Goal: Task Accomplishment & Management: Manage account settings

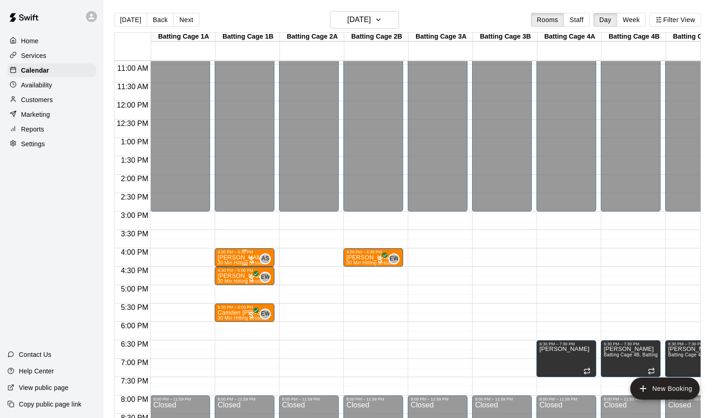
scroll to position [392, 0]
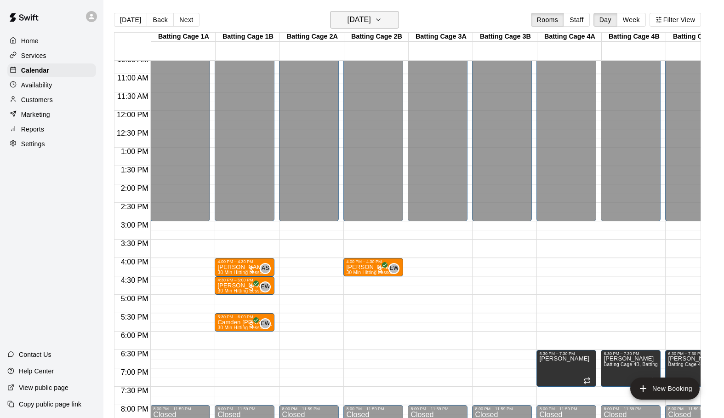
click at [392, 14] on button "[DATE]" at bounding box center [364, 19] width 69 height 17
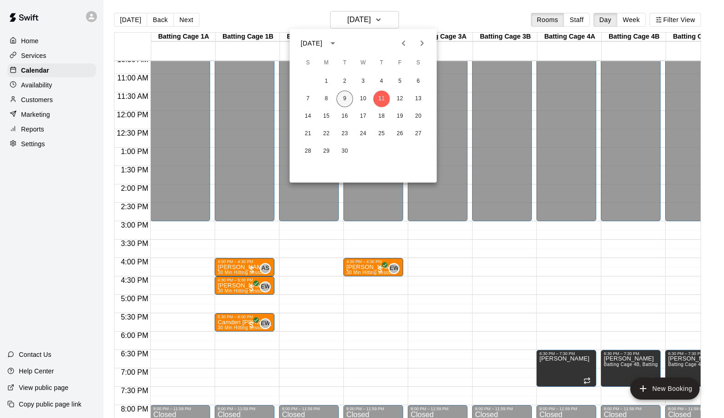
click at [345, 98] on button "9" at bounding box center [344, 99] width 17 height 17
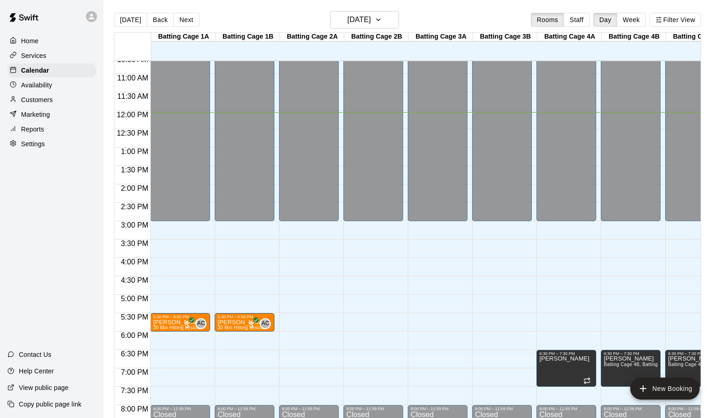
click at [295, 262] on div "12:00 AM – 3:00 PM Closed 8:00 PM – 11:59 PM Closed" at bounding box center [309, 111] width 60 height 882
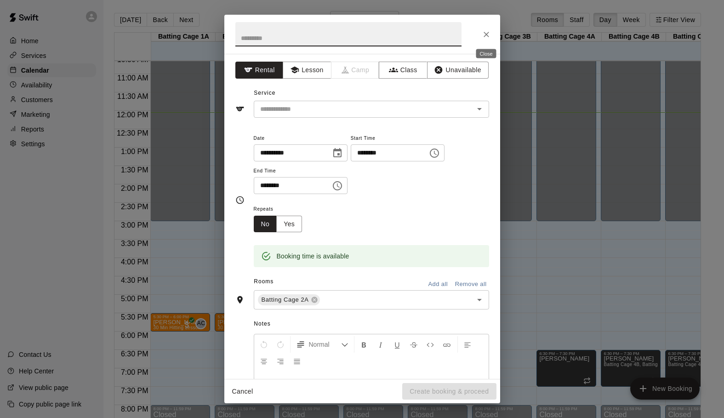
click at [484, 35] on icon "Close" at bounding box center [486, 34] width 9 height 9
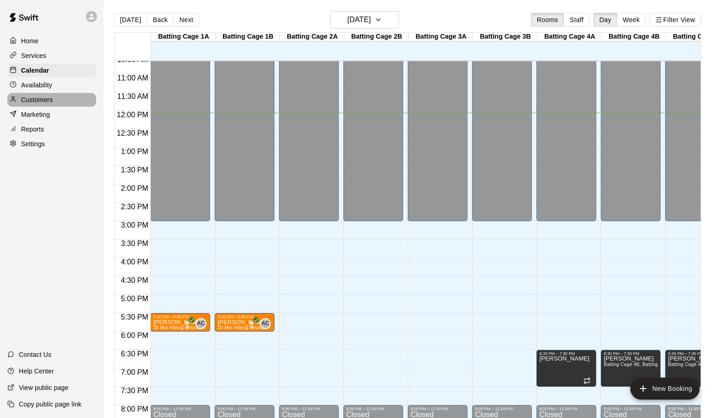
click at [35, 100] on p "Customers" at bounding box center [37, 99] width 32 height 9
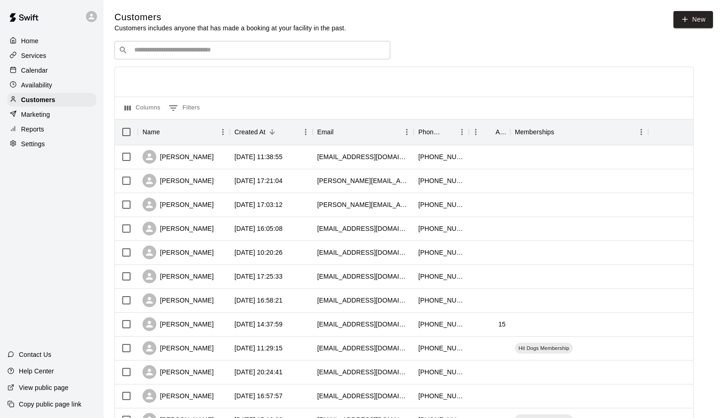
click at [163, 52] on input "Search customers by name or email" at bounding box center [258, 50] width 255 height 9
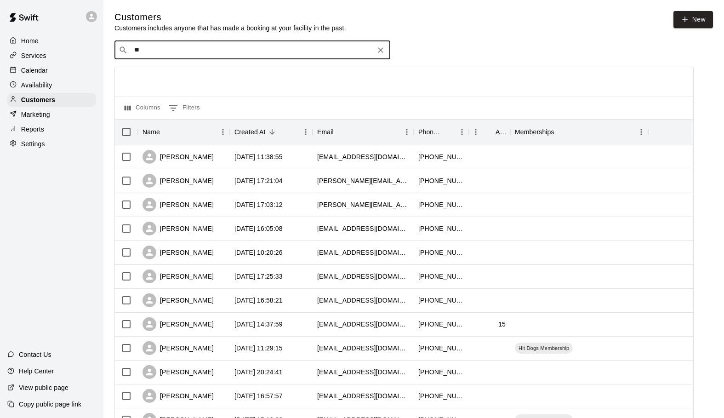
type input "***"
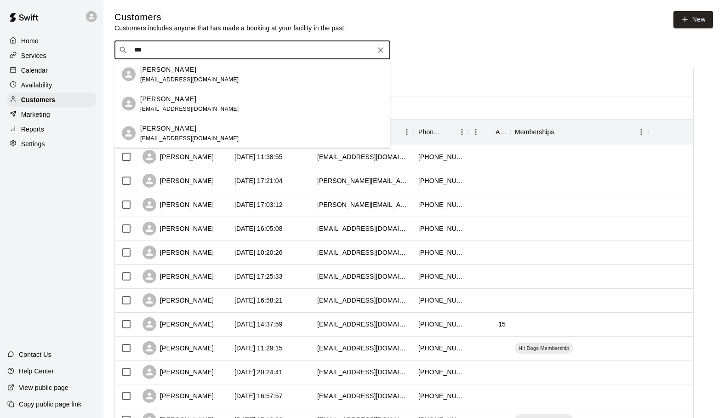
click at [184, 101] on p "[PERSON_NAME]" at bounding box center [168, 99] width 56 height 10
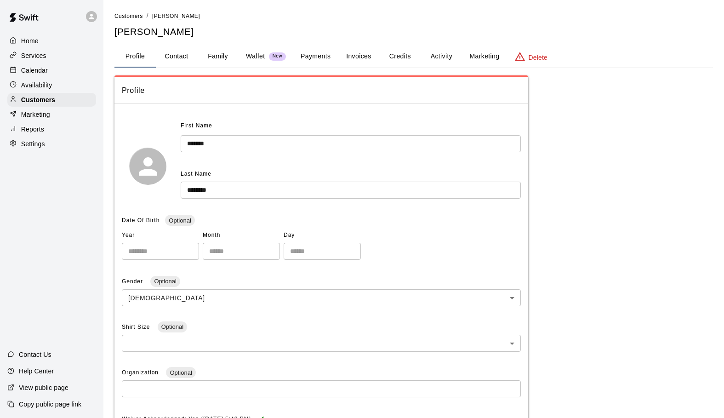
click at [402, 57] on button "Credits" at bounding box center [399, 57] width 41 height 22
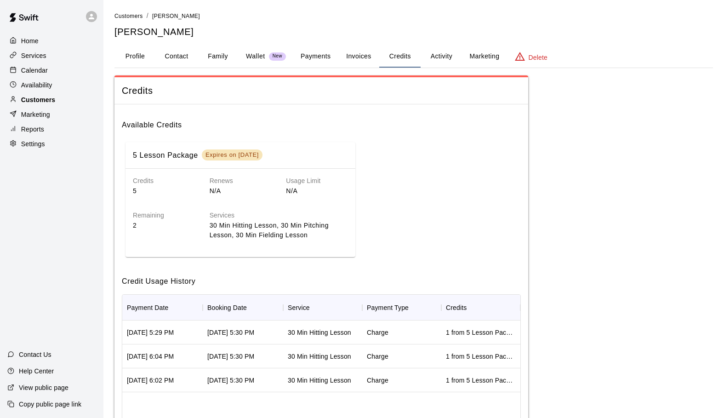
click at [37, 97] on p "Customers" at bounding box center [38, 99] width 34 height 9
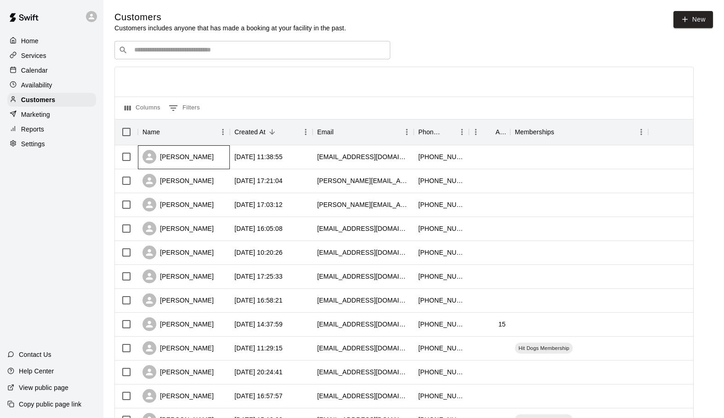
click at [176, 153] on div "[PERSON_NAME]" at bounding box center [177, 157] width 71 height 14
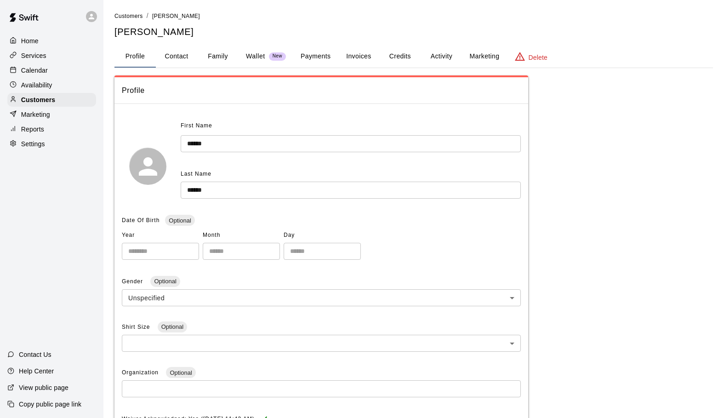
click at [404, 54] on button "Credits" at bounding box center [399, 57] width 41 height 22
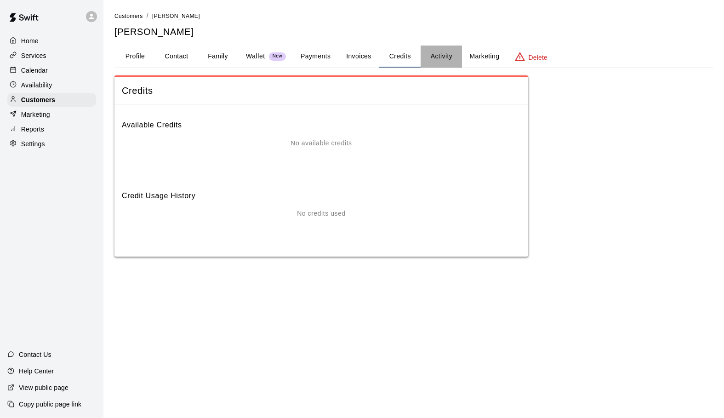
click at [443, 56] on button "Activity" at bounding box center [441, 57] width 41 height 22
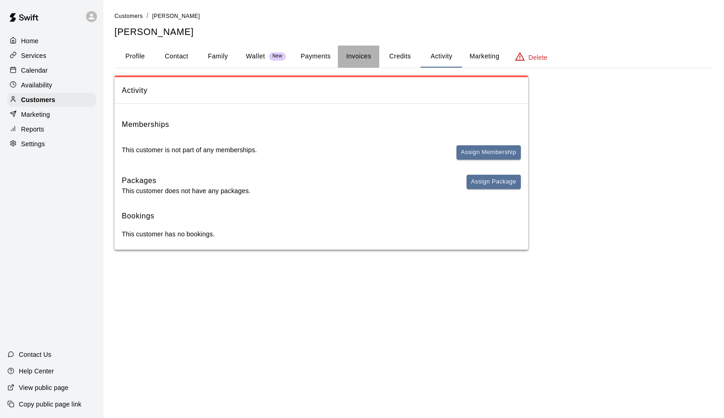
click at [365, 56] on button "Invoices" at bounding box center [358, 57] width 41 height 22
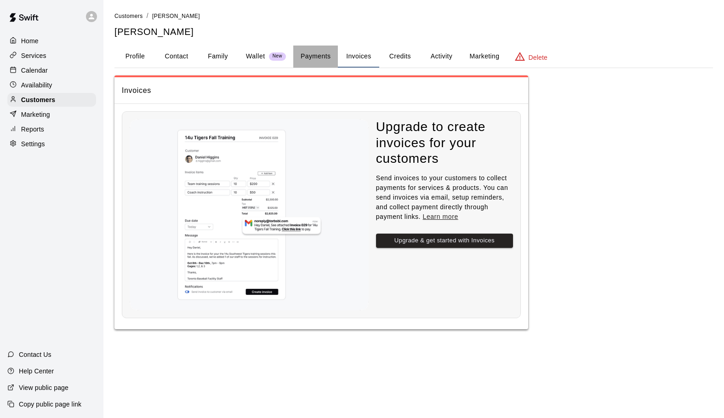
click at [316, 55] on button "Payments" at bounding box center [315, 57] width 45 height 22
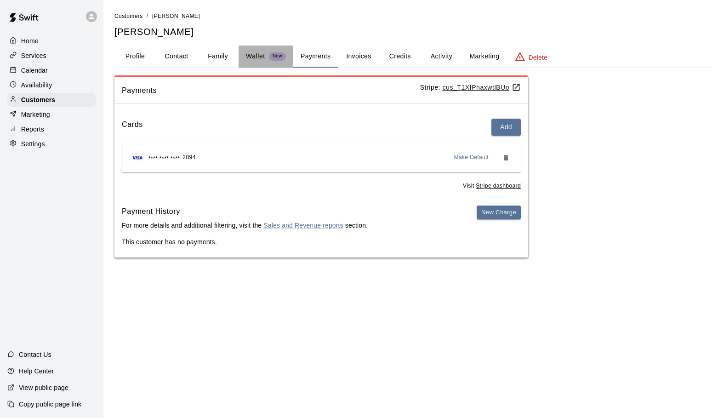
click at [253, 53] on p "Wallet" at bounding box center [255, 56] width 19 height 10
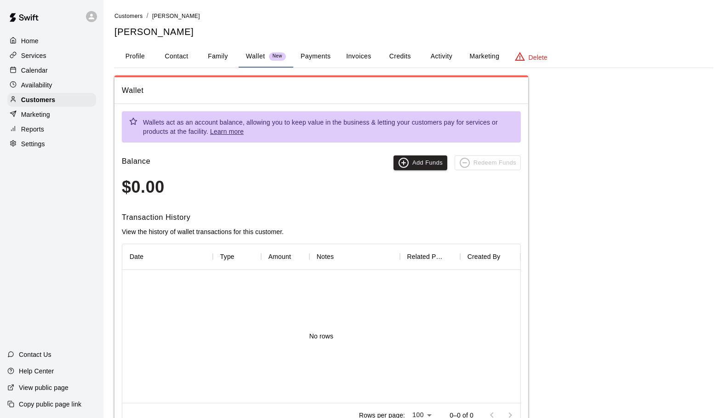
click at [216, 53] on button "Family" at bounding box center [217, 57] width 41 height 22
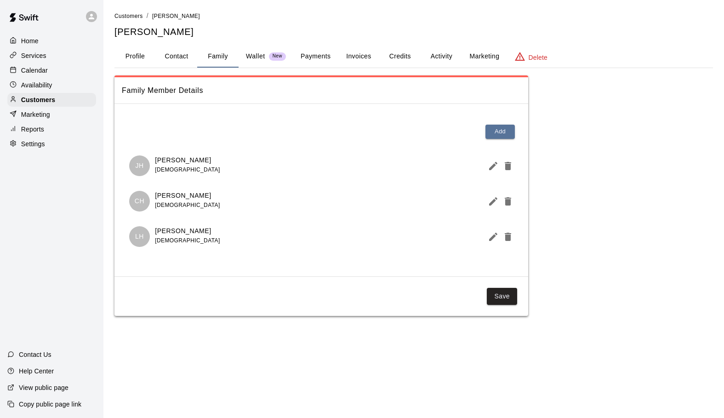
click at [176, 54] on button "Contact" at bounding box center [176, 57] width 41 height 22
select select "**"
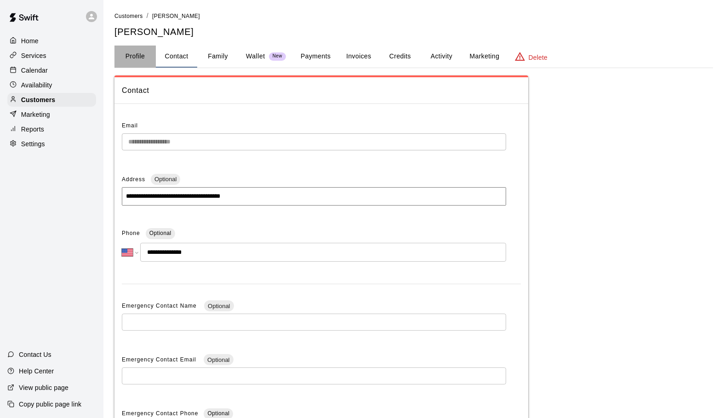
click at [141, 56] on button "Profile" at bounding box center [134, 57] width 41 height 22
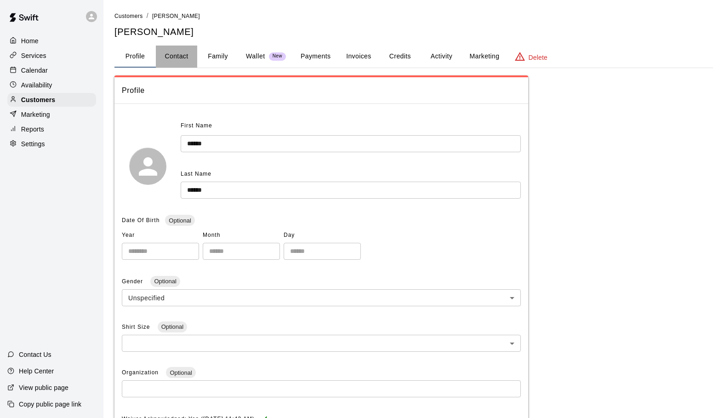
click at [183, 54] on button "Contact" at bounding box center [176, 57] width 41 height 22
select select "**"
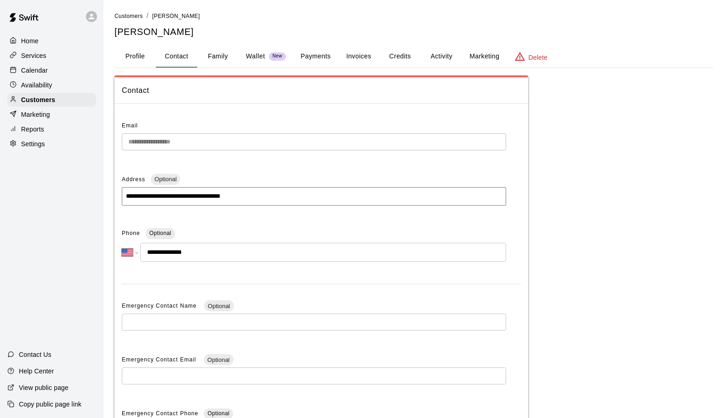
click at [216, 55] on button "Family" at bounding box center [217, 57] width 41 height 22
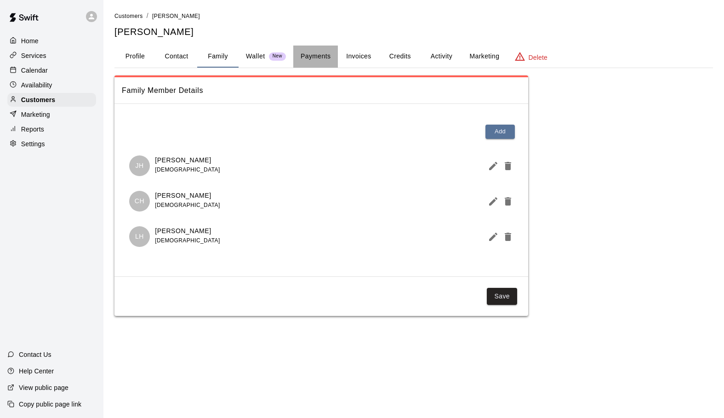
click at [320, 56] on button "Payments" at bounding box center [315, 57] width 45 height 22
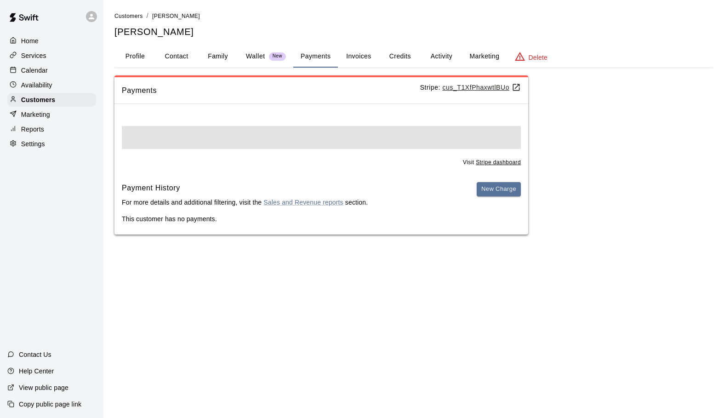
click at [361, 56] on button "Invoices" at bounding box center [358, 57] width 41 height 22
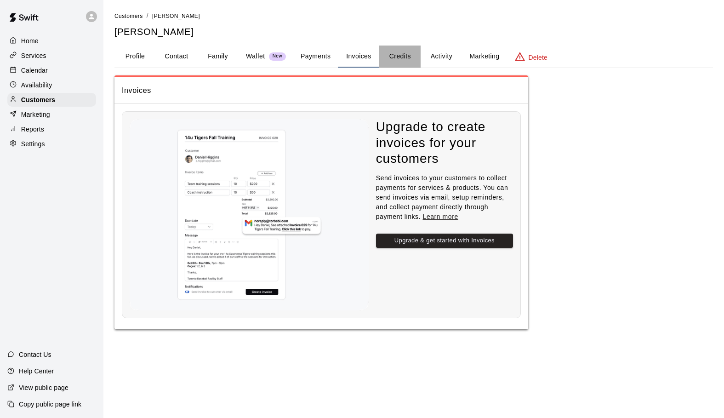
click at [402, 56] on button "Credits" at bounding box center [399, 57] width 41 height 22
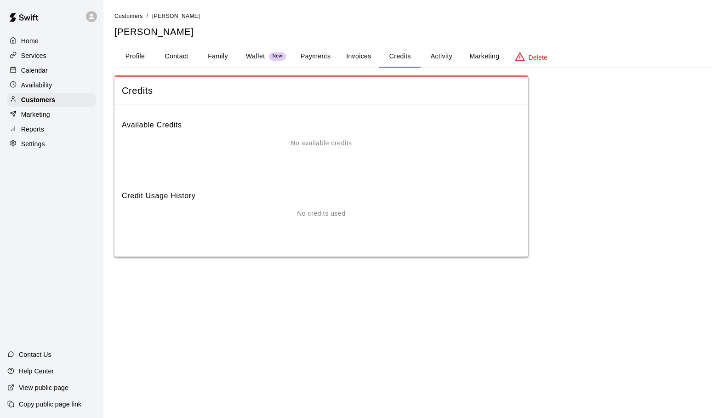
click at [441, 57] on button "Activity" at bounding box center [441, 57] width 41 height 22
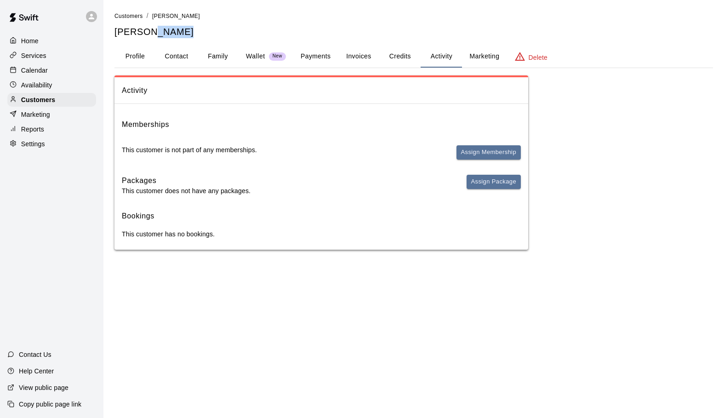
drag, startPoint x: 147, startPoint y: 32, endPoint x: 187, endPoint y: 32, distance: 40.4
click at [187, 32] on h5 "[PERSON_NAME]" at bounding box center [413, 32] width 598 height 12
copy h5 "[PERSON_NAME]"
click at [35, 57] on p "Services" at bounding box center [33, 55] width 25 height 9
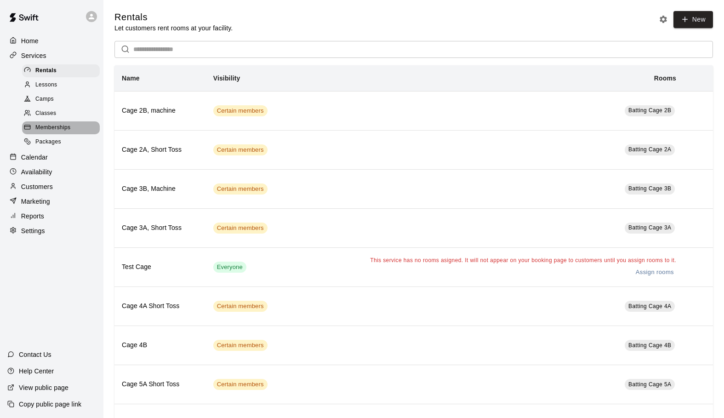
click at [45, 126] on span "Memberships" at bounding box center [52, 127] width 35 height 9
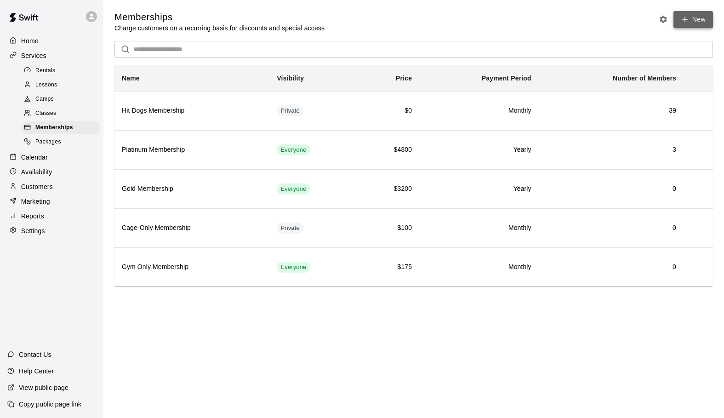
click at [687, 18] on icon at bounding box center [685, 19] width 8 height 8
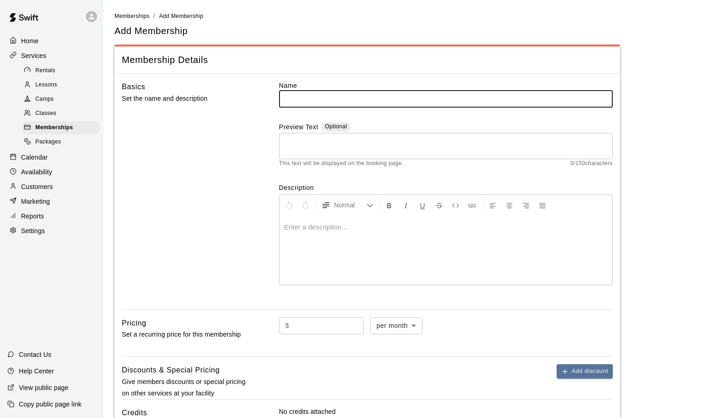
click at [320, 102] on input "text" at bounding box center [446, 98] width 334 height 17
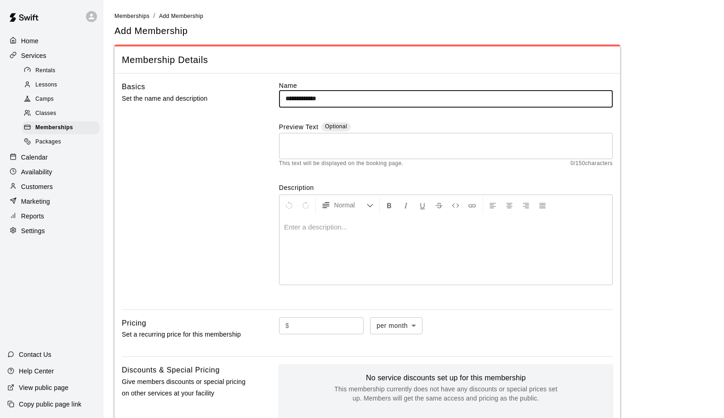
type input "**********"
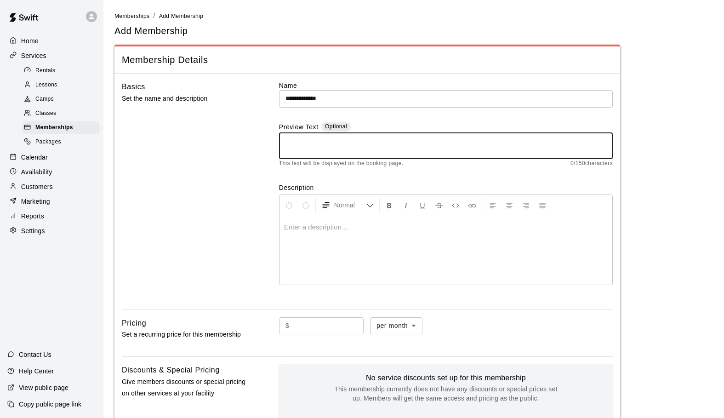
click at [307, 139] on textarea at bounding box center [445, 146] width 321 height 18
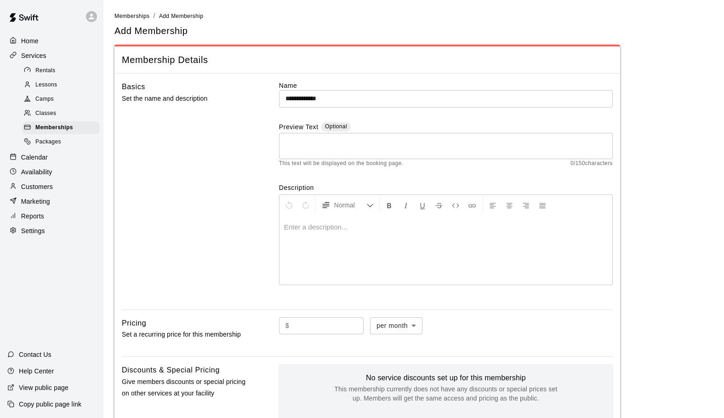
click at [298, 232] on div at bounding box center [445, 250] width 333 height 69
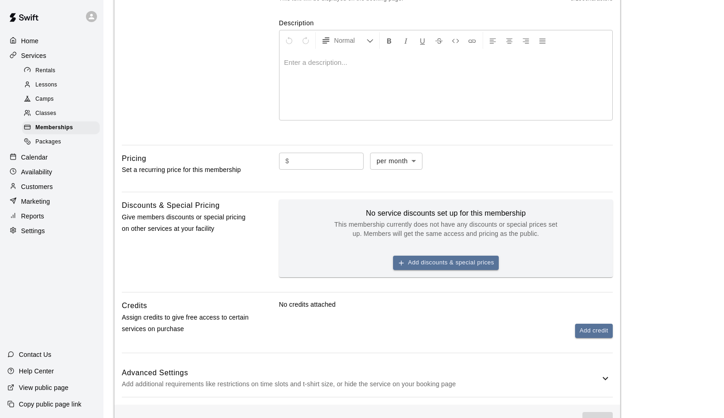
scroll to position [165, 0]
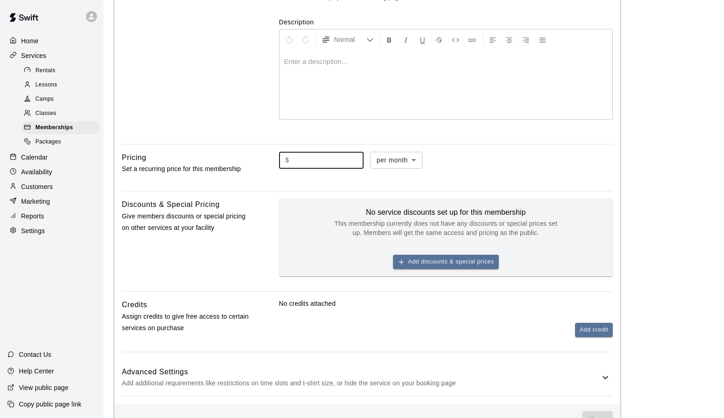
click at [302, 162] on input "text" at bounding box center [328, 160] width 71 height 17
type input "*"
type input "****"
click at [419, 158] on body "**********" at bounding box center [362, 144] width 724 height 619
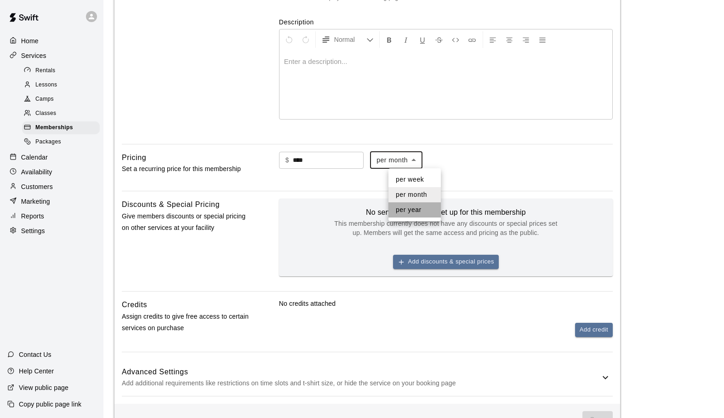
click at [407, 207] on li "per year" at bounding box center [414, 209] width 52 height 15
type input "******"
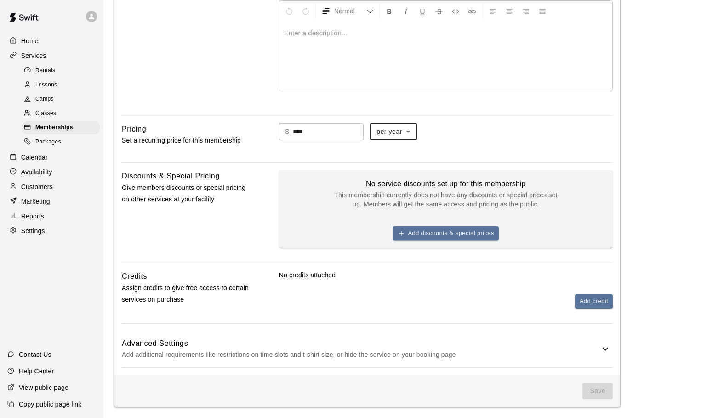
scroll to position [200, 0]
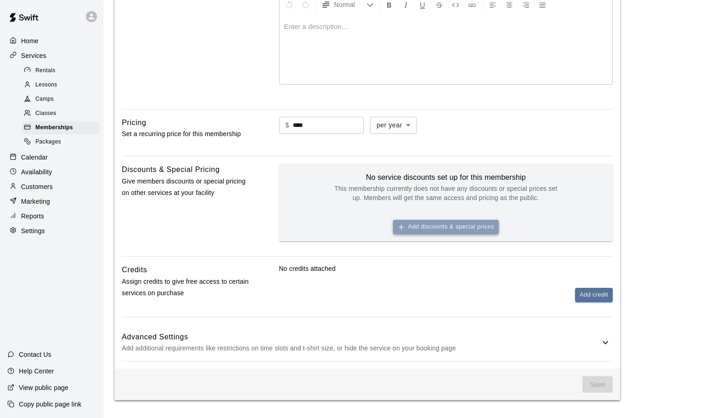
click at [412, 222] on button "Add discounts & special prices" at bounding box center [446, 227] width 106 height 14
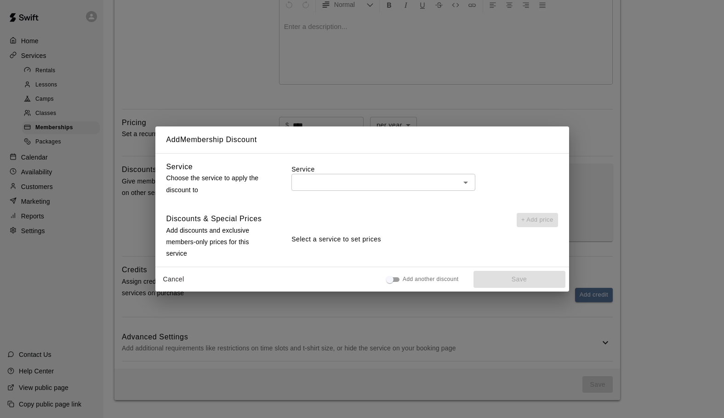
click at [571, 108] on div "Add Membership Discount Service Choose the service to apply the discount to Ser…" at bounding box center [362, 209] width 724 height 418
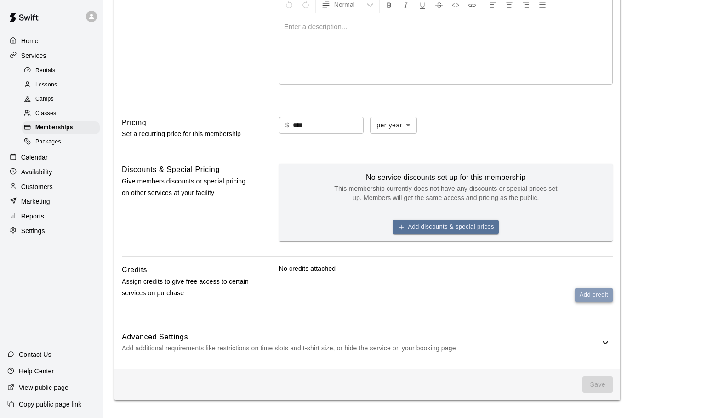
click at [588, 293] on button "Add credit" at bounding box center [594, 295] width 38 height 14
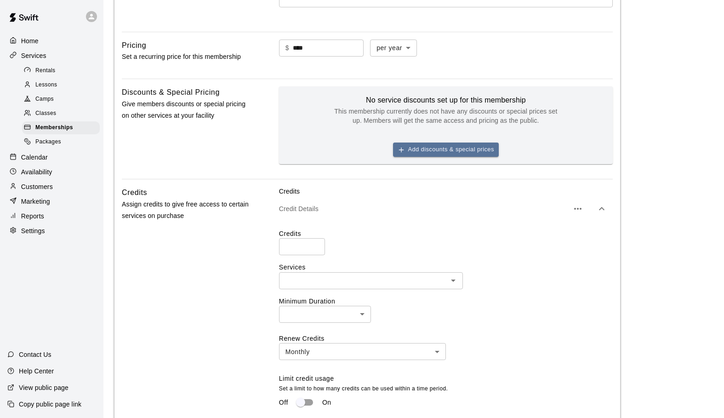
scroll to position [313, 0]
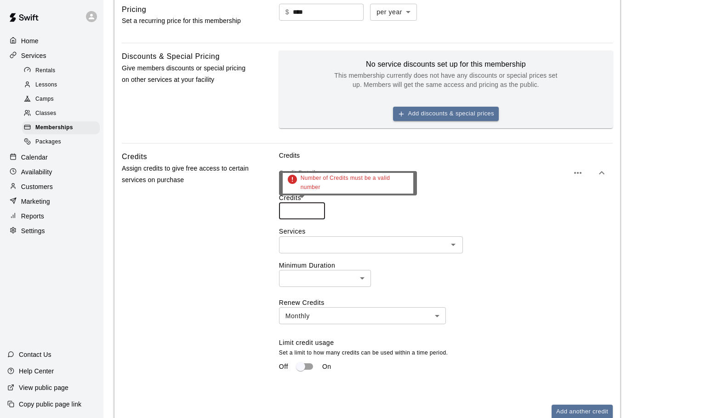
click at [307, 210] on input "number" at bounding box center [302, 210] width 46 height 17
type input "**"
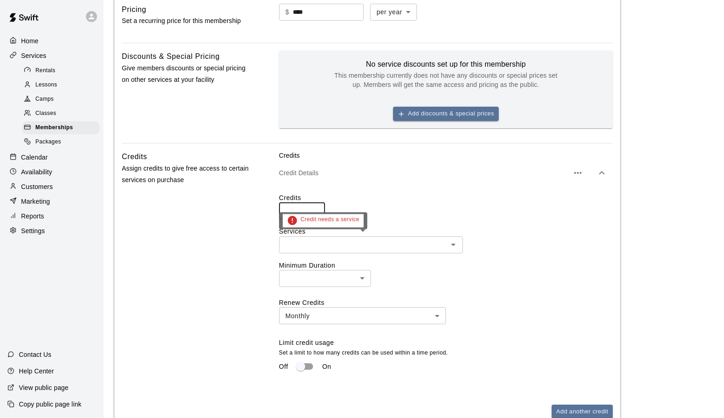
click at [455, 247] on icon "Open" at bounding box center [453, 244] width 11 height 11
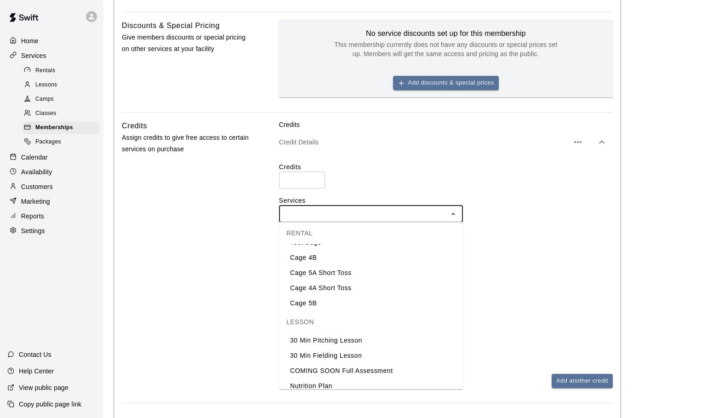
scroll to position [342, 0]
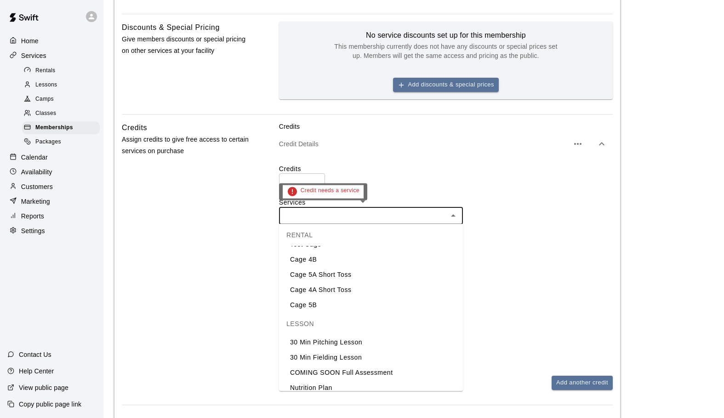
click at [453, 215] on icon "Close" at bounding box center [453, 215] width 5 height 2
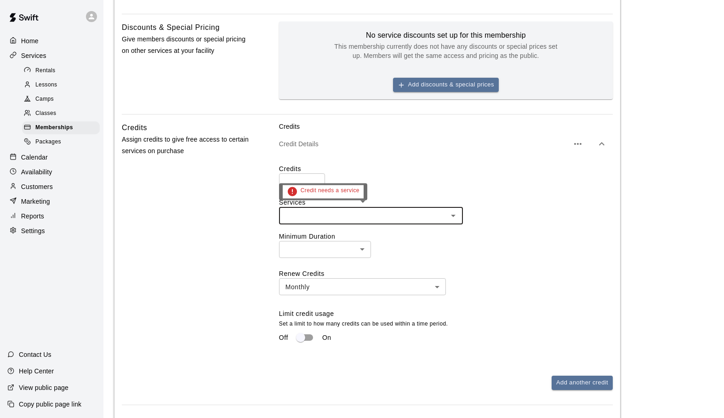
click at [454, 216] on icon "Open" at bounding box center [453, 215] width 11 height 11
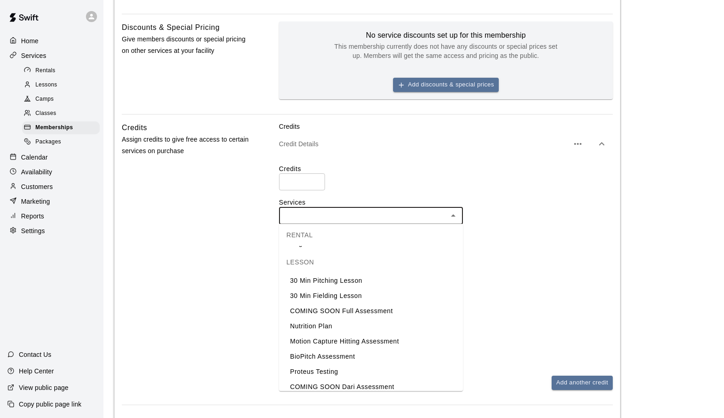
scroll to position [134, 0]
click at [347, 279] on li "30 Min Pitching Lesson" at bounding box center [371, 281] width 184 height 15
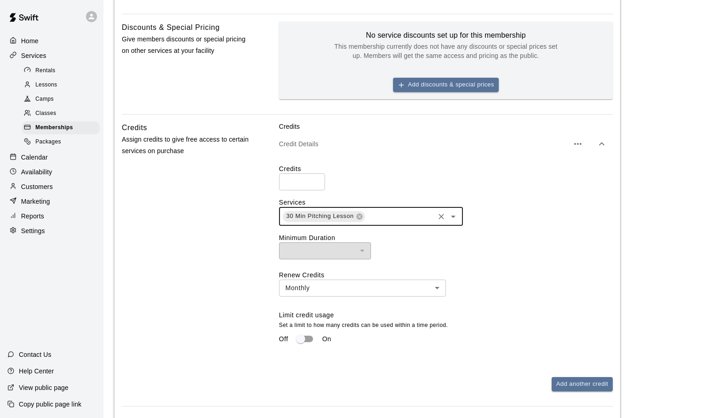
click at [452, 216] on icon "Open" at bounding box center [453, 217] width 5 height 2
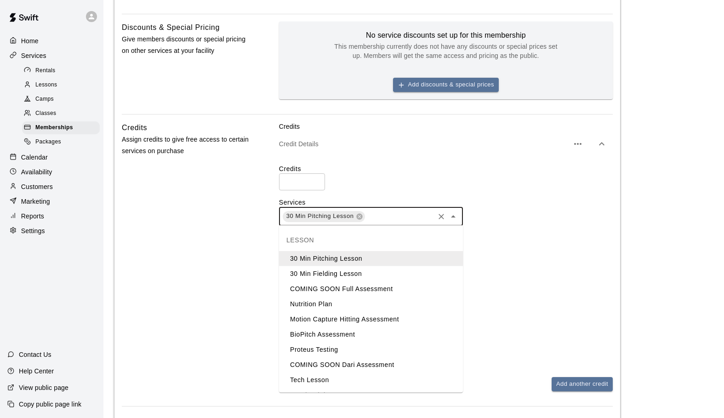
click at [349, 270] on li "30 Min Fielding Lesson" at bounding box center [371, 273] width 184 height 15
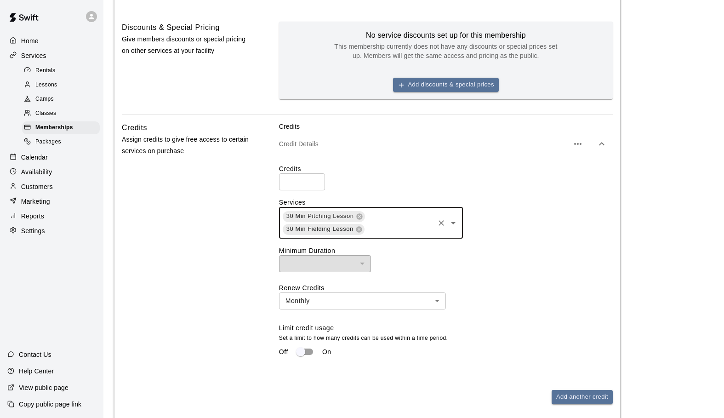
click at [451, 222] on icon "Open" at bounding box center [453, 222] width 11 height 11
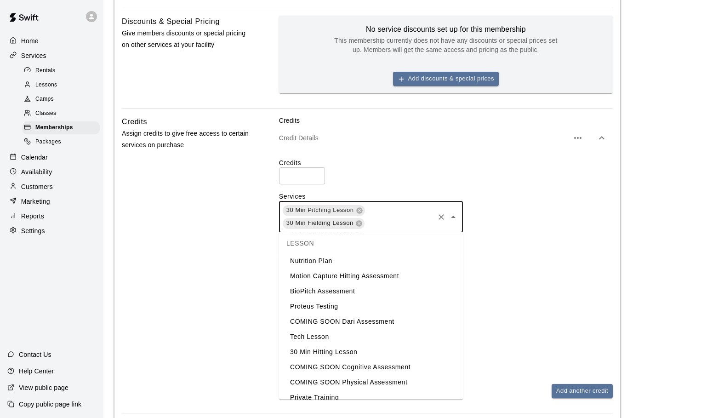
scroll to position [59, 0]
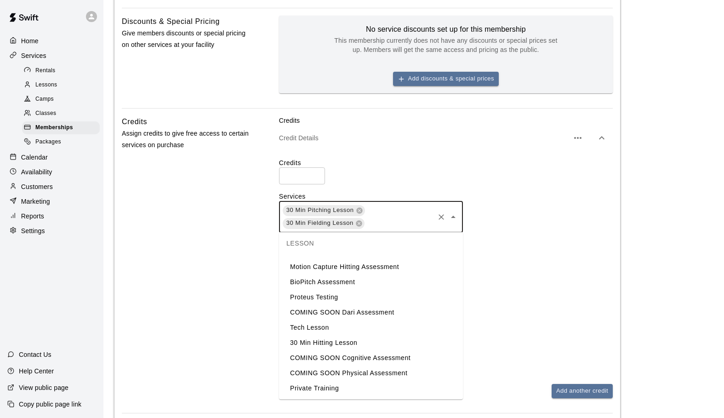
click at [344, 341] on li "30 Min Hitting Lesson" at bounding box center [371, 342] width 184 height 15
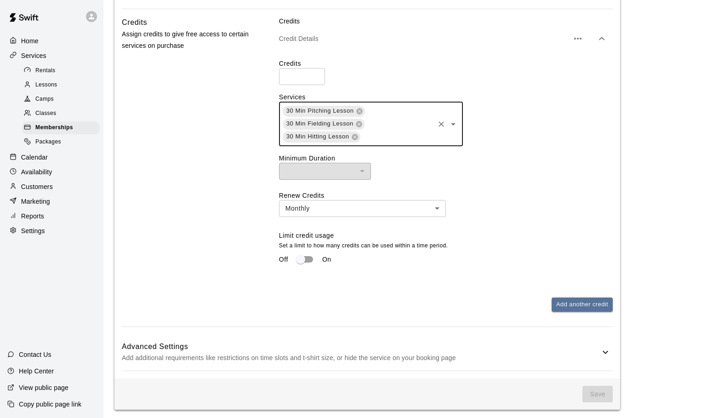
scroll to position [457, 0]
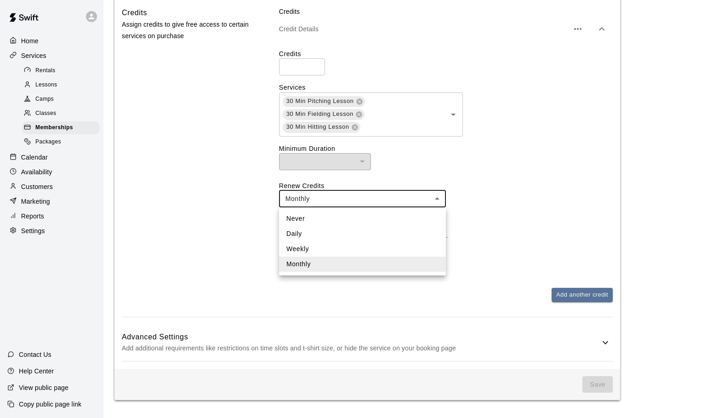
click at [325, 223] on li "Never" at bounding box center [362, 218] width 167 height 15
type input "*****"
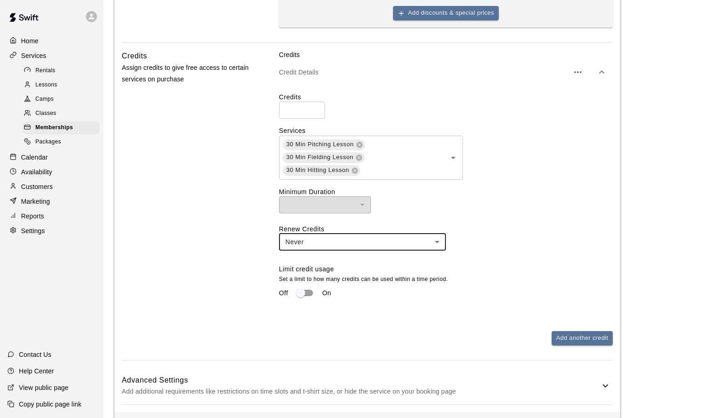
scroll to position [459, 0]
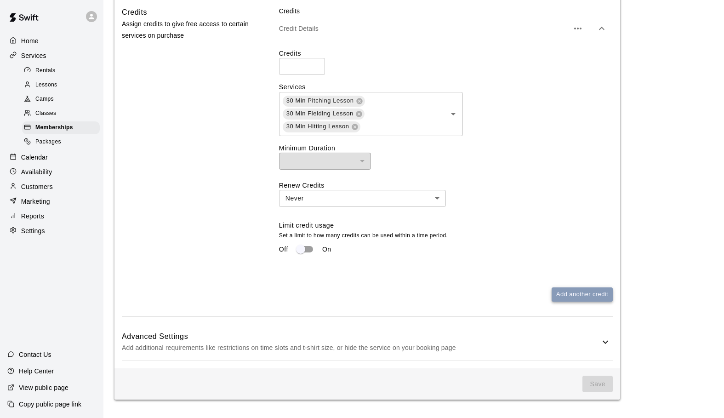
click at [563, 290] on button "Add another credit" at bounding box center [582, 294] width 61 height 14
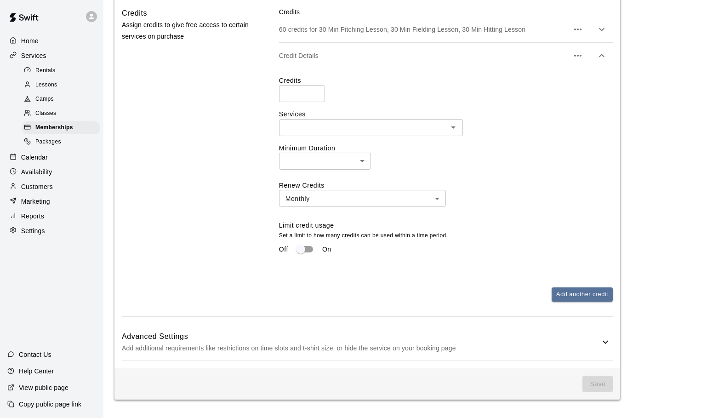
scroll to position [444, 0]
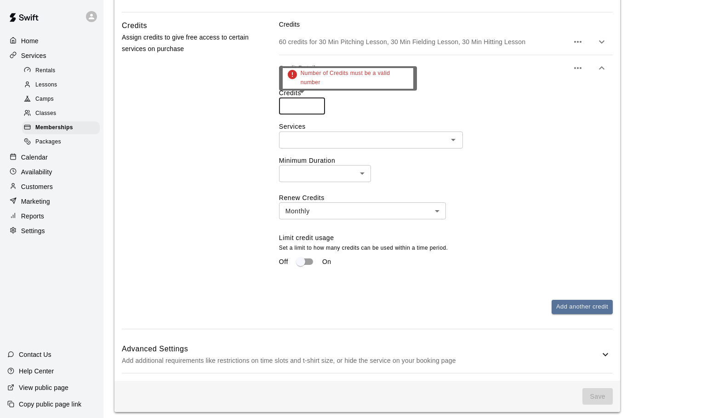
click at [294, 108] on input "number" at bounding box center [302, 105] width 46 height 17
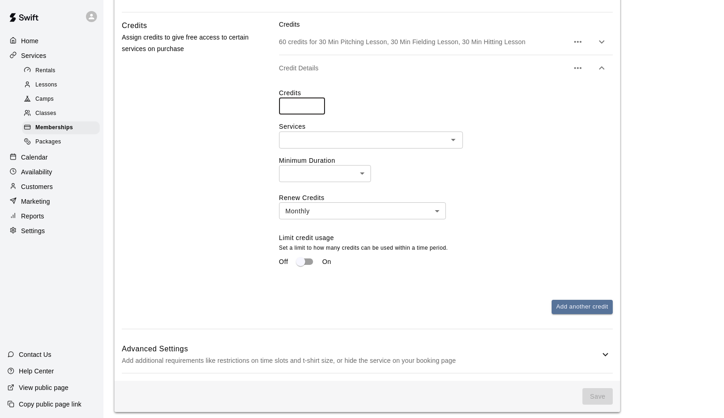
type input "**"
click at [451, 142] on icon "Open" at bounding box center [453, 139] width 11 height 11
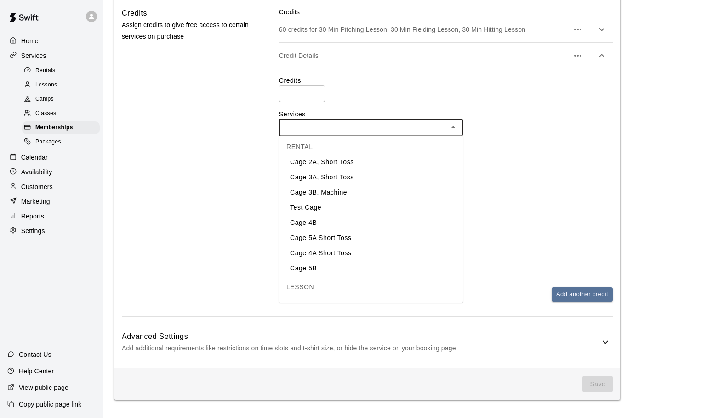
scroll to position [33, 0]
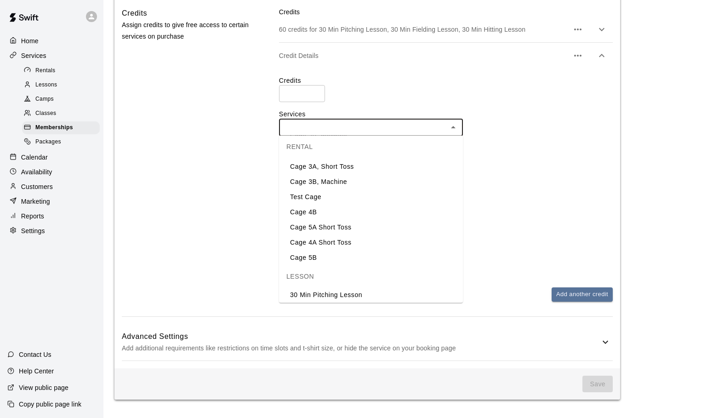
click at [316, 213] on li "Cage 4B" at bounding box center [371, 212] width 184 height 15
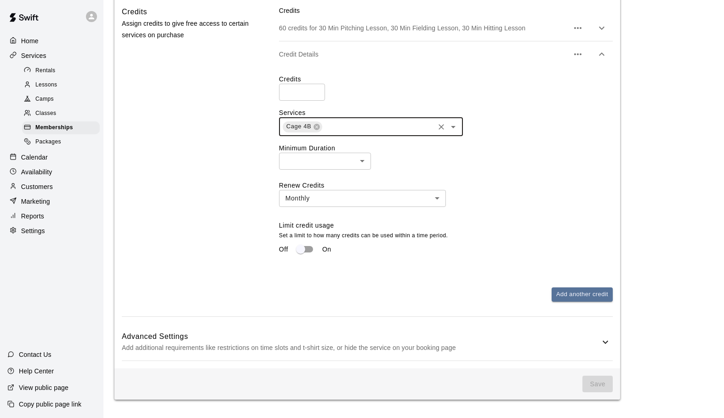
click at [454, 126] on icon "Open" at bounding box center [453, 127] width 5 height 2
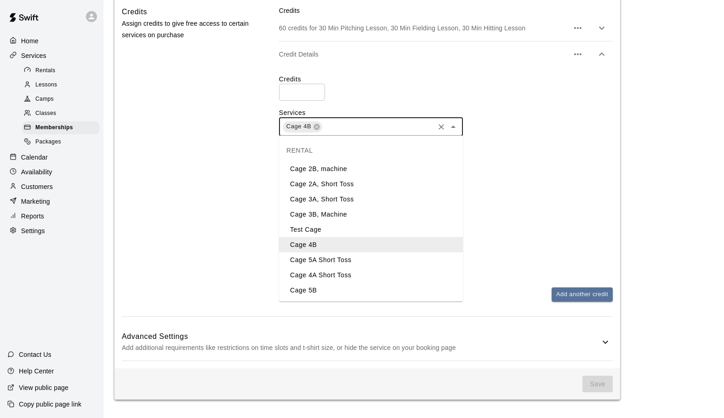
click at [327, 257] on li "Cage 5A Short Toss" at bounding box center [371, 259] width 184 height 15
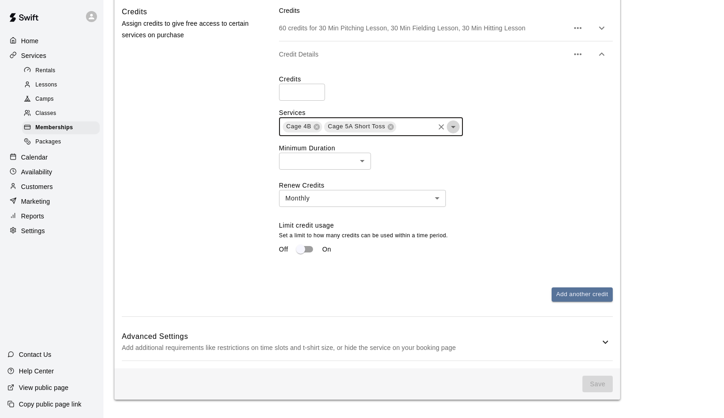
click at [453, 127] on icon "Open" at bounding box center [453, 127] width 5 height 2
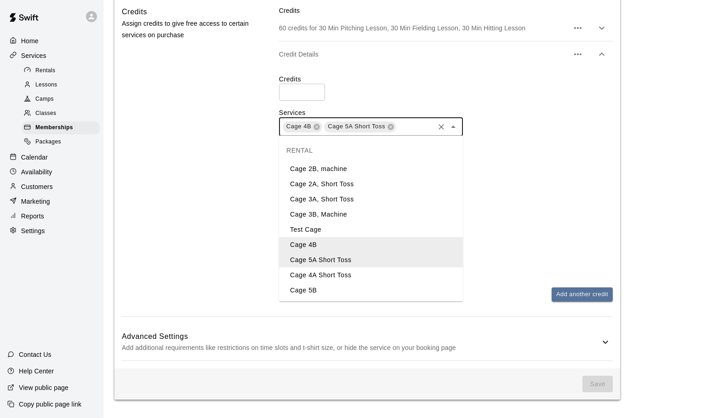
click at [319, 273] on li "Cage 4A Short Toss" at bounding box center [371, 275] width 184 height 15
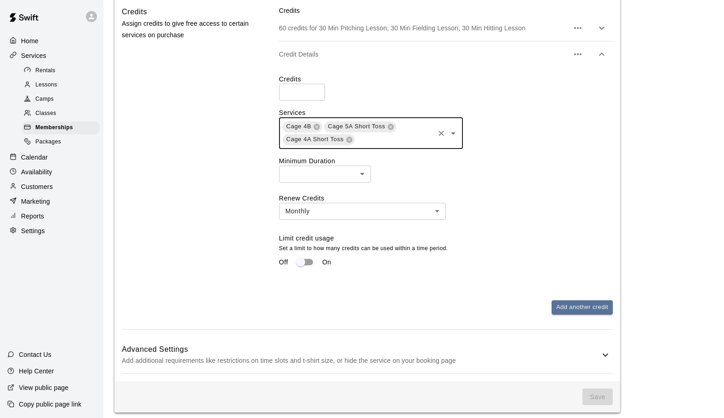
click at [454, 131] on icon "Open" at bounding box center [453, 133] width 11 height 11
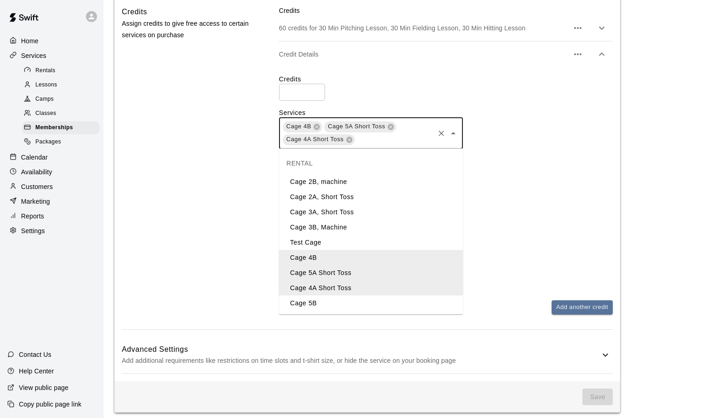
click at [302, 306] on li "Cage 5B" at bounding box center [371, 303] width 184 height 15
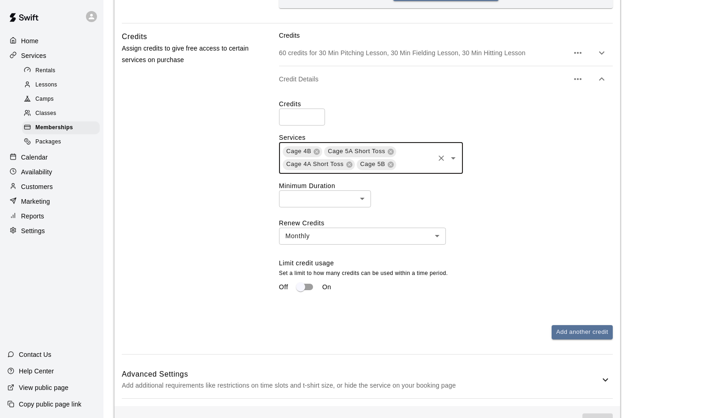
scroll to position [431, 0]
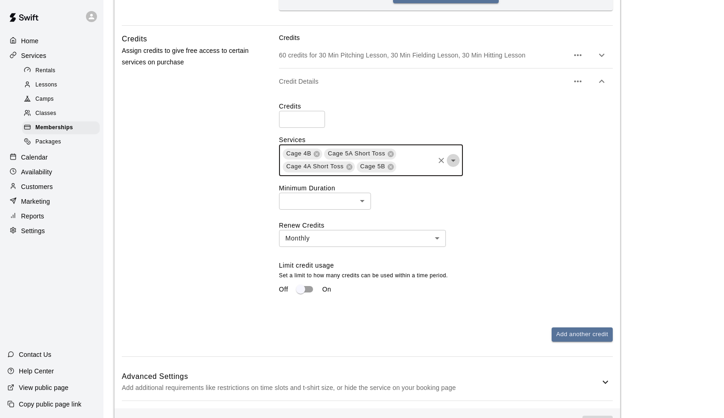
click at [455, 160] on icon "Open" at bounding box center [453, 160] width 11 height 11
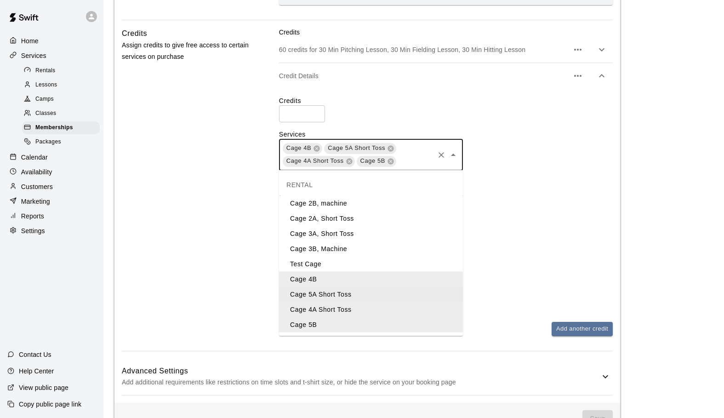
scroll to position [432, 0]
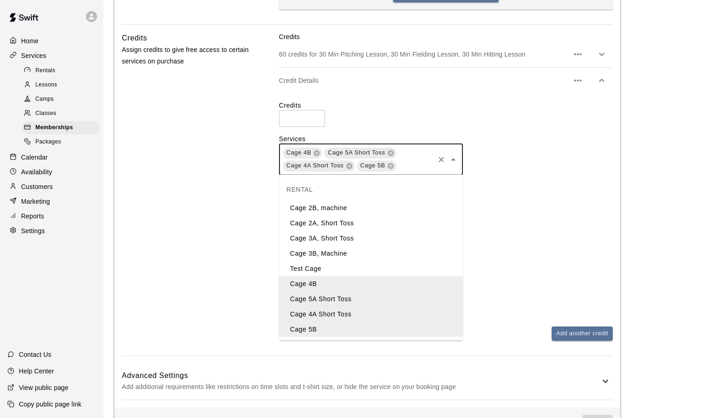
click at [361, 241] on li "Cage 3A, Short Toss" at bounding box center [371, 238] width 184 height 15
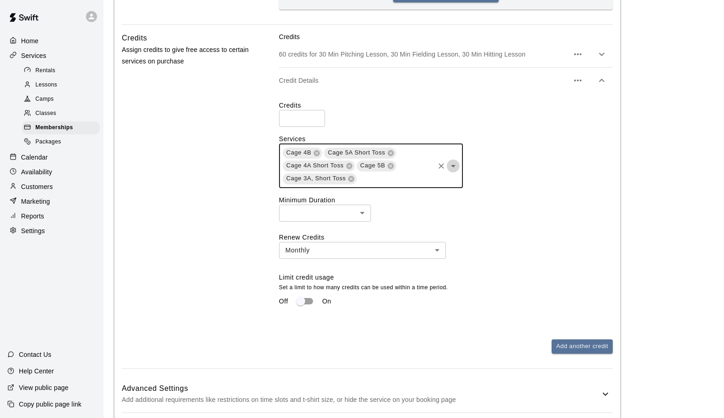
click at [453, 168] on icon "Open" at bounding box center [453, 165] width 11 height 11
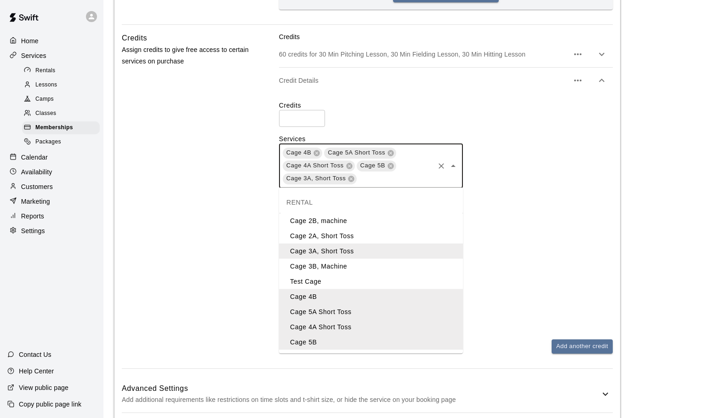
click at [345, 263] on li "Cage 3B, Machine" at bounding box center [371, 266] width 184 height 15
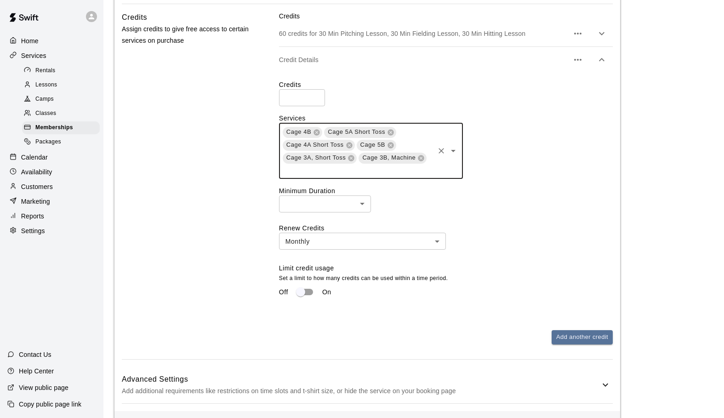
scroll to position [459, 0]
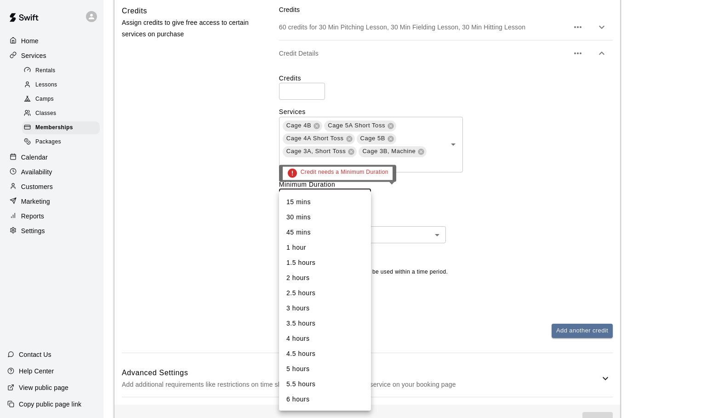
click at [329, 215] on li "30 mins" at bounding box center [325, 217] width 92 height 15
type input "**"
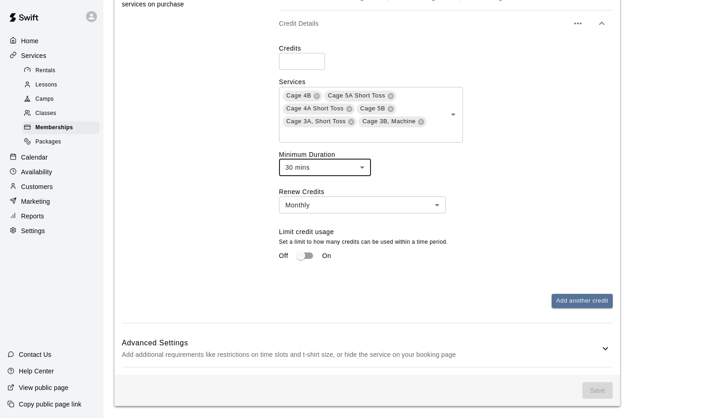
scroll to position [497, 0]
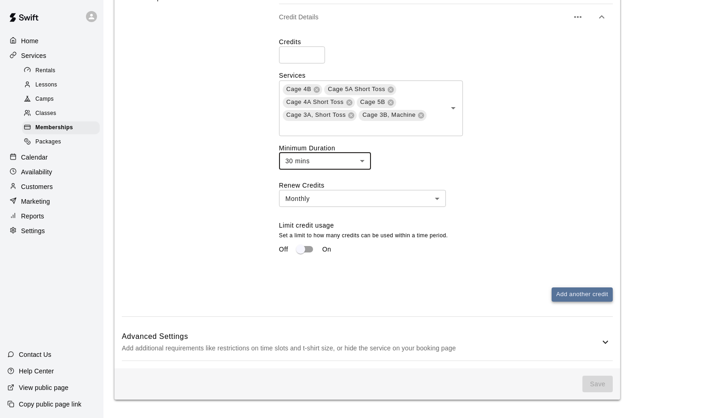
click at [569, 293] on button "Add another credit" at bounding box center [582, 294] width 61 height 14
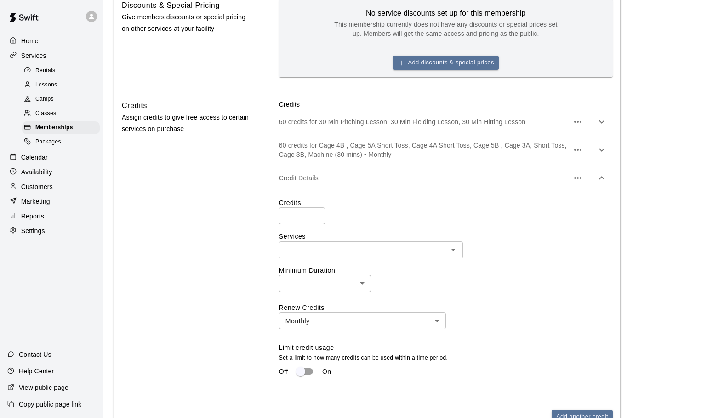
scroll to position [349, 0]
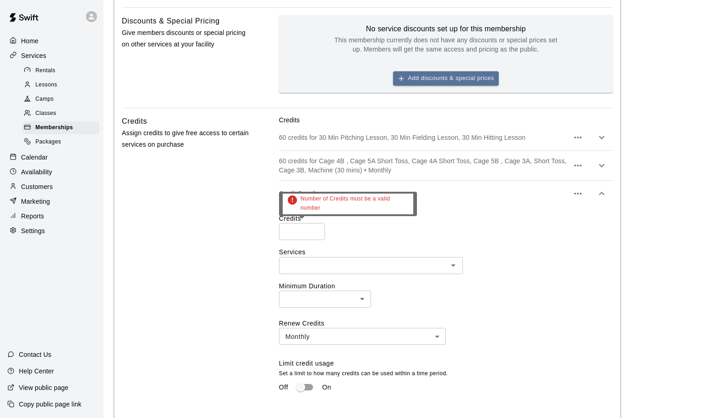
click at [300, 231] on input "number" at bounding box center [302, 231] width 46 height 17
type input "**"
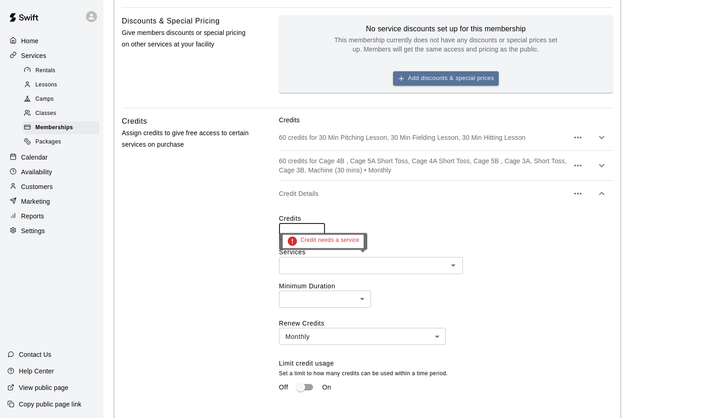
click at [455, 266] on icon "Open" at bounding box center [453, 265] width 11 height 11
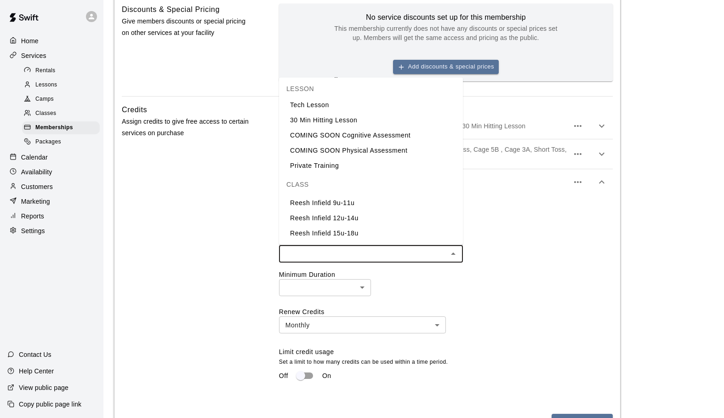
scroll to position [361, 0]
click at [327, 204] on li "Reesh Infield 9u-11u" at bounding box center [371, 202] width 184 height 15
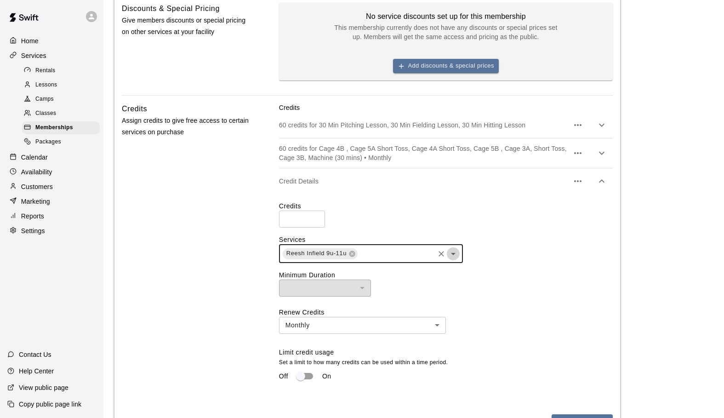
click at [452, 254] on icon "Open" at bounding box center [453, 253] width 11 height 11
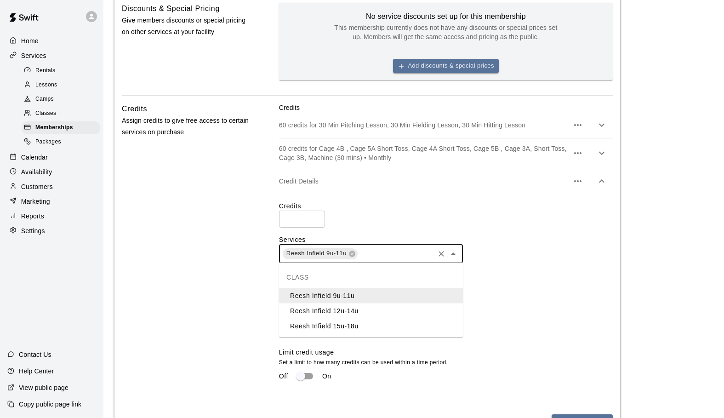
click at [331, 307] on li "Reesh Infield 12u-14u" at bounding box center [371, 310] width 184 height 15
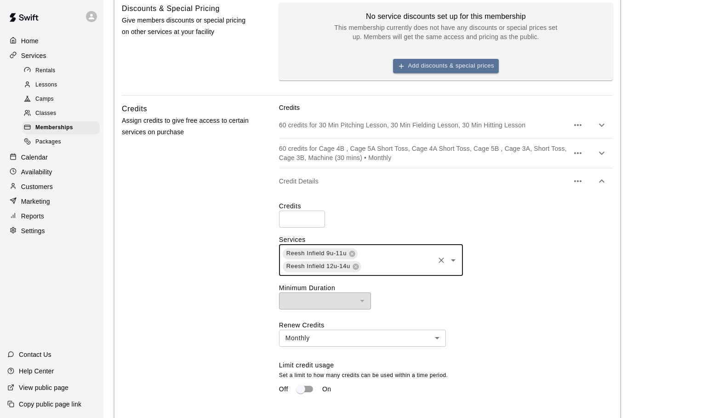
click at [453, 257] on icon "Open" at bounding box center [453, 260] width 11 height 11
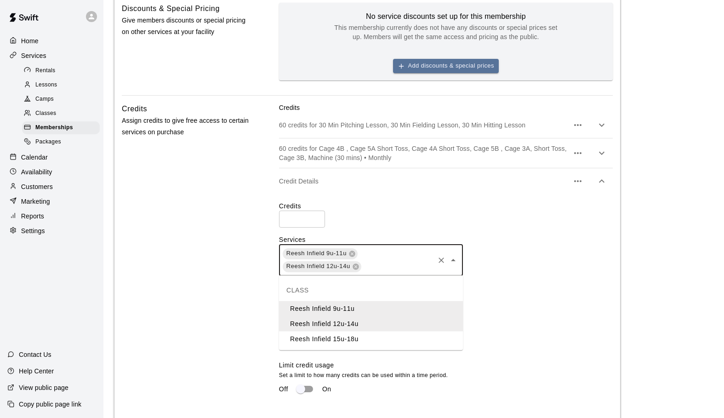
click at [333, 335] on li "Reesh Infield 15u-18u" at bounding box center [371, 338] width 184 height 15
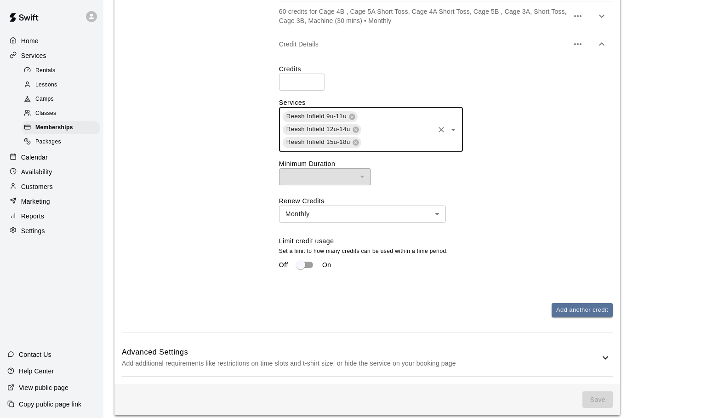
scroll to position [515, 0]
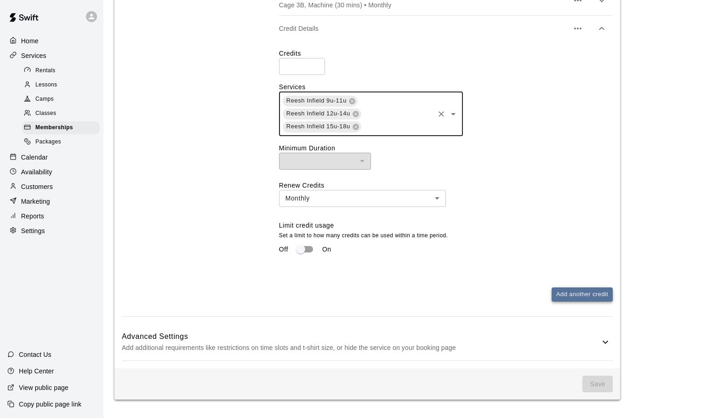
click at [567, 293] on button "Add another credit" at bounding box center [582, 294] width 61 height 14
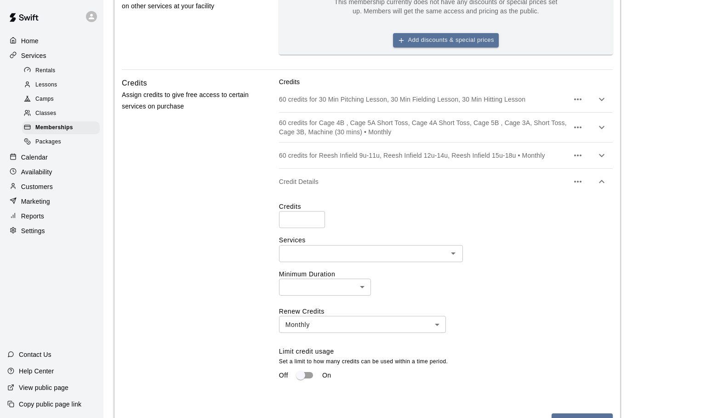
scroll to position [370, 0]
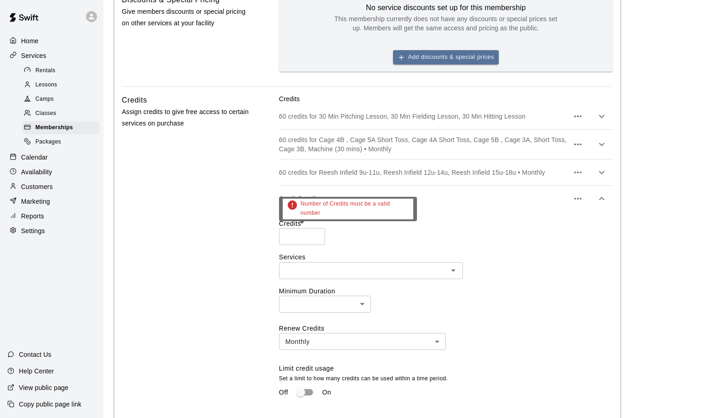
click at [296, 238] on input "number" at bounding box center [302, 236] width 46 height 17
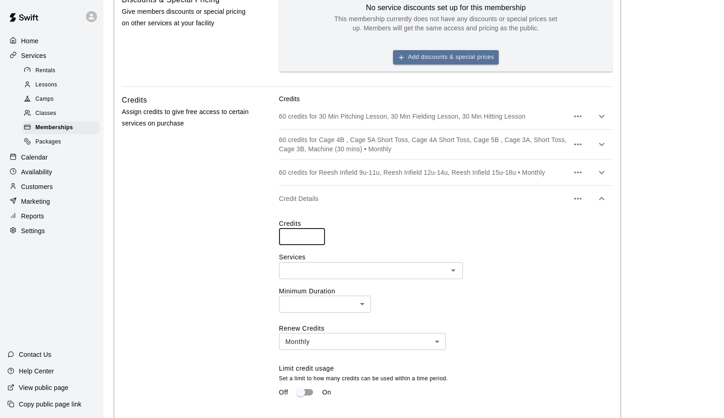
type input "**"
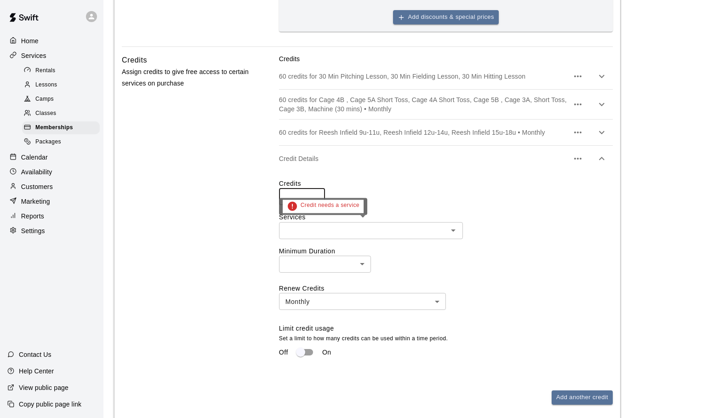
scroll to position [430, 0]
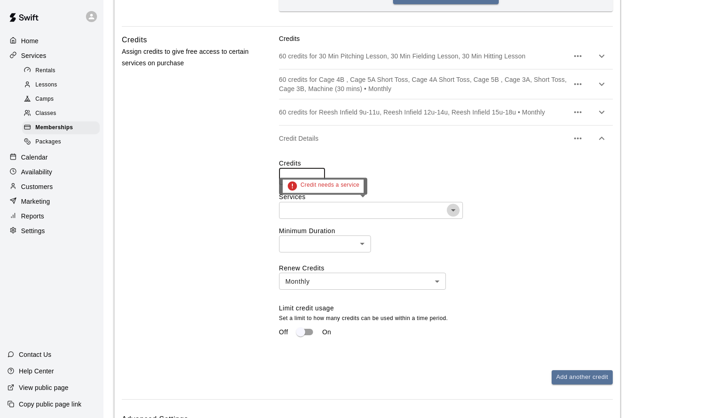
click at [453, 207] on icon "Open" at bounding box center [453, 210] width 11 height 11
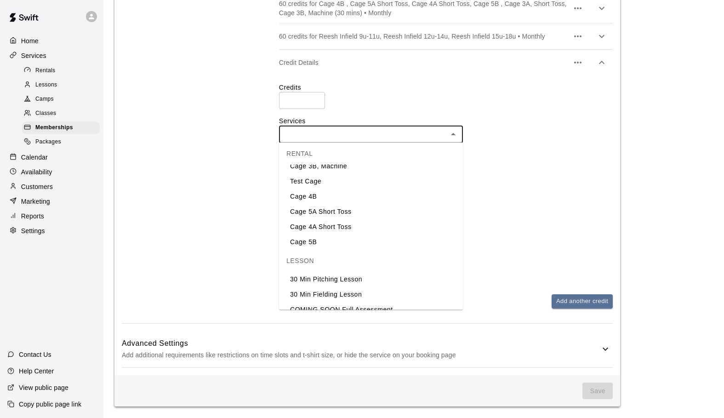
scroll to position [0, 0]
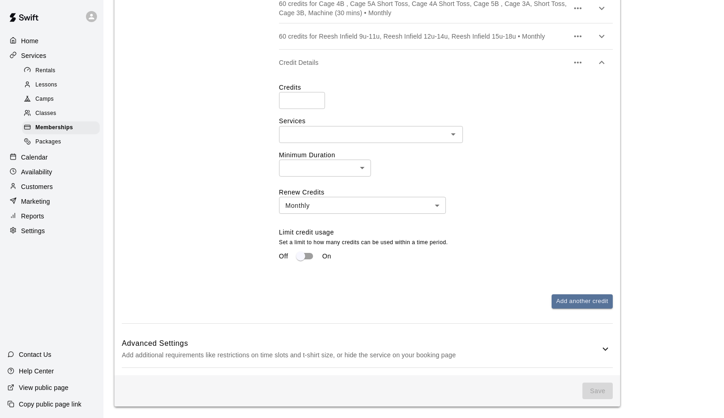
click at [549, 223] on div "Renew Credits Monthly ******* ​ Limit credit usage Set a limit to how many cred…" at bounding box center [446, 226] width 334 height 77
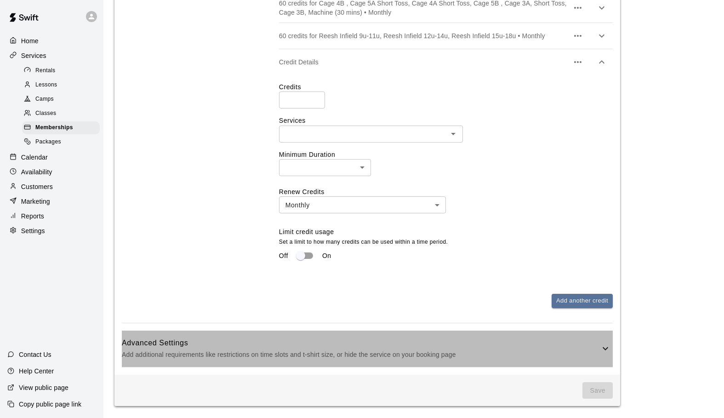
click at [604, 347] on icon at bounding box center [605, 348] width 11 height 11
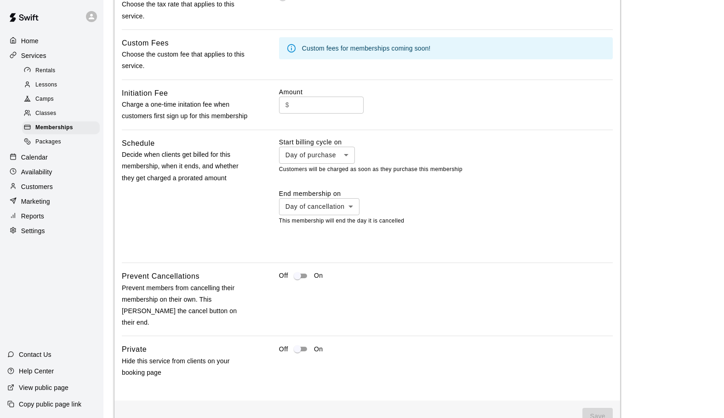
scroll to position [904, 0]
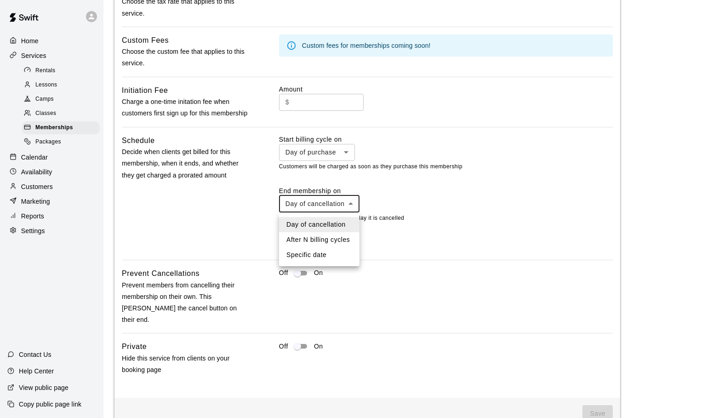
click at [392, 193] on div at bounding box center [362, 209] width 724 height 418
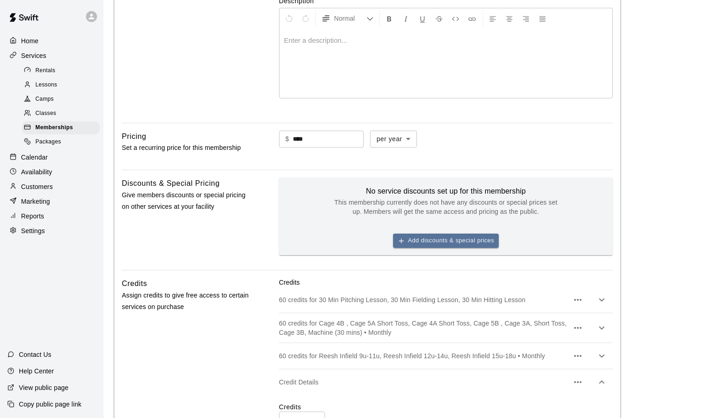
scroll to position [187, 0]
click at [438, 240] on button "Add discounts & special prices" at bounding box center [446, 240] width 106 height 14
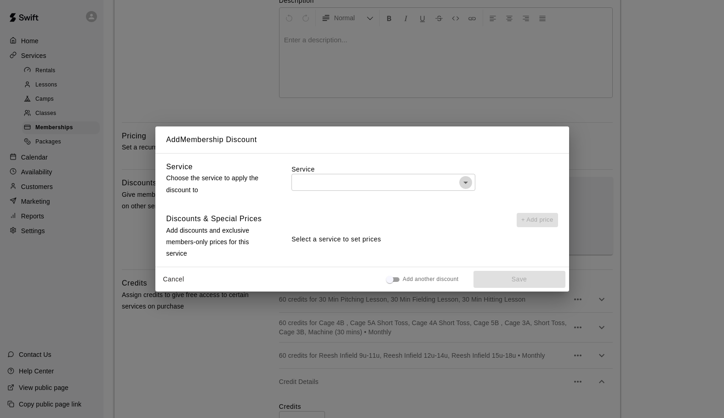
click at [466, 182] on icon "Open" at bounding box center [465, 183] width 5 height 2
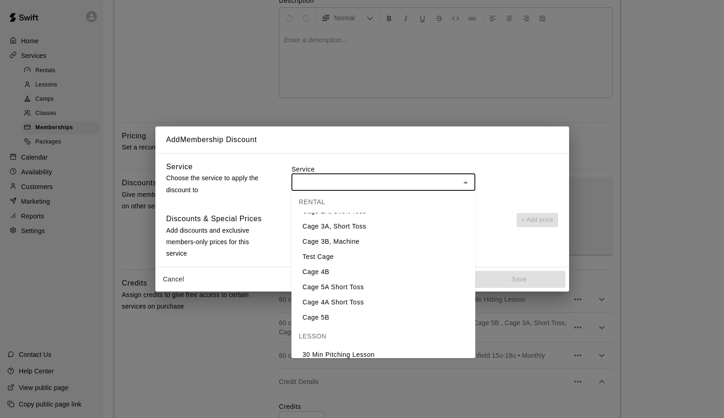
scroll to position [57, 0]
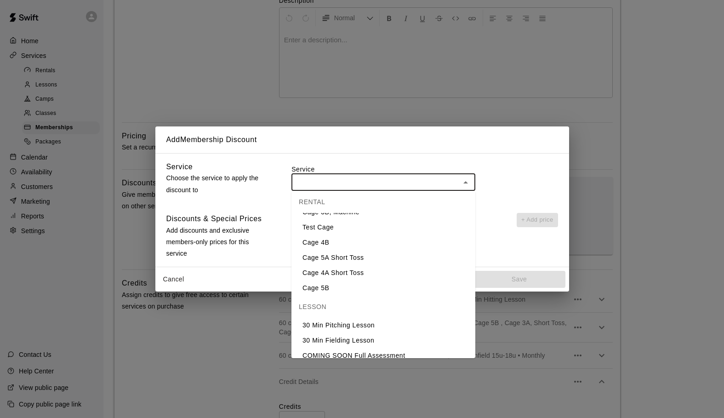
click at [341, 288] on li "Cage 5B" at bounding box center [383, 287] width 184 height 15
type input "*******"
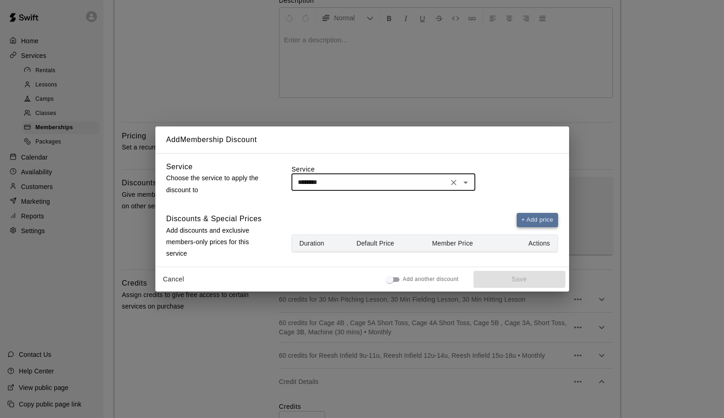
click at [525, 220] on button "+ Add price" at bounding box center [537, 220] width 41 height 14
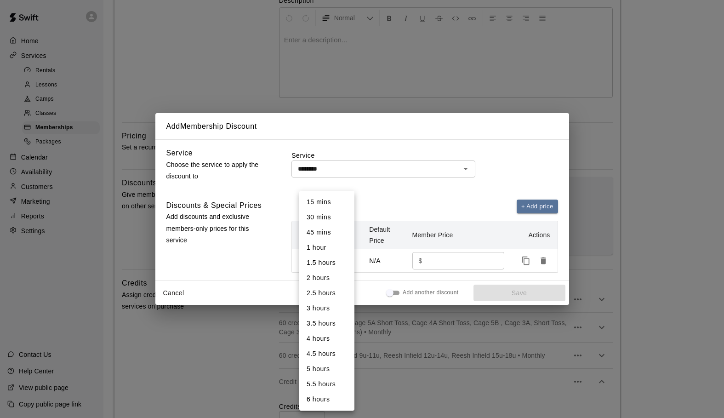
click at [330, 217] on li "30 mins" at bounding box center [326, 217] width 55 height 15
type input "**"
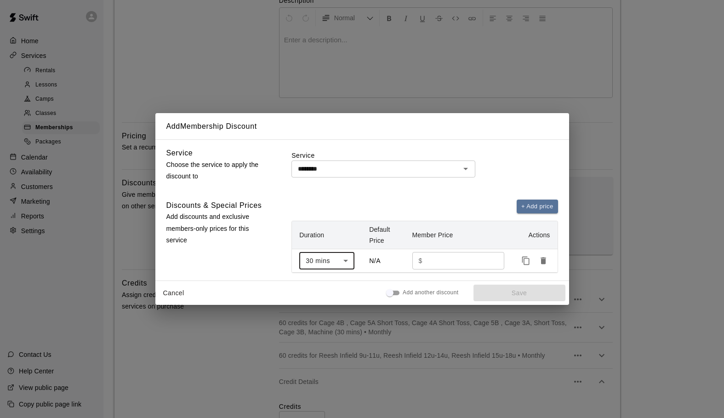
click at [433, 262] on input "number" at bounding box center [460, 260] width 68 height 17
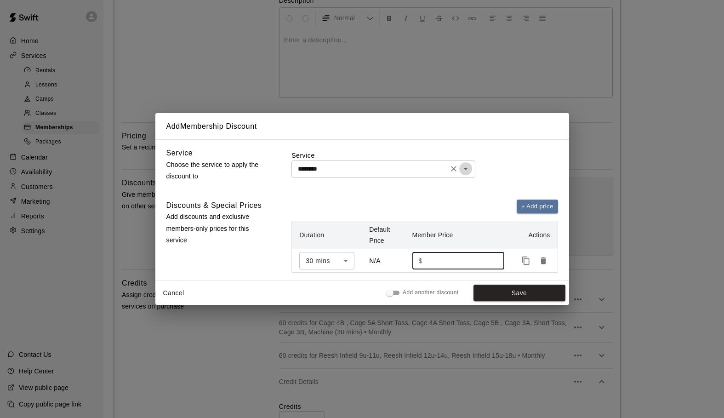
click at [467, 172] on icon "Open" at bounding box center [465, 168] width 11 height 11
type input "*"
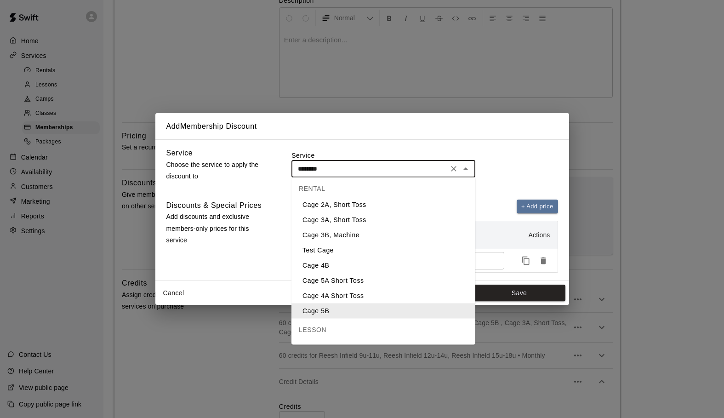
scroll to position [20, 0]
click at [341, 280] on li "Cage 5A Short Toss" at bounding box center [383, 281] width 184 height 15
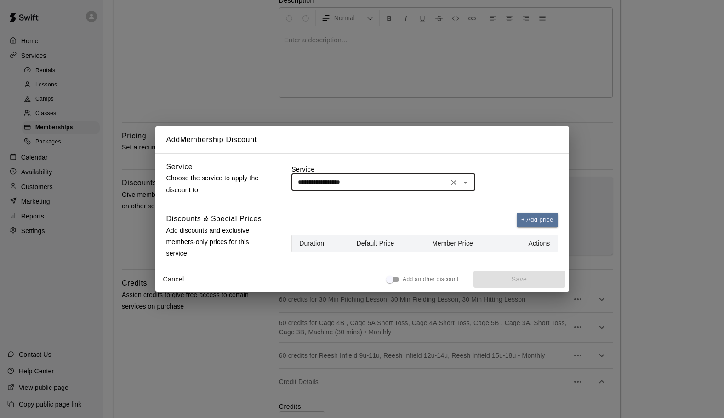
click at [464, 184] on icon "Open" at bounding box center [465, 182] width 11 height 11
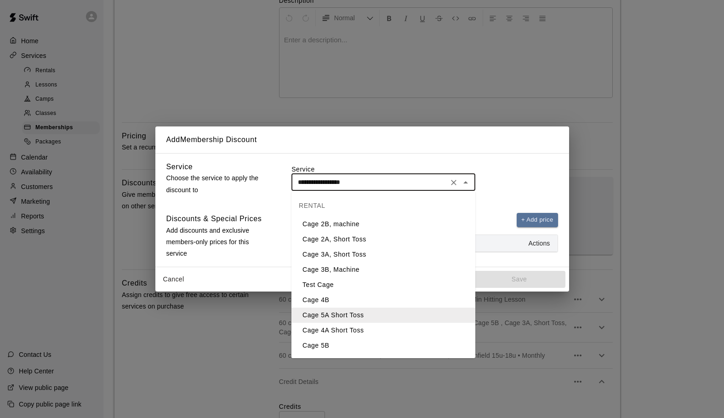
click at [351, 301] on li "Cage 4B" at bounding box center [383, 299] width 184 height 15
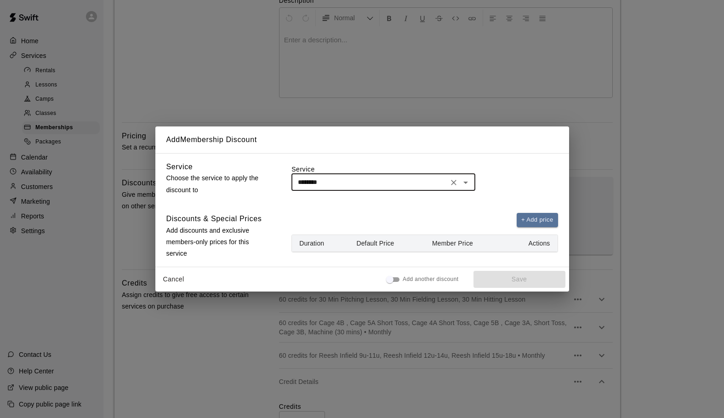
click at [464, 186] on icon "Open" at bounding box center [465, 182] width 11 height 11
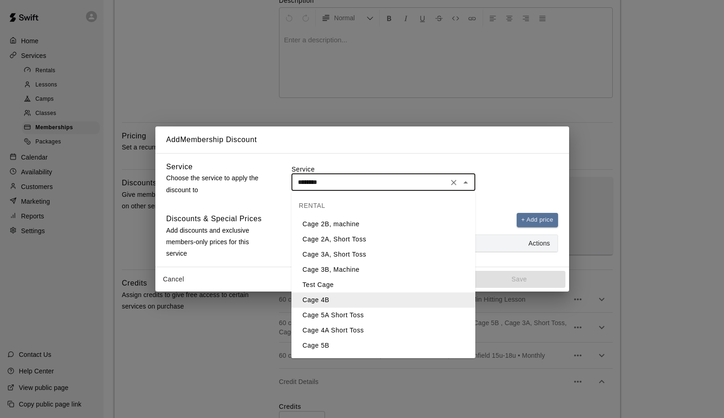
click at [348, 310] on li "Cage 5A Short Toss" at bounding box center [383, 314] width 184 height 15
type input "**********"
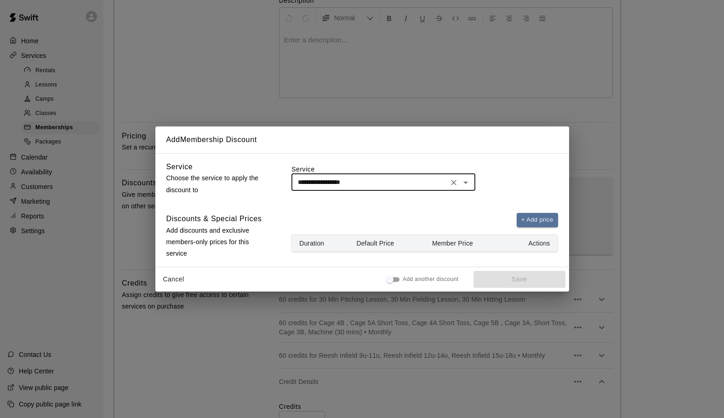
click at [435, 217] on div "+ Add price" at bounding box center [424, 220] width 266 height 14
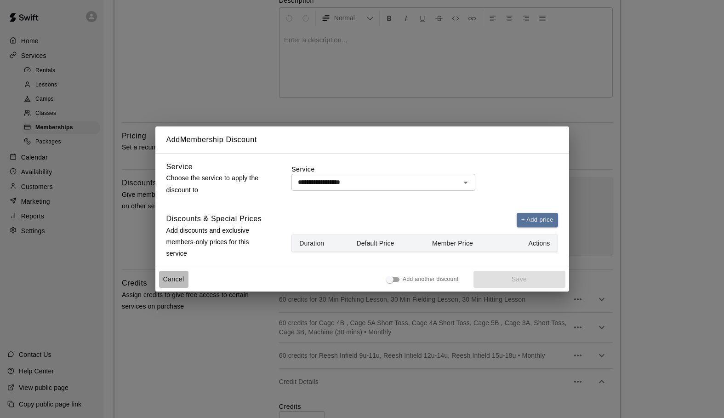
click at [179, 277] on button "Cancel" at bounding box center [173, 279] width 29 height 17
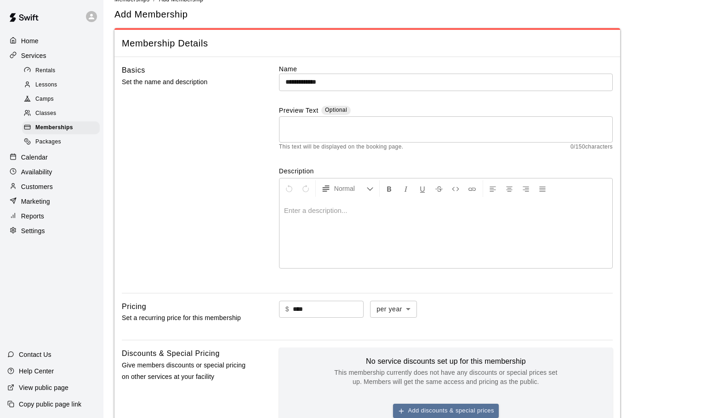
scroll to position [16, 0]
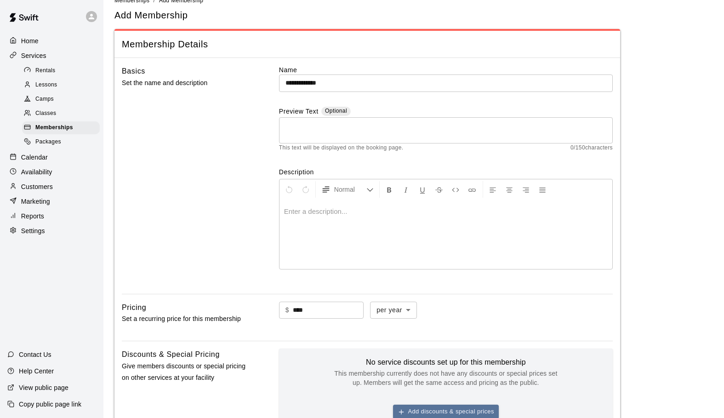
click at [294, 140] on div "* ​" at bounding box center [446, 130] width 334 height 26
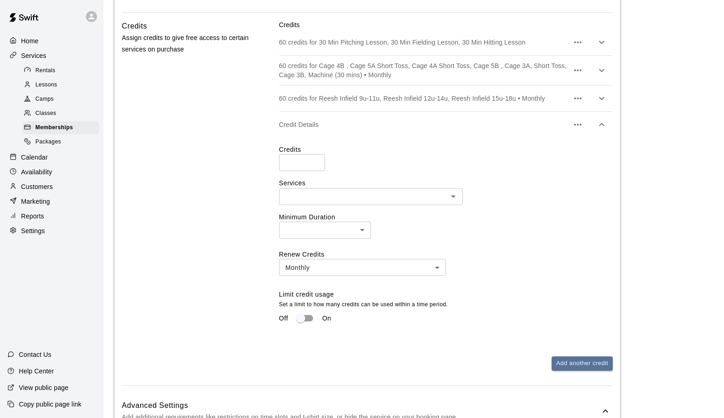
scroll to position [372, 0]
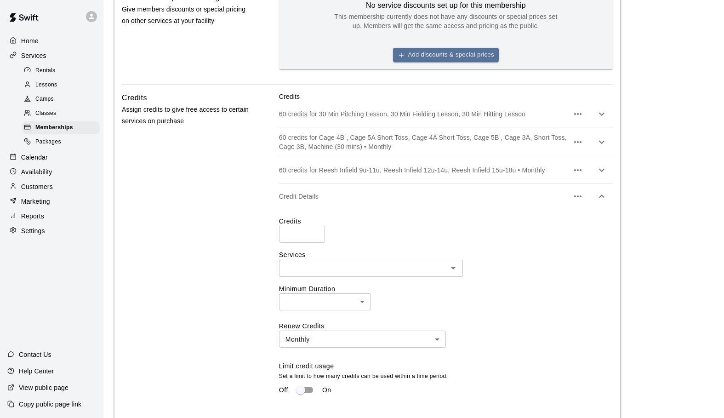
click at [577, 197] on icon "button" at bounding box center [577, 196] width 11 height 11
click at [541, 221] on p "Delete credit" at bounding box center [529, 223] width 37 height 9
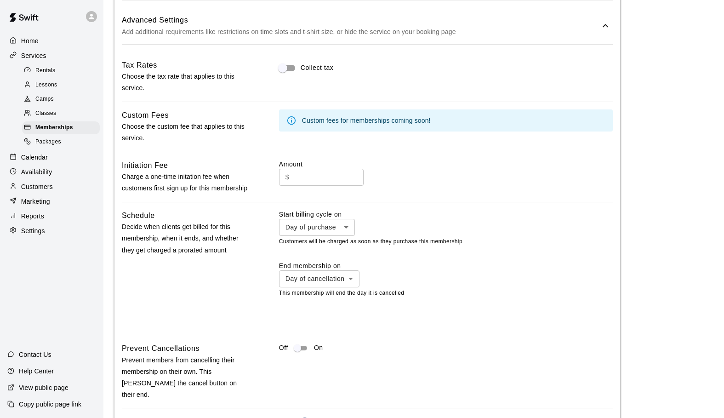
scroll to position [600, 0]
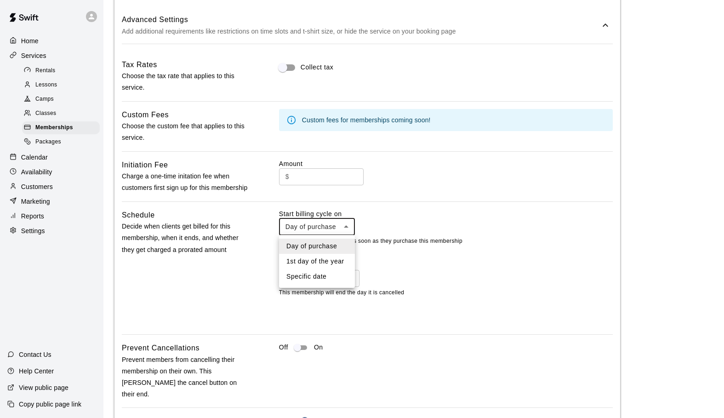
click at [350, 225] on div at bounding box center [362, 209] width 724 height 418
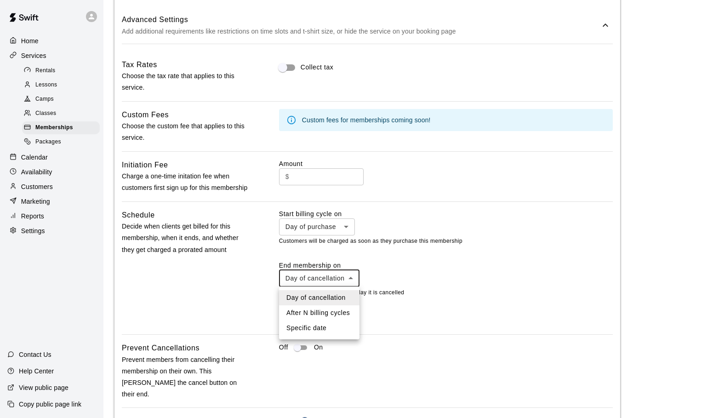
click at [324, 311] on li "After N billing cycles" at bounding box center [319, 312] width 80 height 15
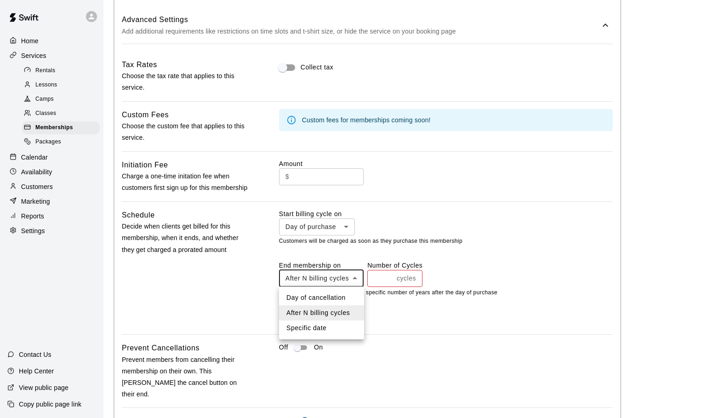
click at [325, 297] on li "Day of cancellation" at bounding box center [321, 297] width 85 height 15
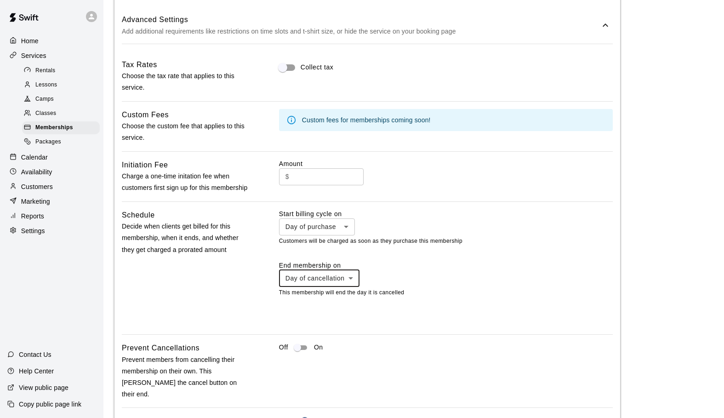
type input "*********"
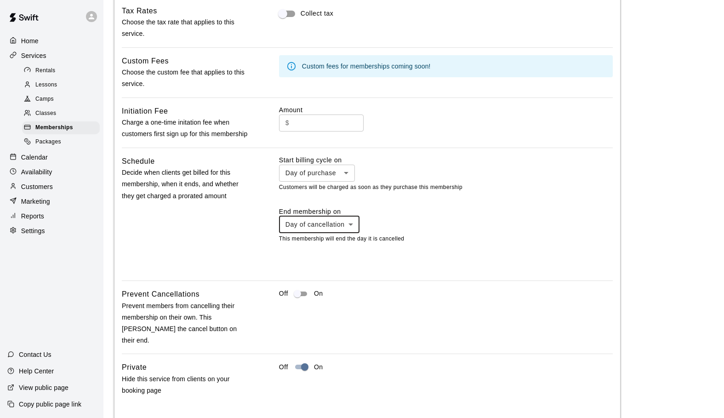
scroll to position [692, 0]
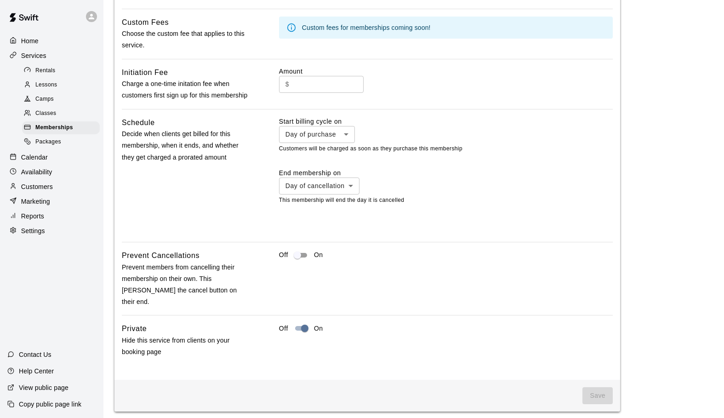
click at [593, 387] on span "Save" at bounding box center [597, 395] width 30 height 17
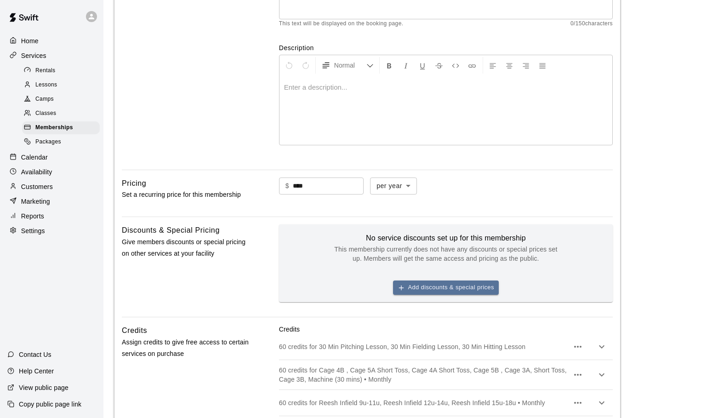
scroll to position [0, 0]
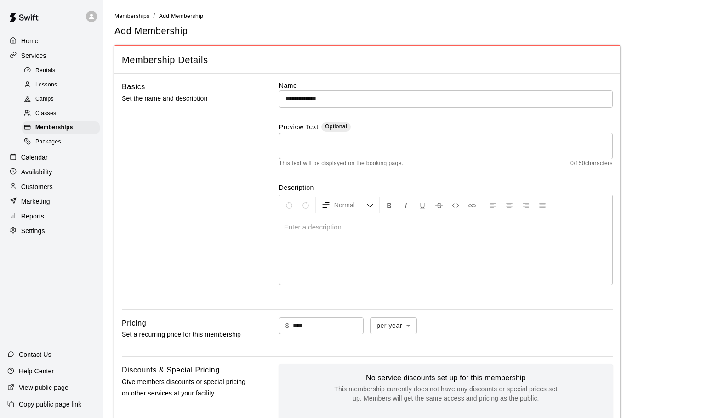
click at [58, 145] on span "Packages" at bounding box center [48, 141] width 26 height 9
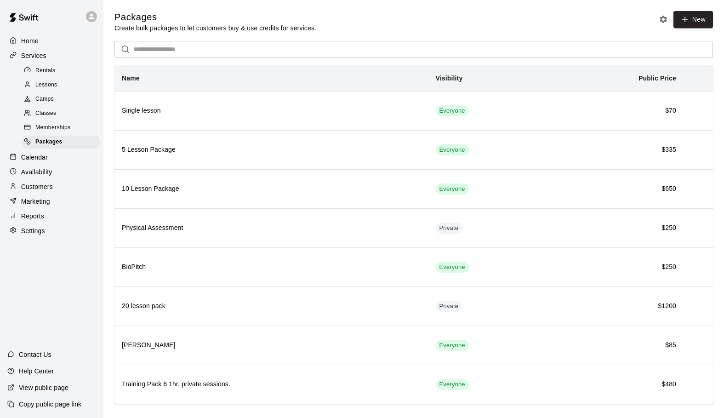
click at [46, 127] on span "Memberships" at bounding box center [52, 127] width 35 height 9
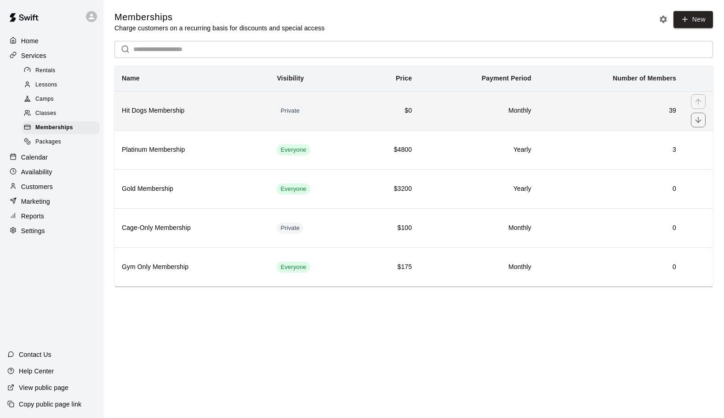
click at [166, 110] on h6 "Hit Dogs Membership" at bounding box center [192, 111] width 140 height 10
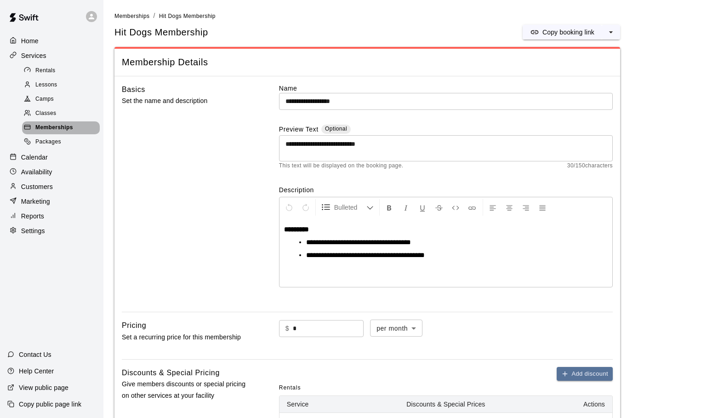
click at [47, 124] on span "Memberships" at bounding box center [54, 127] width 38 height 9
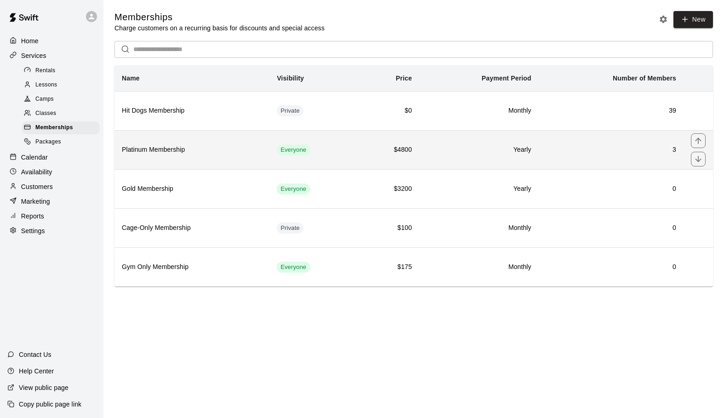
click at [159, 155] on h6 "Platinum Membership" at bounding box center [192, 150] width 140 height 10
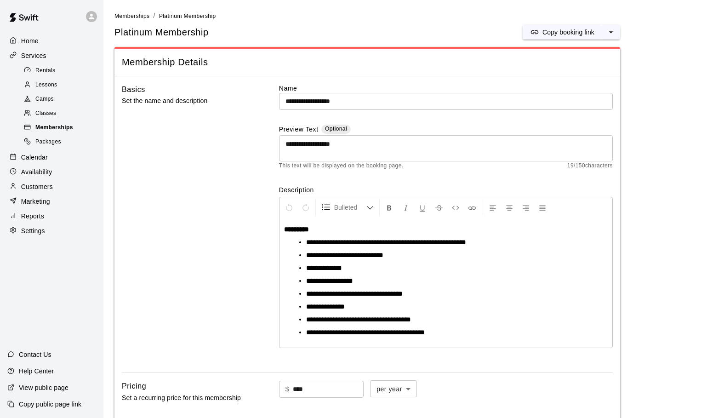
click at [30, 123] on div "Memberships" at bounding box center [61, 127] width 78 height 13
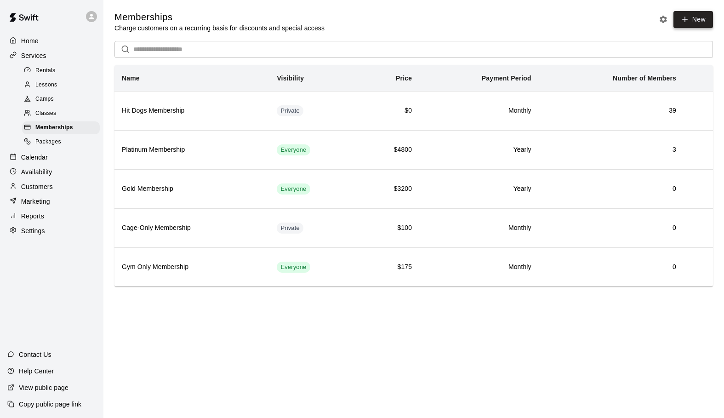
click at [690, 19] on link "New" at bounding box center [693, 19] width 40 height 17
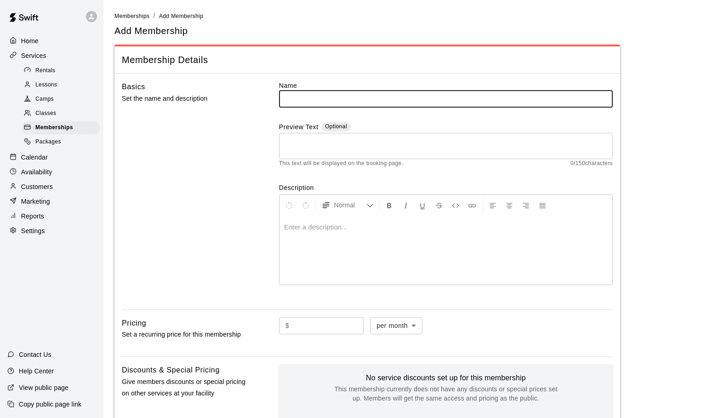
click at [294, 93] on input "text" at bounding box center [446, 98] width 334 height 17
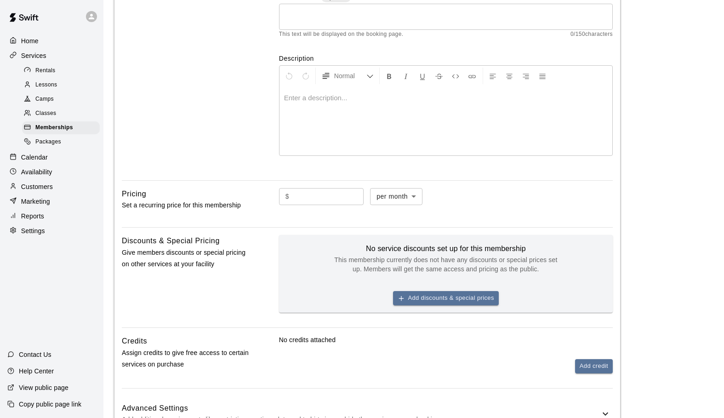
scroll to position [200, 0]
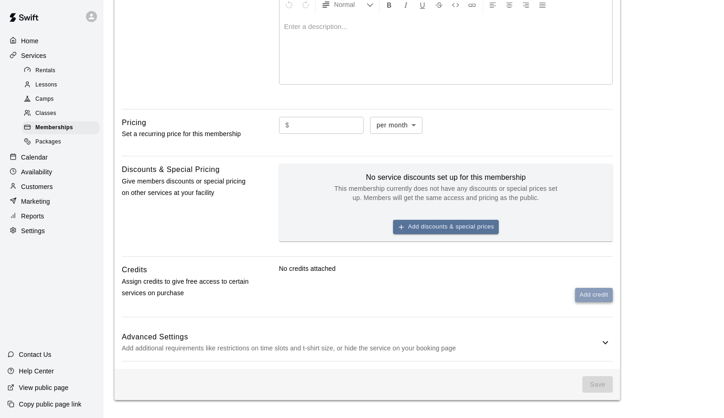
click at [586, 295] on button "Add credit" at bounding box center [594, 295] width 38 height 14
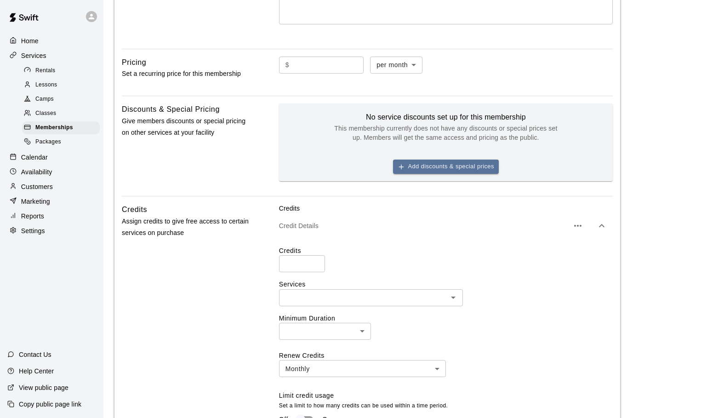
scroll to position [302, 0]
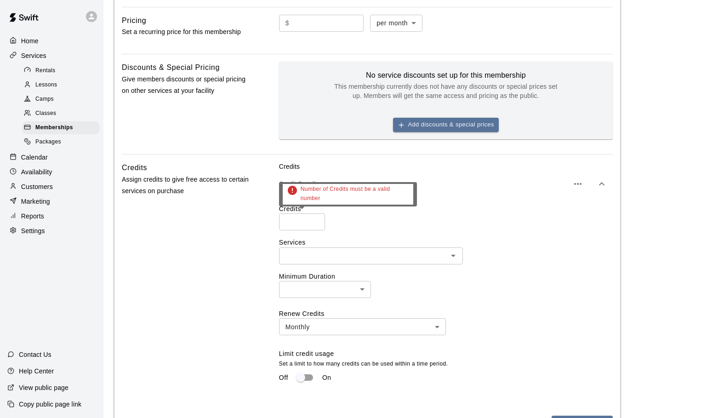
click at [301, 222] on input "number" at bounding box center [302, 221] width 46 height 17
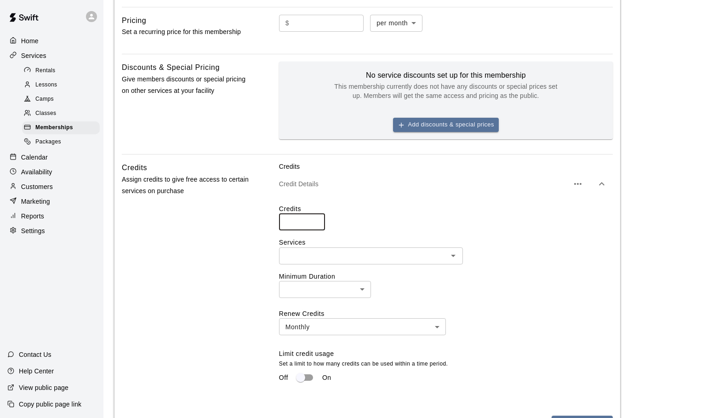
type input "**"
click at [441, 262] on div "​" at bounding box center [371, 255] width 184 height 17
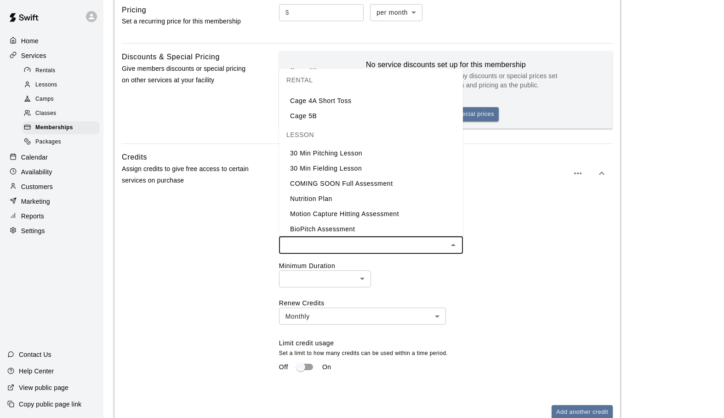
scroll to position [108, 0]
click at [325, 156] on li "30 Min Pitching Lesson" at bounding box center [371, 153] width 184 height 15
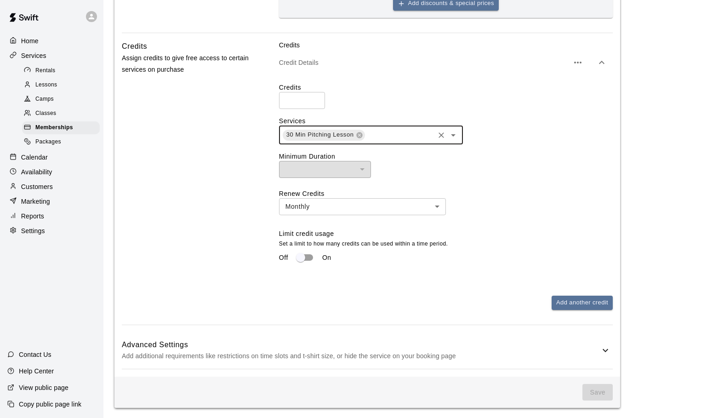
scroll to position [433, 0]
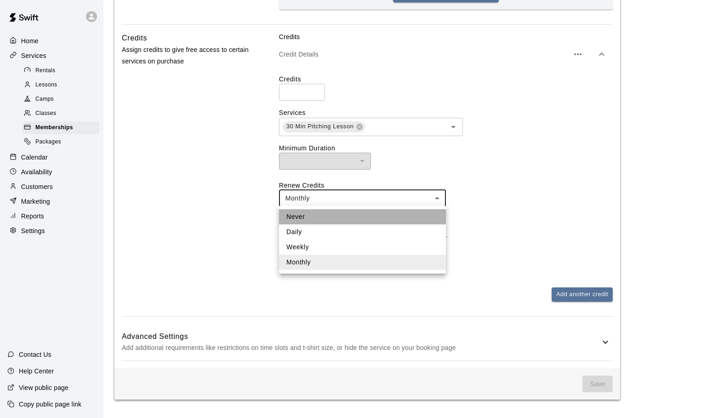
click at [304, 214] on li "Never" at bounding box center [362, 216] width 167 height 15
type input "*****"
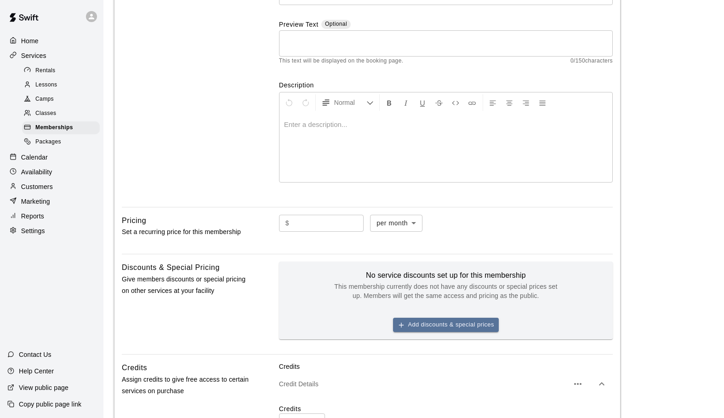
scroll to position [77, 0]
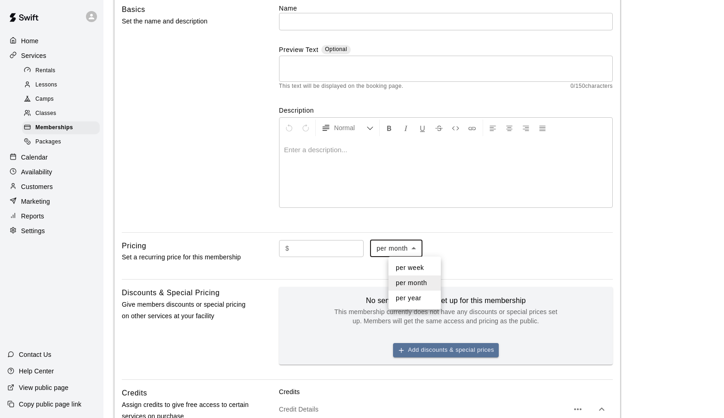
click at [433, 249] on body "Home Services Rentals Lessons Camps Classes Memberships Packages Calendar Avail…" at bounding box center [362, 348] width 724 height 850
click at [403, 298] on li "per year" at bounding box center [414, 297] width 52 height 15
type input "******"
click at [325, 250] on input "text" at bounding box center [328, 248] width 71 height 17
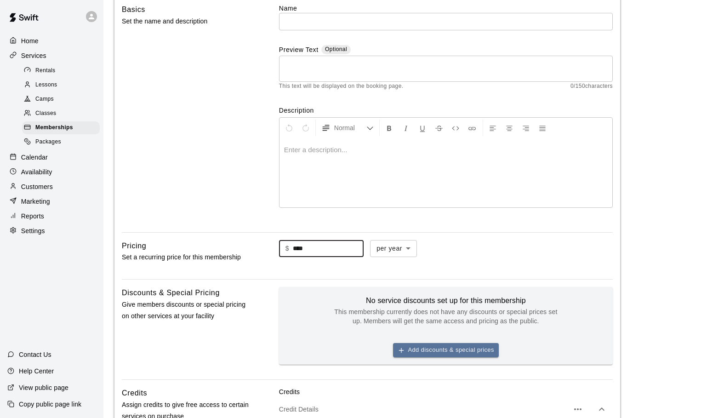
type input "****"
click at [345, 267] on div "$ **** ​ per year ****** ​" at bounding box center [446, 256] width 334 height 32
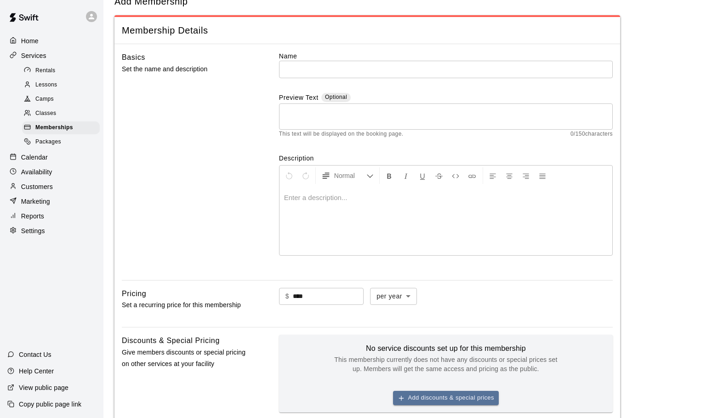
scroll to position [0, 0]
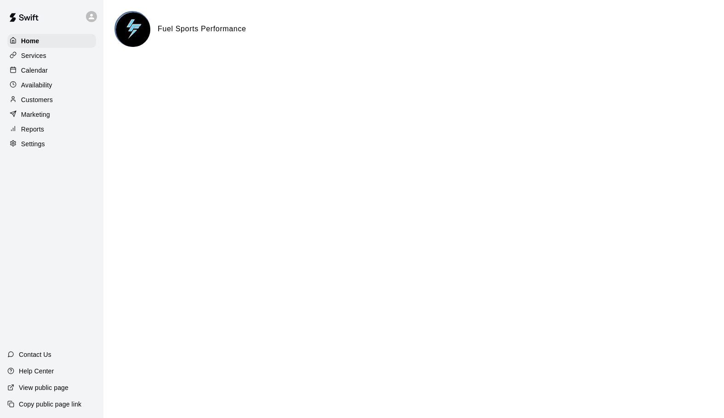
click at [32, 54] on p "Services" at bounding box center [33, 55] width 25 height 9
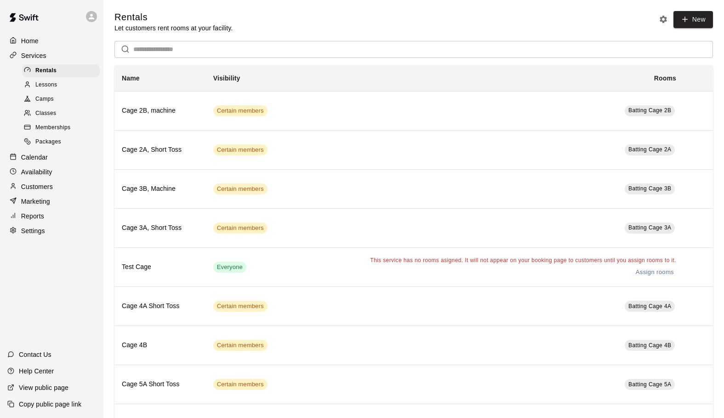
click at [38, 80] on div "Lessons" at bounding box center [61, 85] width 78 height 13
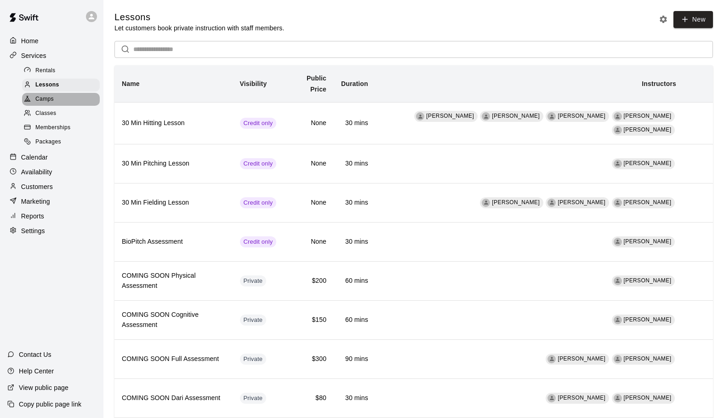
click at [40, 102] on span "Camps" at bounding box center [44, 99] width 18 height 9
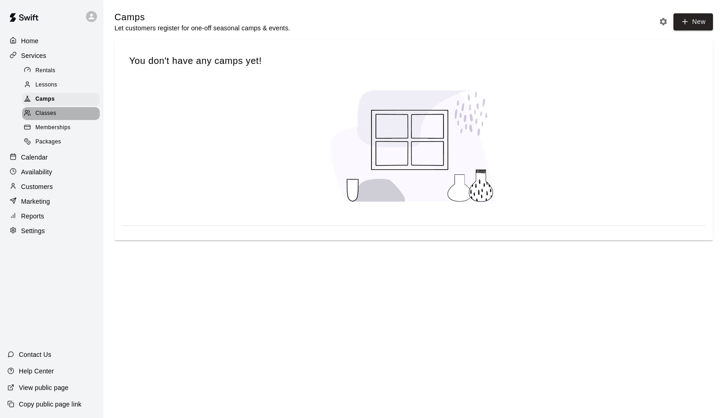
click at [43, 114] on span "Classes" at bounding box center [45, 113] width 21 height 9
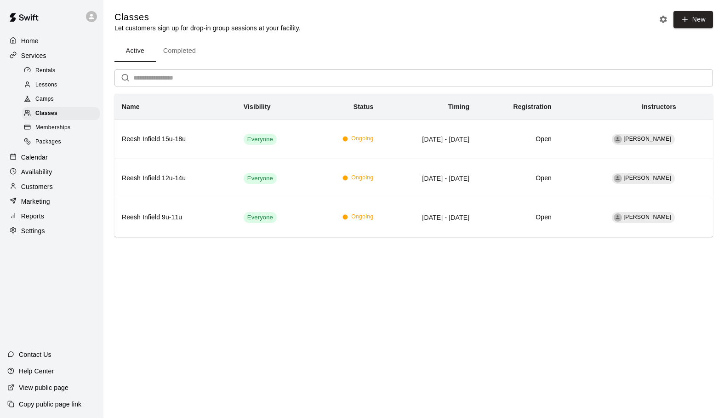
click at [45, 128] on span "Memberships" at bounding box center [52, 127] width 35 height 9
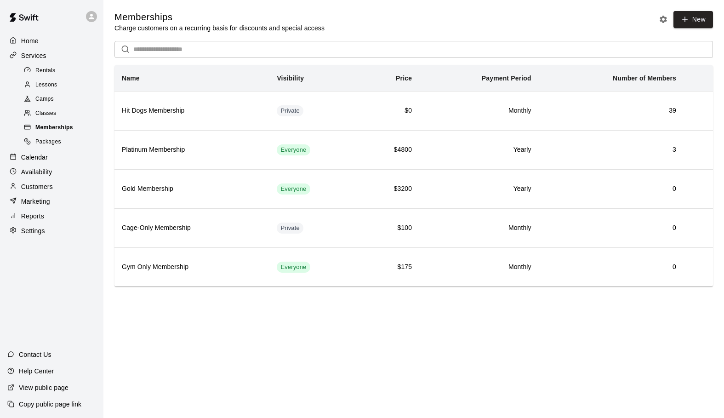
click at [45, 131] on span "Memberships" at bounding box center [54, 127] width 38 height 9
click at [44, 142] on span "Packages" at bounding box center [48, 141] width 26 height 9
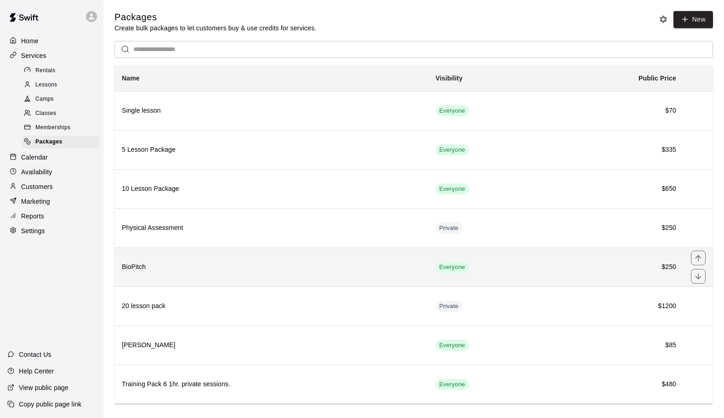
scroll to position [12, 0]
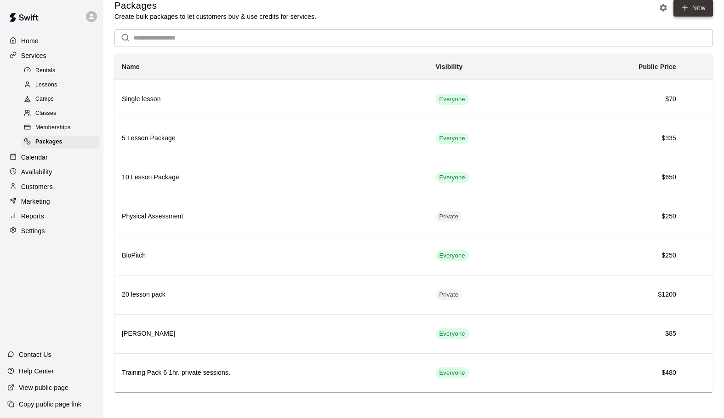
click at [687, 8] on icon at bounding box center [685, 8] width 8 height 8
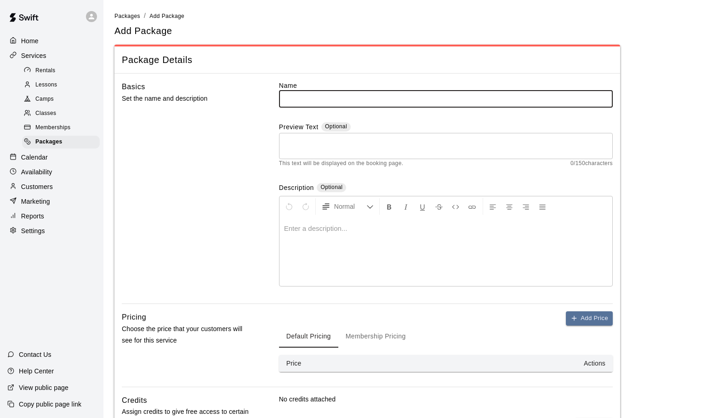
click at [305, 92] on input "text" at bounding box center [446, 98] width 334 height 17
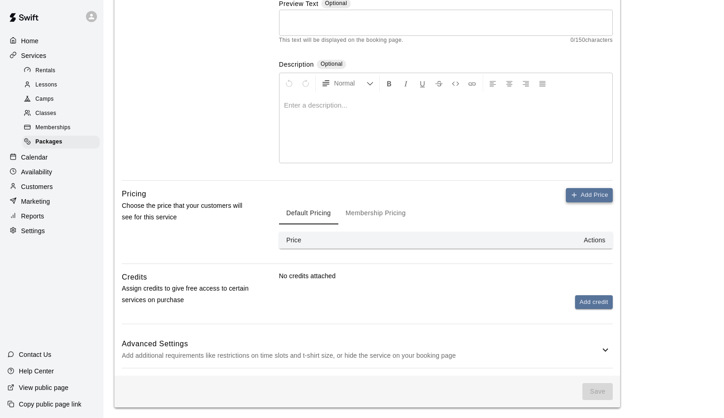
type input "**********"
click at [575, 193] on icon "button" at bounding box center [573, 194] width 7 height 7
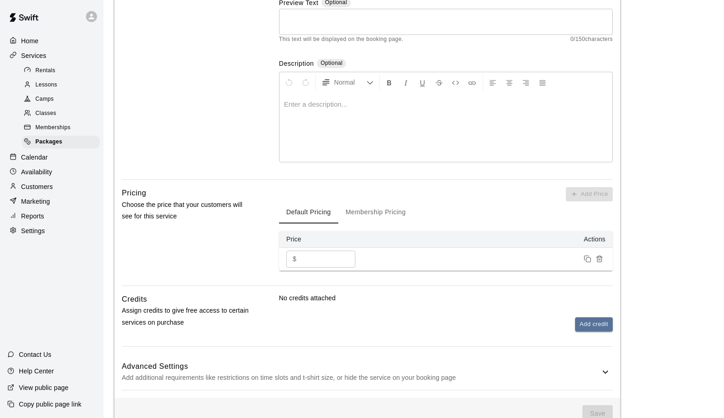
scroll to position [146, 0]
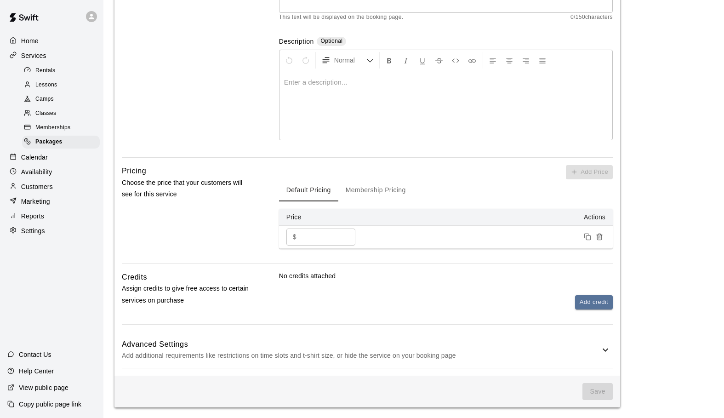
click at [310, 239] on input "*" at bounding box center [327, 236] width 55 height 17
type input "****"
click at [377, 279] on p "No credits attached" at bounding box center [446, 275] width 334 height 9
click at [595, 305] on button "Add credit" at bounding box center [594, 302] width 38 height 14
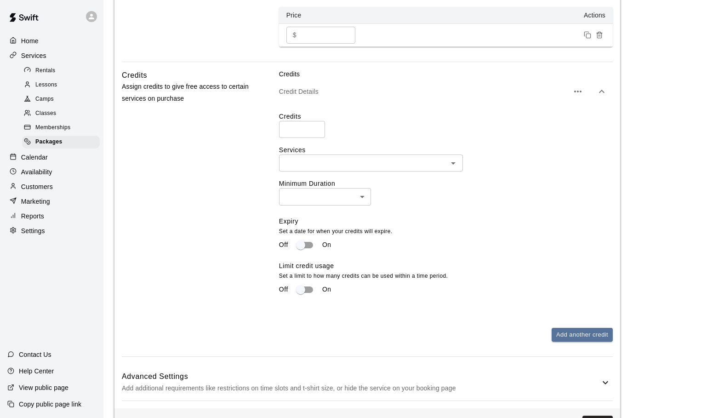
scroll to position [364, 0]
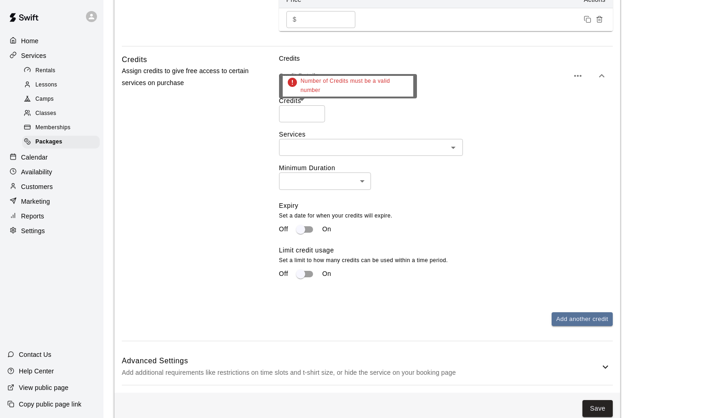
click at [299, 114] on input "number" at bounding box center [302, 113] width 46 height 17
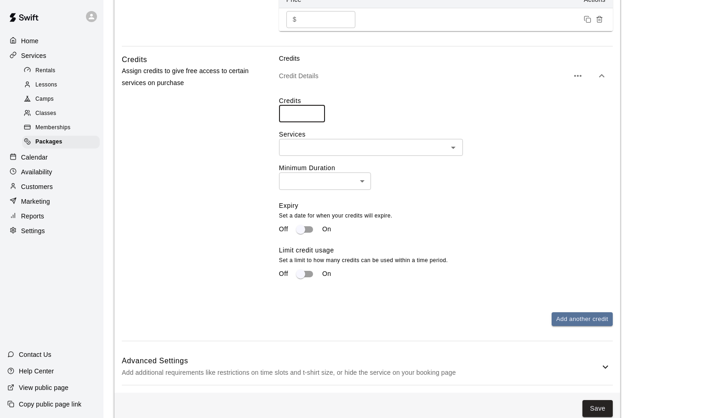
type input "**"
click at [379, 145] on input "text" at bounding box center [363, 147] width 163 height 11
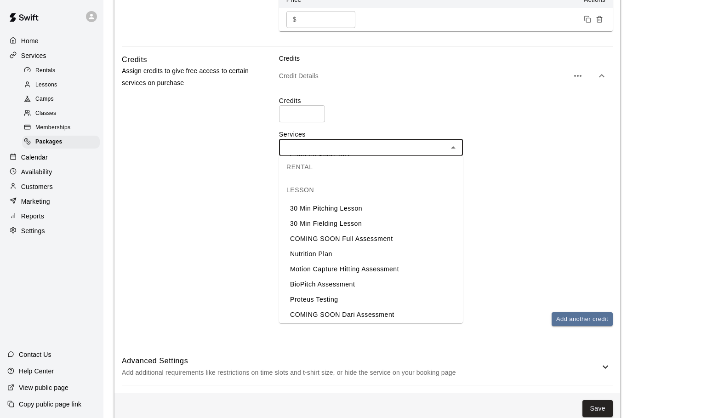
scroll to position [140, 0]
click at [341, 207] on li "30 Min Pitching Lesson" at bounding box center [371, 207] width 184 height 15
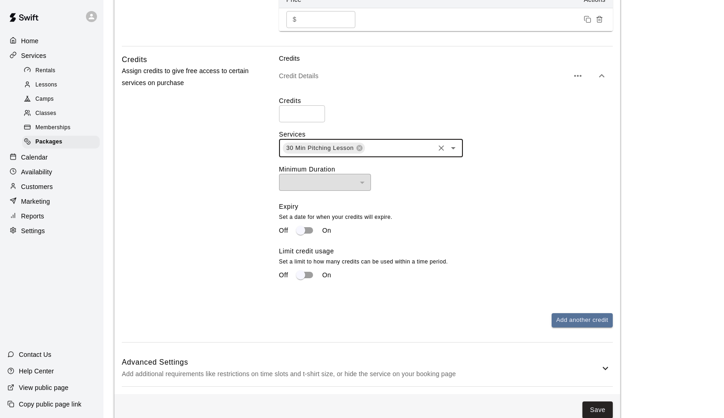
click at [455, 149] on icon "Open" at bounding box center [453, 147] width 11 height 11
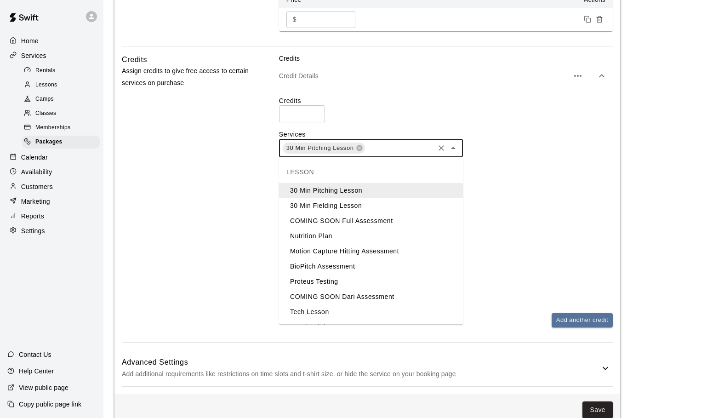
click at [367, 205] on li "30 Min Fielding Lesson" at bounding box center [371, 205] width 184 height 15
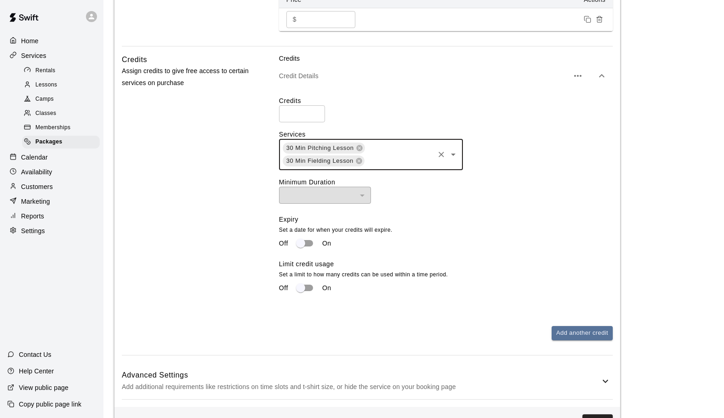
click at [456, 154] on icon "Open" at bounding box center [453, 154] width 11 height 11
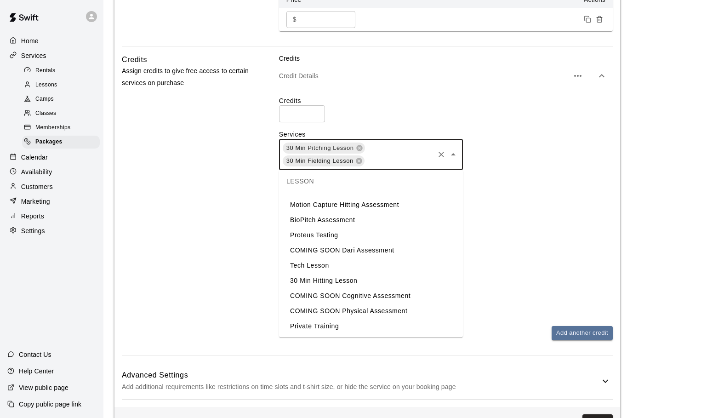
scroll to position [59, 0]
click at [356, 278] on li "30 Min Hitting Lesson" at bounding box center [371, 280] width 184 height 15
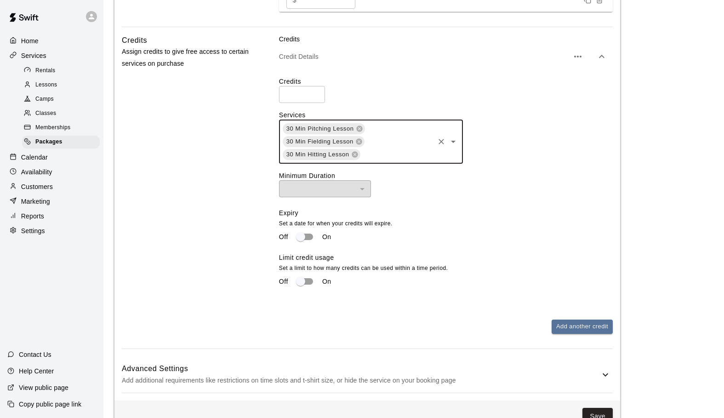
scroll to position [409, 0]
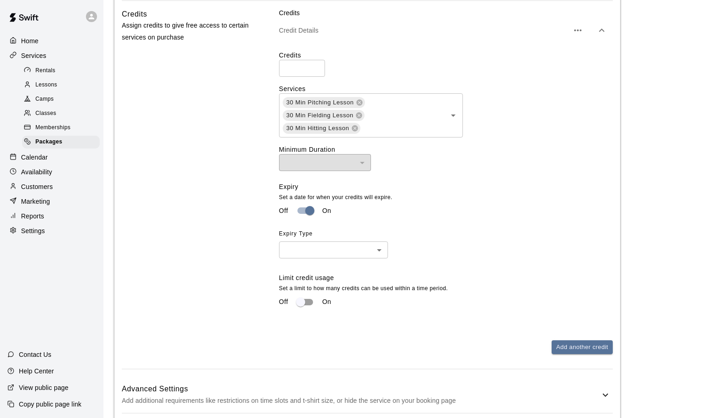
click at [379, 251] on body "**********" at bounding box center [362, 27] width 724 height 872
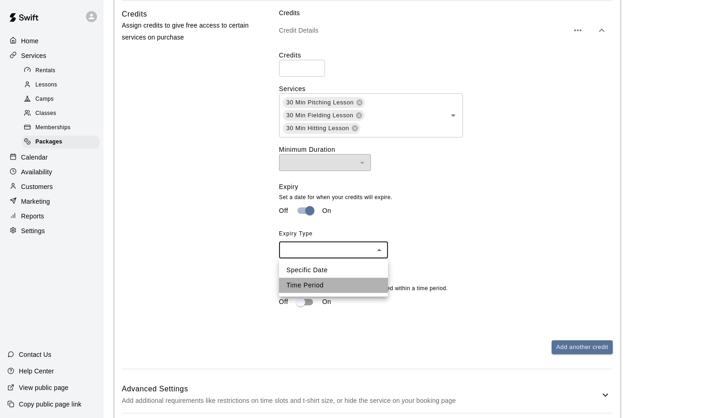
click at [338, 285] on li "Time Period" at bounding box center [333, 285] width 109 height 15
type input "******"
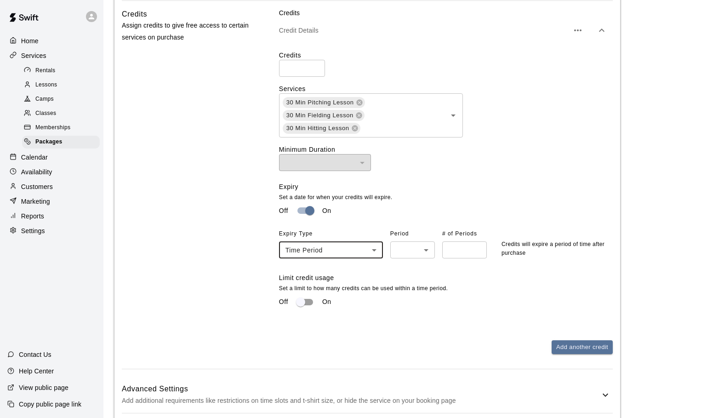
click at [427, 250] on body "**********" at bounding box center [362, 27] width 724 height 872
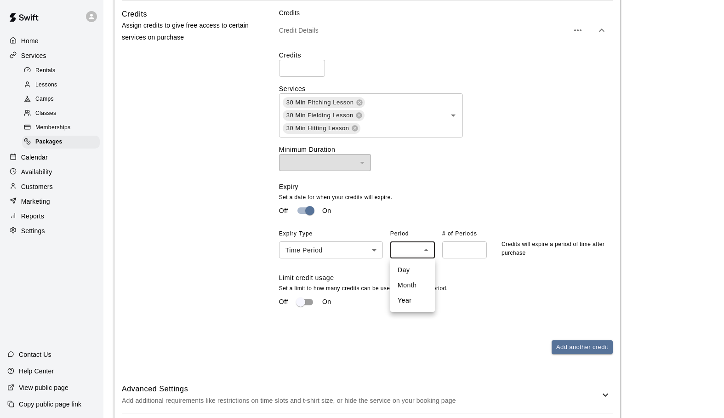
click at [406, 301] on li "Year" at bounding box center [412, 300] width 45 height 15
type input "****"
type input "*"
click at [478, 249] on input "*" at bounding box center [464, 249] width 45 height 17
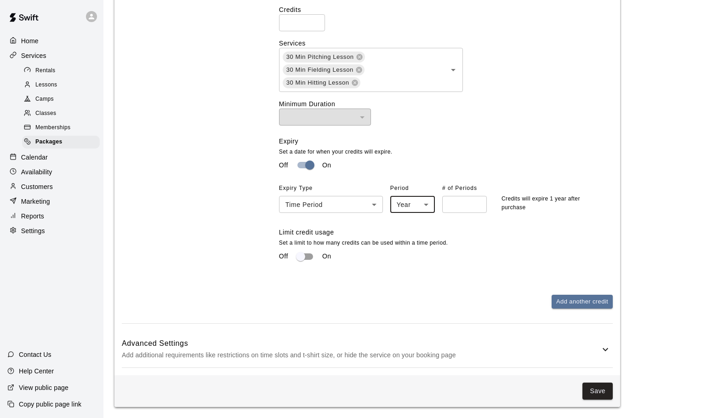
scroll to position [455, 0]
click at [604, 349] on icon at bounding box center [606, 348] width 6 height 3
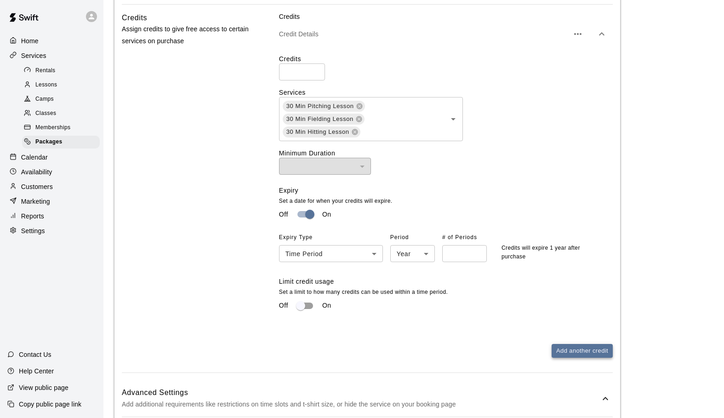
scroll to position [480, 0]
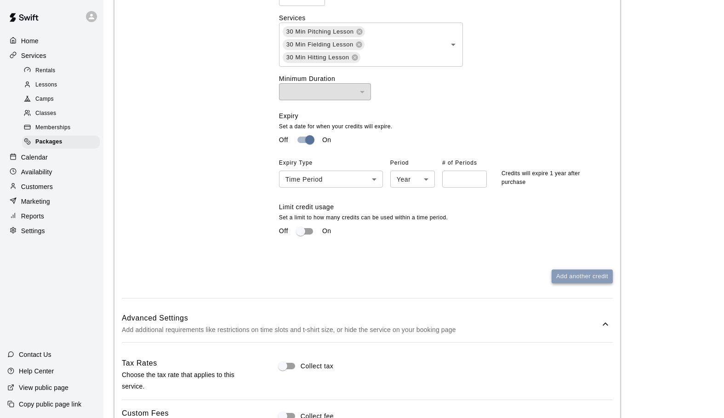
click at [572, 273] on button "Add another credit" at bounding box center [582, 276] width 61 height 14
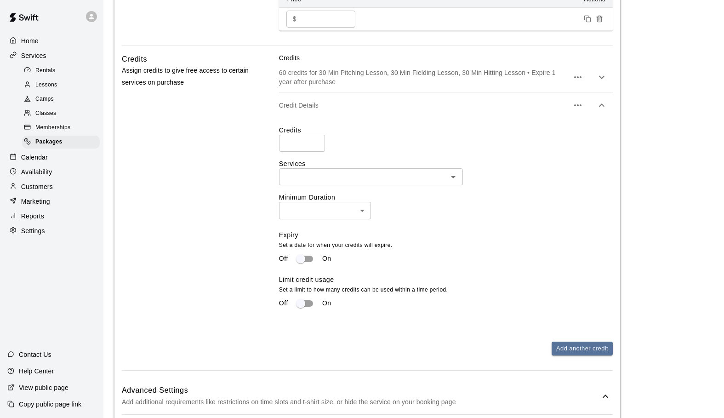
scroll to position [354, 0]
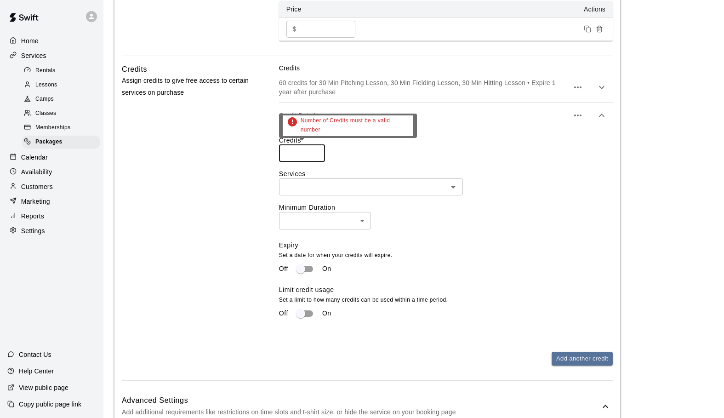
click at [291, 155] on input "number" at bounding box center [302, 153] width 46 height 17
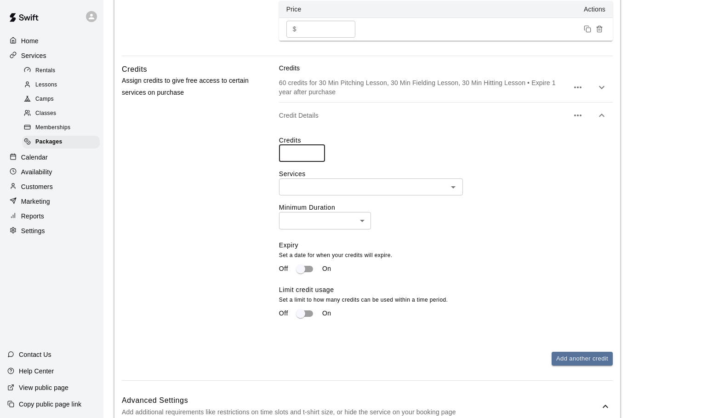
type input "**"
click at [452, 186] on icon "Open" at bounding box center [453, 187] width 5 height 2
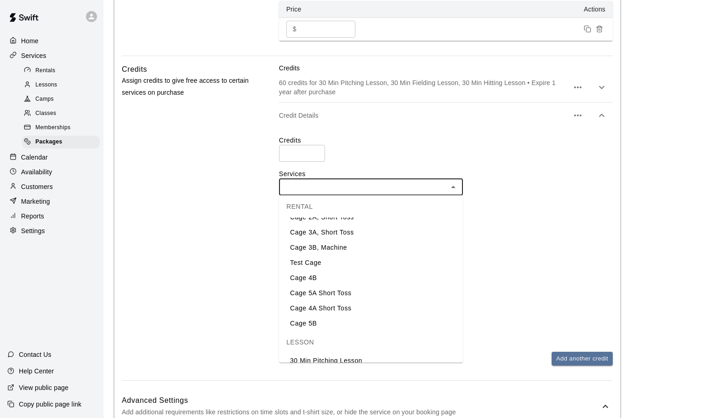
scroll to position [32, 0]
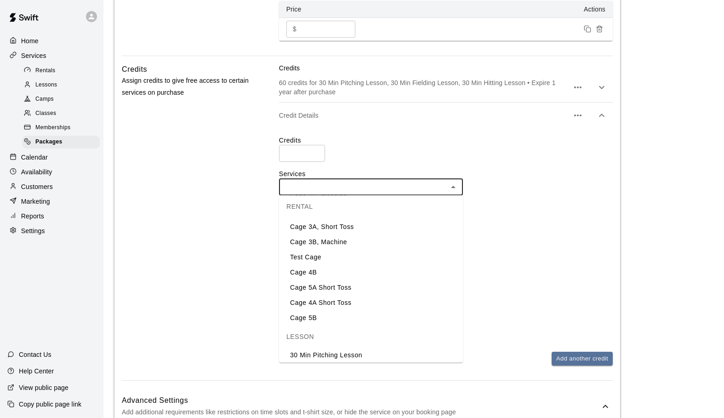
click at [308, 317] on li "Cage 5B" at bounding box center [371, 317] width 184 height 15
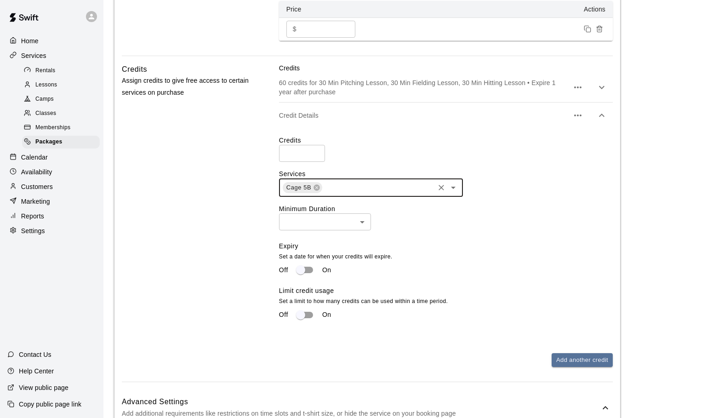
click at [452, 187] on icon "Open" at bounding box center [453, 188] width 5 height 2
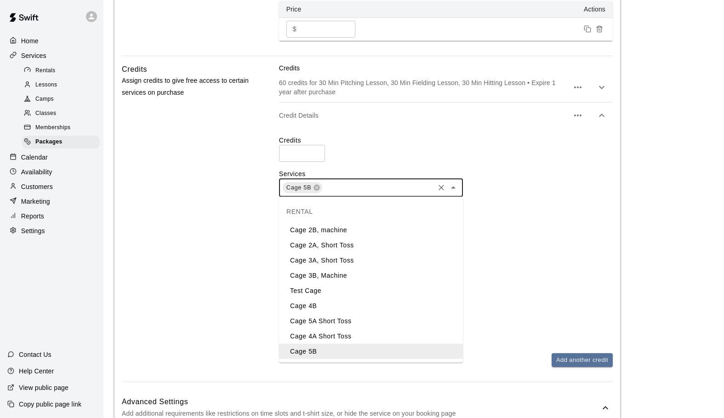
click at [335, 334] on li "Cage 4A Short Toss" at bounding box center [371, 336] width 184 height 15
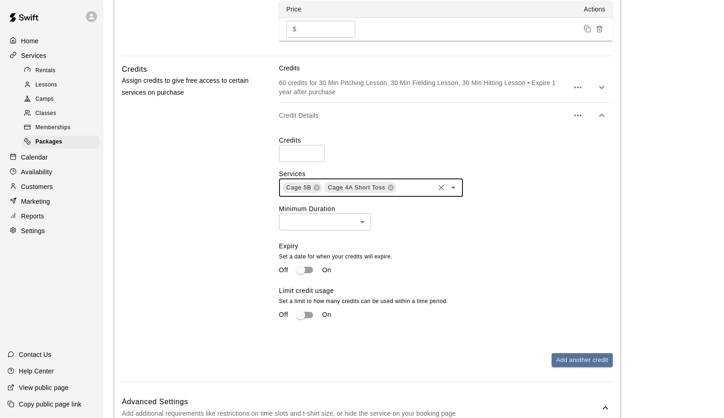
click at [453, 186] on icon "Open" at bounding box center [453, 187] width 11 height 11
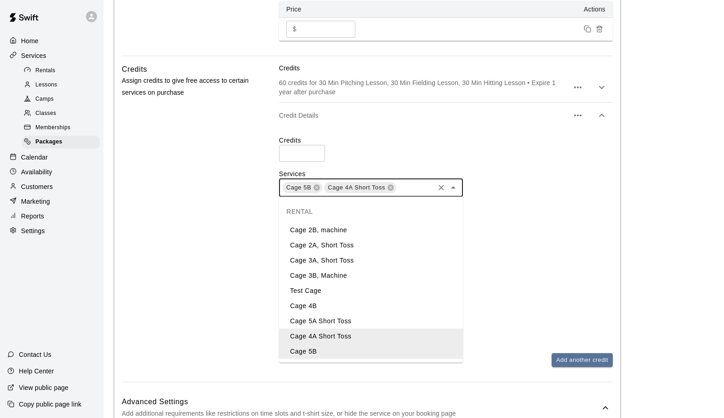
click at [339, 319] on li "Cage 5A Short Toss" at bounding box center [371, 320] width 184 height 15
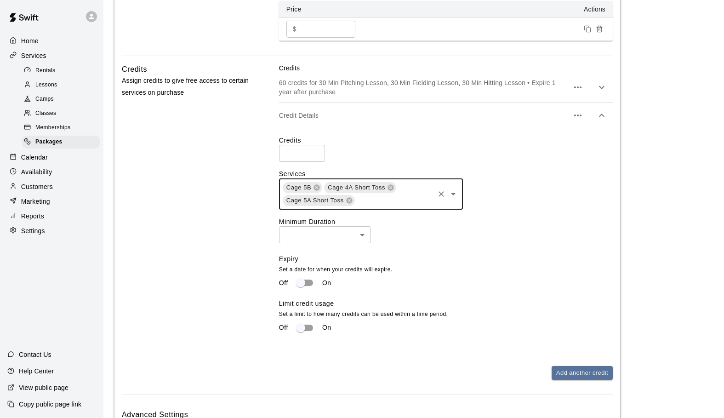
click at [452, 194] on icon "Open" at bounding box center [453, 194] width 5 height 2
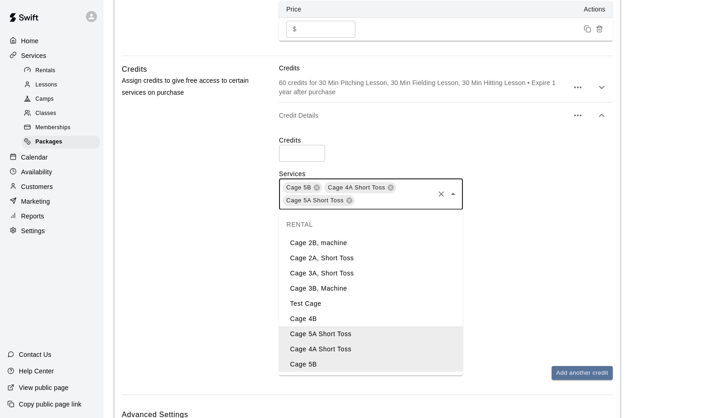
click at [324, 321] on li "Cage 4B" at bounding box center [371, 318] width 184 height 15
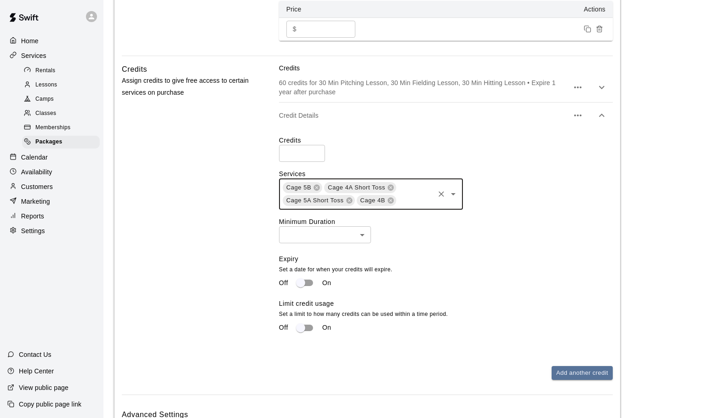
click at [455, 194] on icon "Open" at bounding box center [453, 193] width 11 height 11
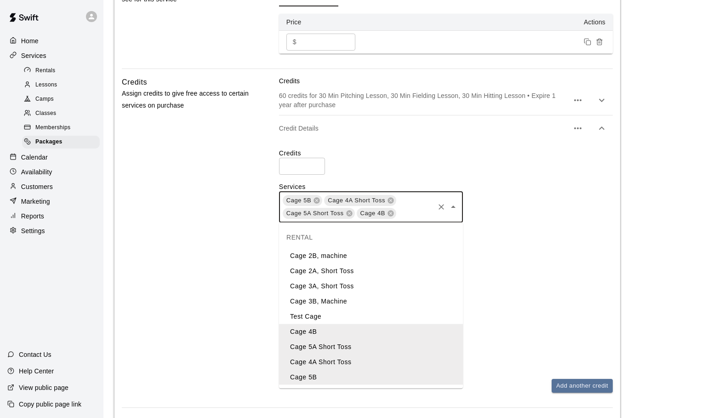
scroll to position [339, 0]
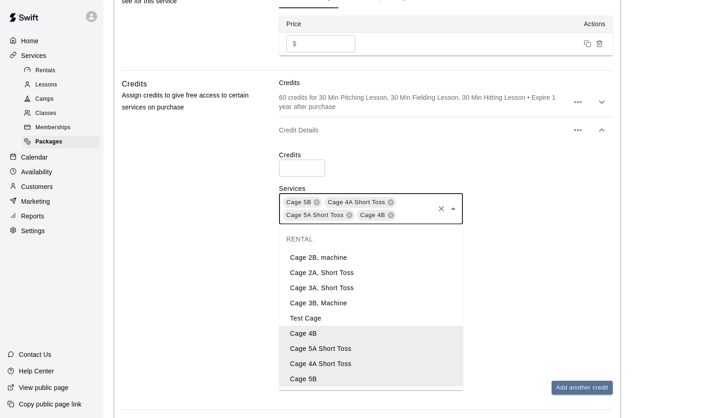
click at [348, 290] on li "Cage 3A, Short Toss" at bounding box center [371, 287] width 184 height 15
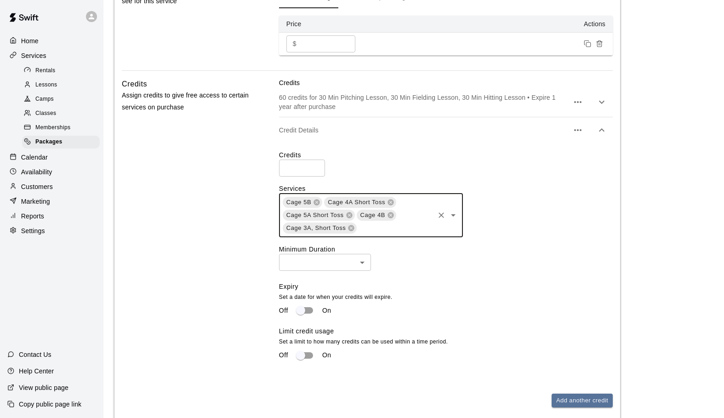
click at [453, 217] on icon "Open" at bounding box center [453, 215] width 11 height 11
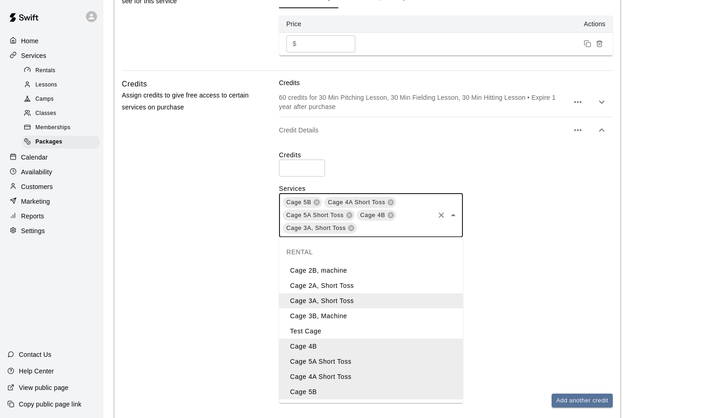
click at [344, 314] on li "Cage 3B, Machine" at bounding box center [371, 315] width 184 height 15
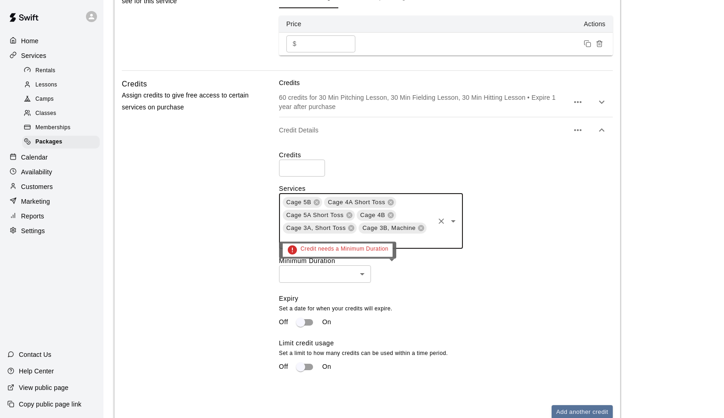
click at [362, 276] on body "**********" at bounding box center [362, 177] width 724 height 1032
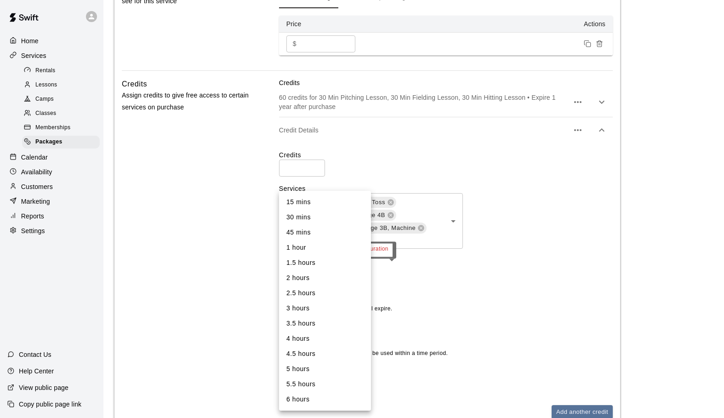
click at [314, 216] on li "30 mins" at bounding box center [325, 217] width 92 height 15
type input "**"
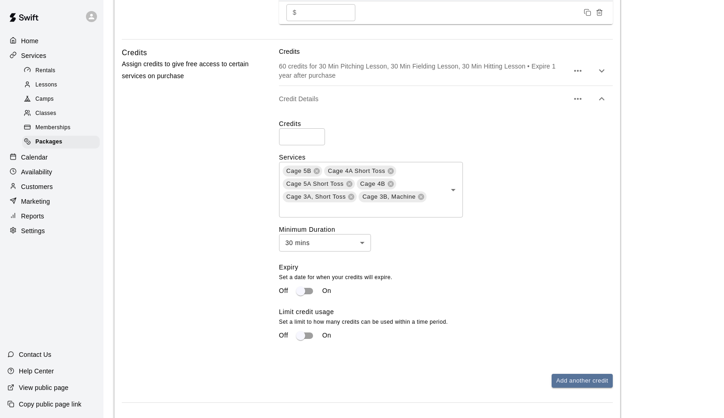
scroll to position [370, 0]
drag, startPoint x: 298, startPoint y: 137, endPoint x: 268, endPoint y: 137, distance: 30.3
click at [279, 137] on input "**" at bounding box center [302, 137] width 46 height 17
type input "****"
click at [455, 276] on p "Set a date for when your credits will expire." at bounding box center [442, 277] width 326 height 9
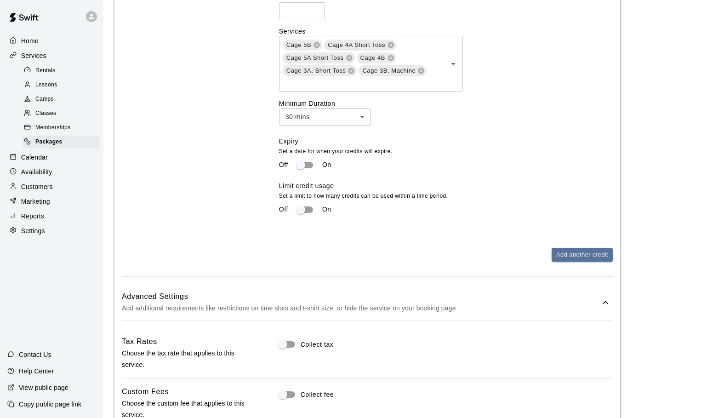
scroll to position [515, 0]
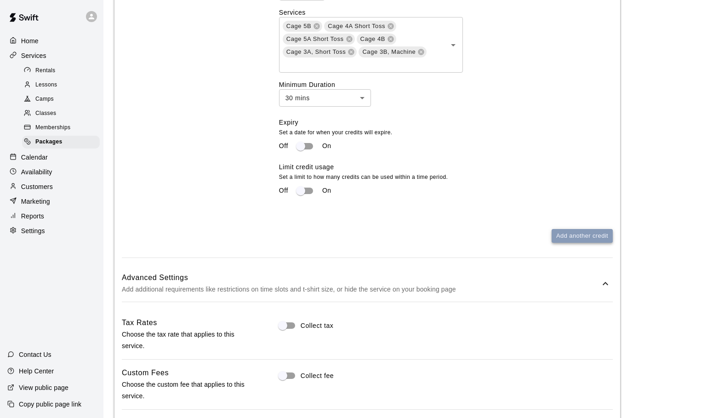
click at [562, 237] on button "Add another credit" at bounding box center [582, 236] width 61 height 14
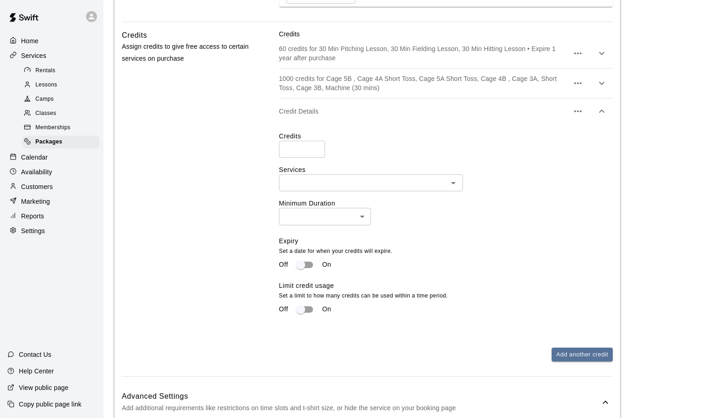
scroll to position [384, 0]
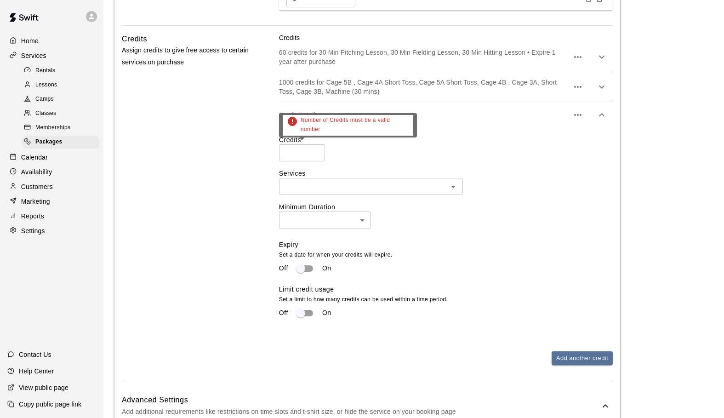
click at [295, 158] on input "number" at bounding box center [302, 152] width 46 height 17
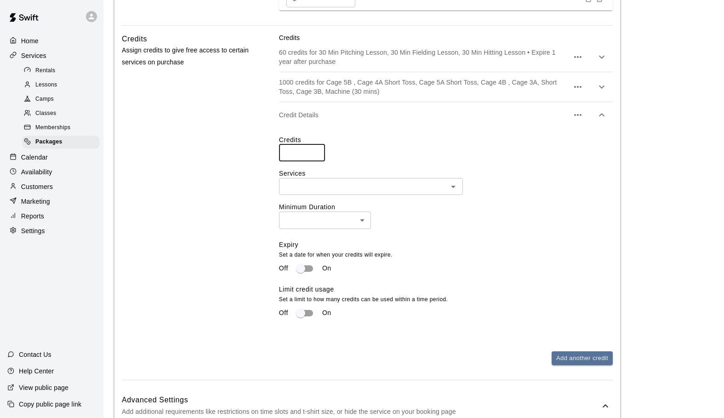
type input "****"
click at [453, 184] on icon "Open" at bounding box center [453, 186] width 11 height 11
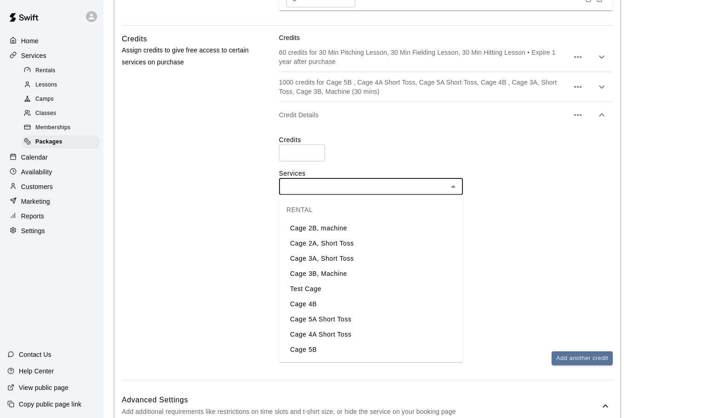
scroll to position [285, 0]
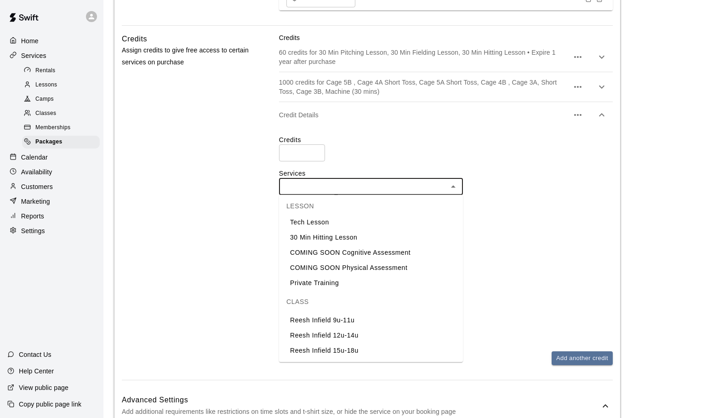
click at [306, 318] on li "Reesh Infield 9u-11u" at bounding box center [371, 320] width 184 height 15
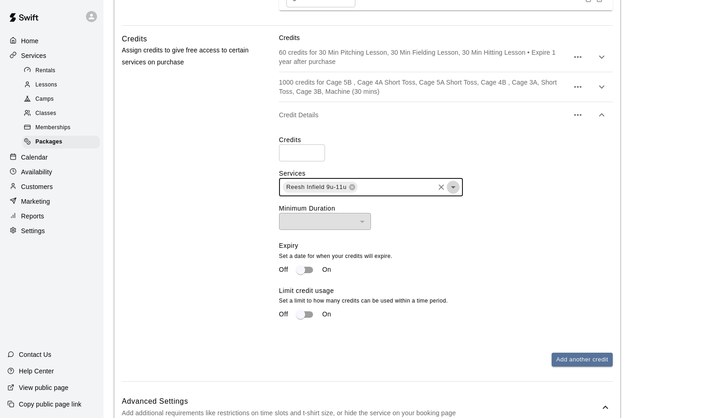
click at [457, 188] on icon "Open" at bounding box center [453, 187] width 11 height 11
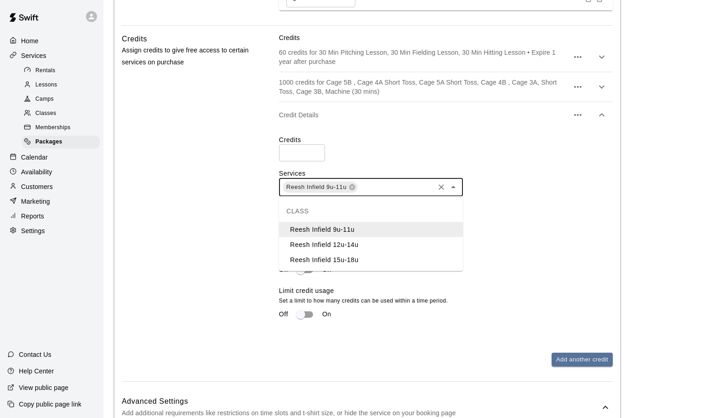
click at [378, 245] on li "Reesh Infield 12u-14u" at bounding box center [371, 244] width 184 height 15
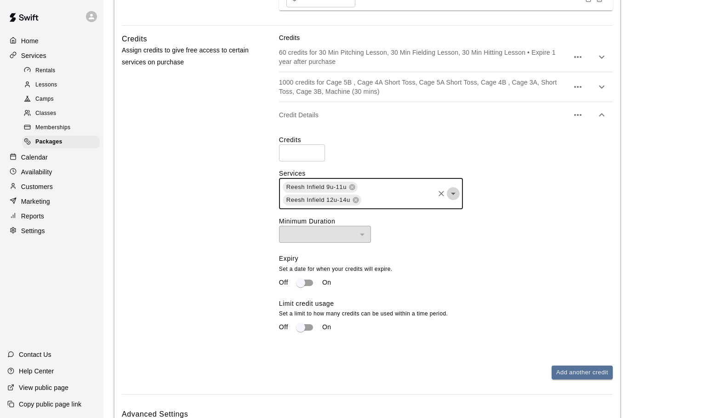
click at [453, 194] on icon "Open" at bounding box center [453, 194] width 5 height 2
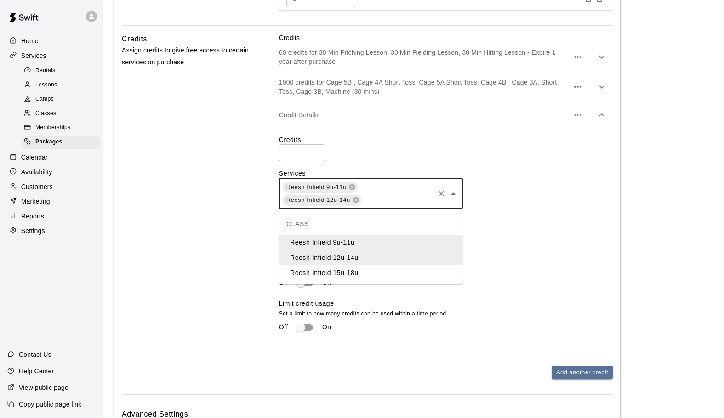
click at [372, 271] on li "Reesh Infield 15u-18u" at bounding box center [371, 272] width 184 height 15
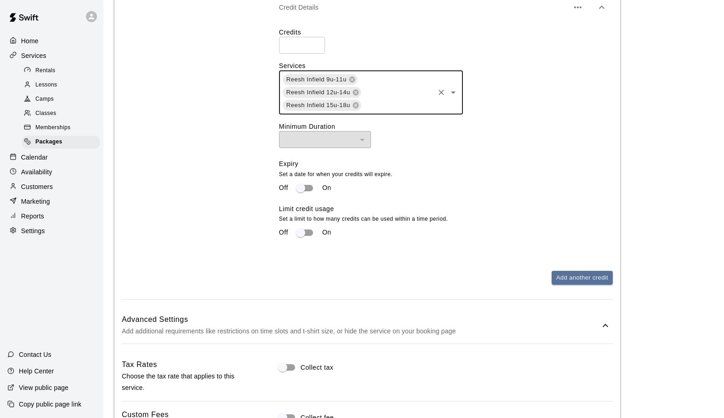
scroll to position [509, 0]
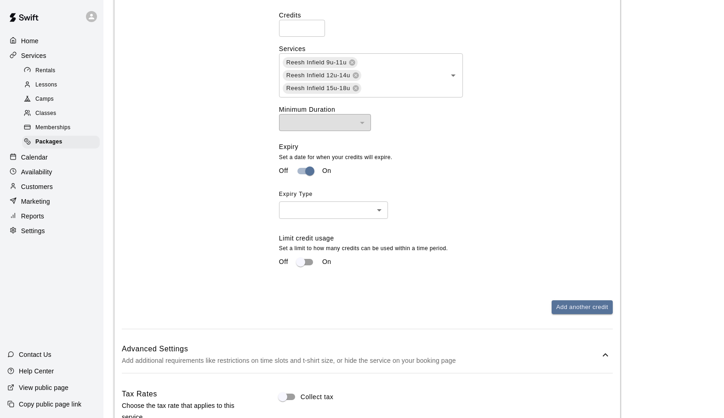
click at [379, 211] on body "**********" at bounding box center [362, 39] width 724 height 1097
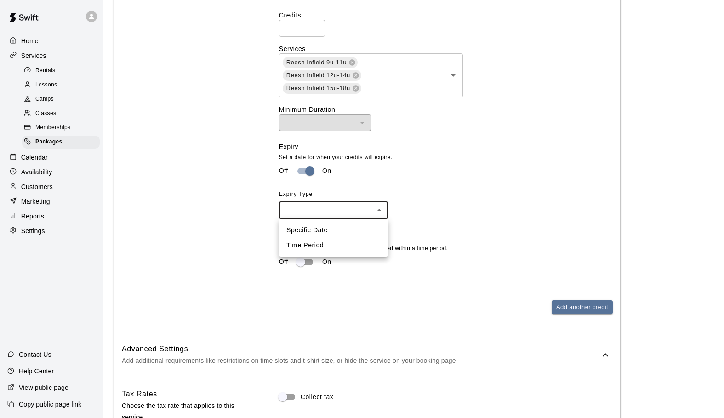
click at [319, 244] on li "Time Period" at bounding box center [333, 245] width 109 height 15
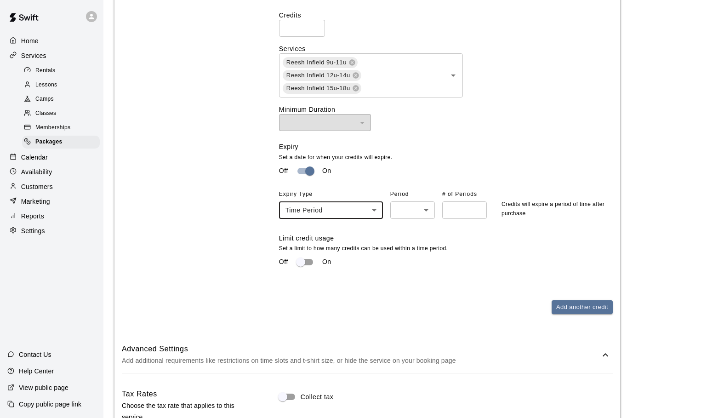
type input "******"
click at [430, 211] on body "**********" at bounding box center [362, 39] width 724 height 1097
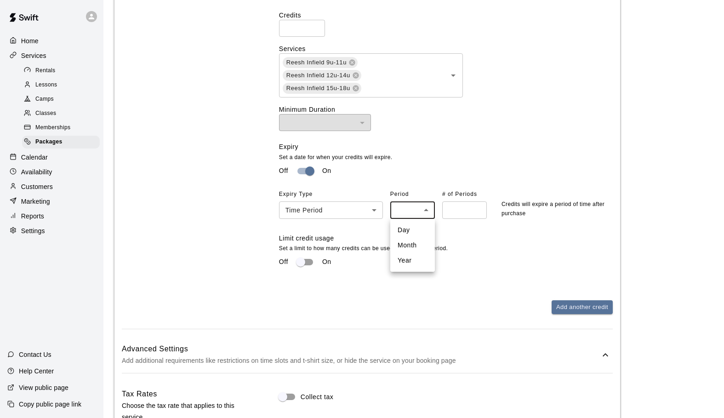
click at [405, 260] on li "Year" at bounding box center [412, 260] width 45 height 15
type input "****"
click at [463, 211] on input "number" at bounding box center [464, 209] width 45 height 17
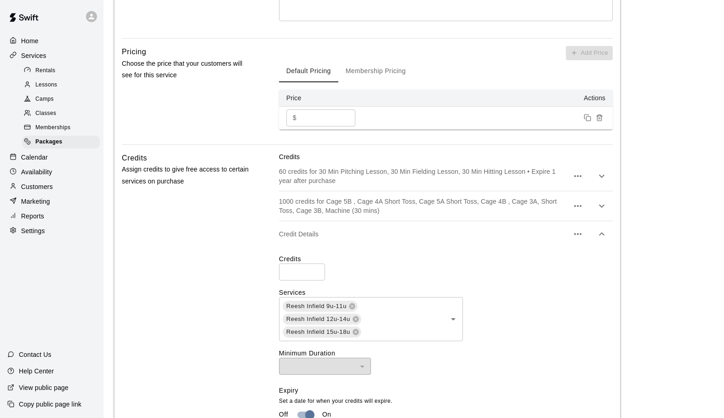
scroll to position [269, 0]
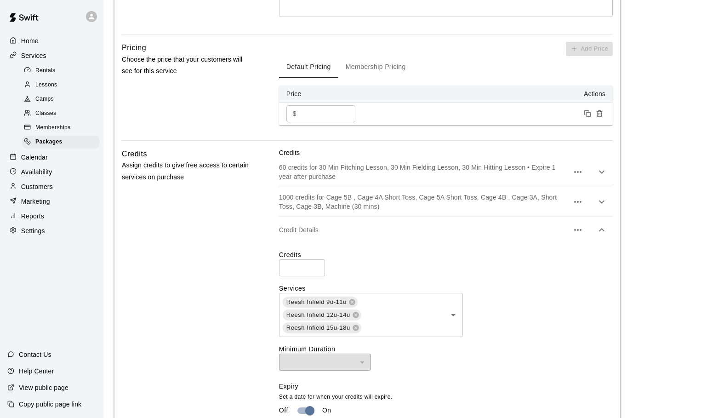
type input "*"
click at [598, 203] on icon "button" at bounding box center [601, 201] width 11 height 11
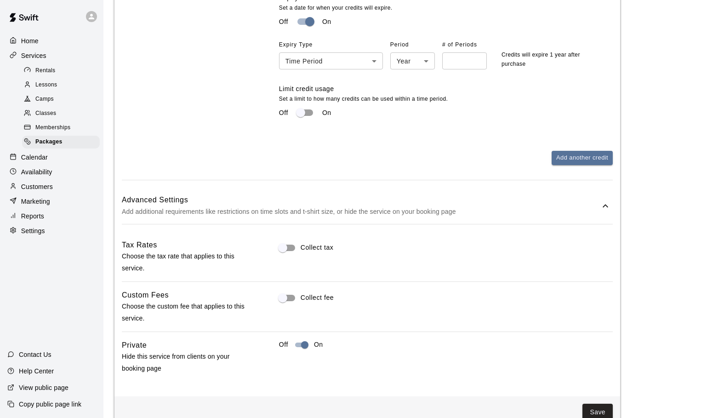
scroll to position [925, 0]
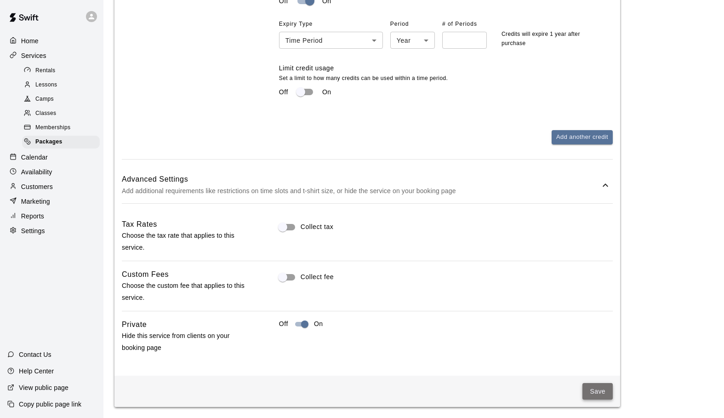
click at [592, 390] on button "Save" at bounding box center [597, 391] width 30 height 17
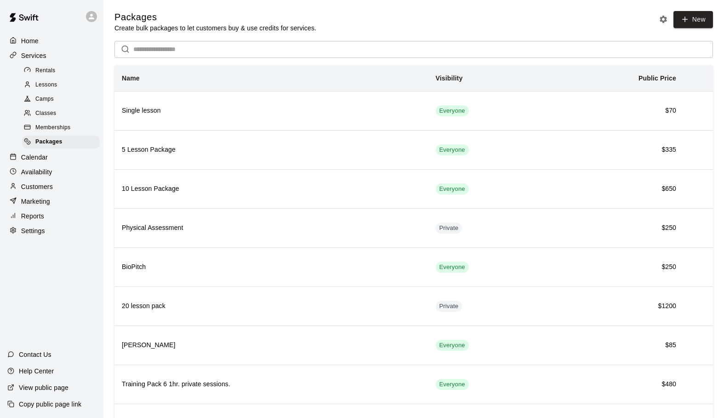
click at [36, 184] on p "Customers" at bounding box center [37, 186] width 32 height 9
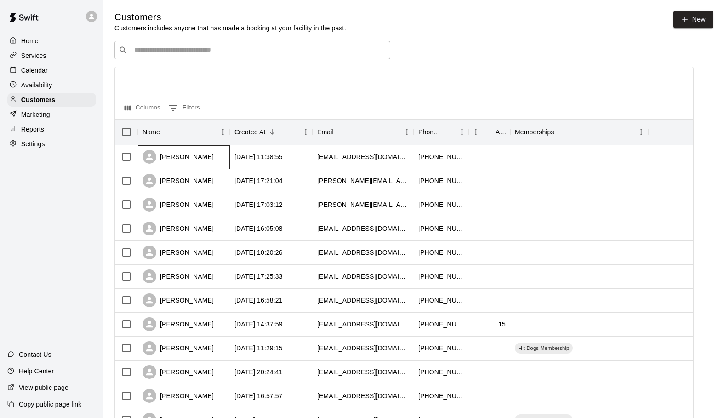
click at [206, 159] on div "[PERSON_NAME]" at bounding box center [184, 157] width 92 height 24
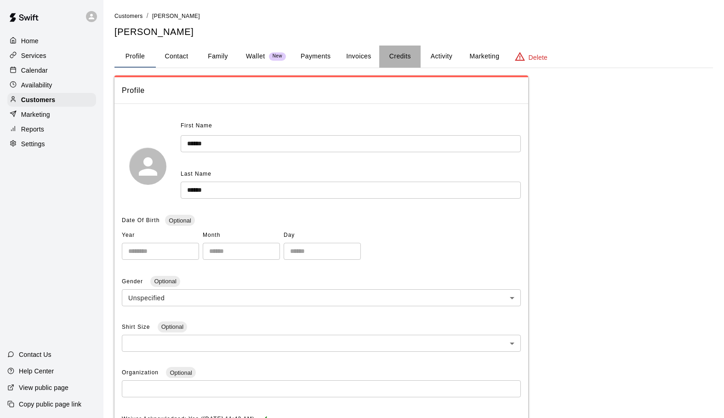
click at [404, 56] on button "Credits" at bounding box center [399, 57] width 41 height 22
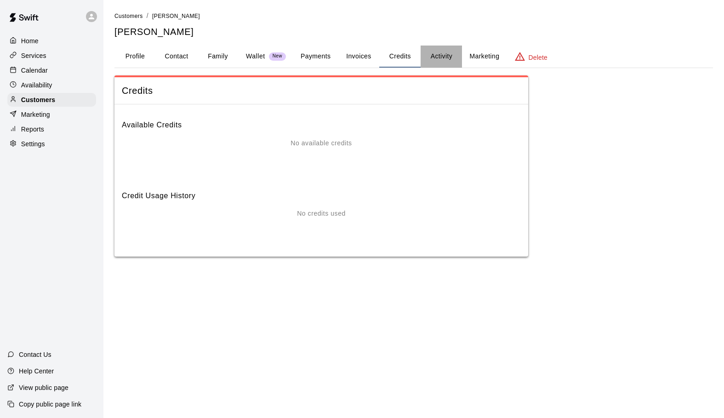
click at [444, 59] on button "Activity" at bounding box center [441, 57] width 41 height 22
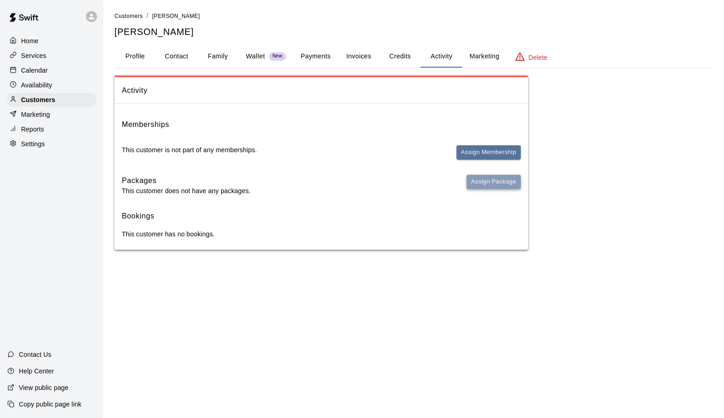
click at [490, 182] on button "Assign Package" at bounding box center [494, 182] width 54 height 14
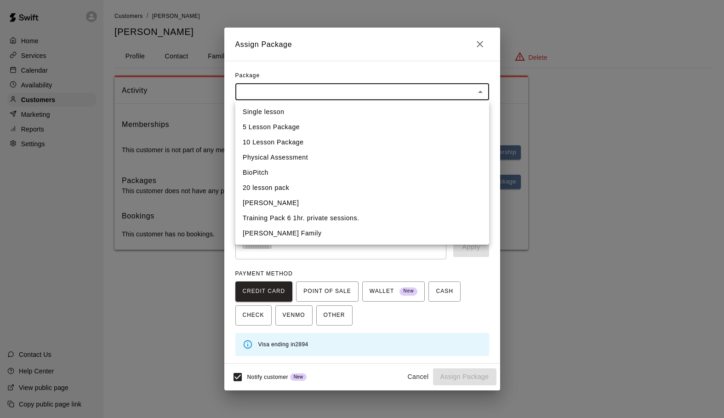
click at [480, 92] on body "Home Services Calendar Availability Customers Marketing Reports Settings Contac…" at bounding box center [362, 134] width 724 height 268
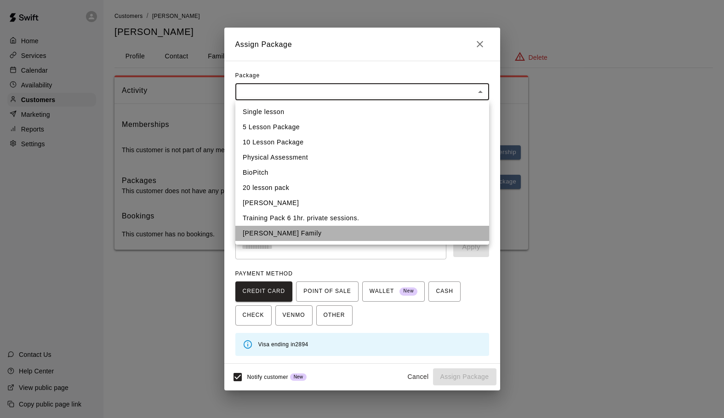
click at [297, 232] on li "Hughes Family" at bounding box center [362, 233] width 254 height 15
type input "**********"
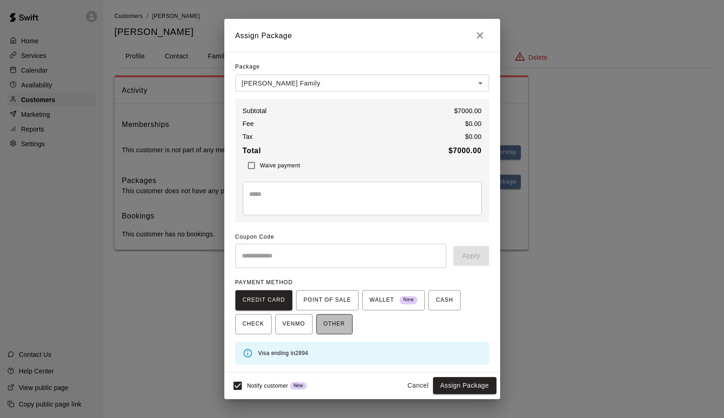
click at [332, 324] on span "OTHER" at bounding box center [335, 324] width 22 height 15
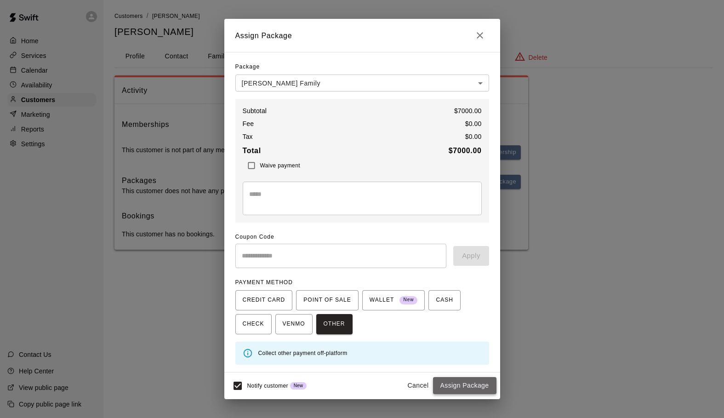
click at [455, 386] on button "Assign Package" at bounding box center [464, 385] width 63 height 17
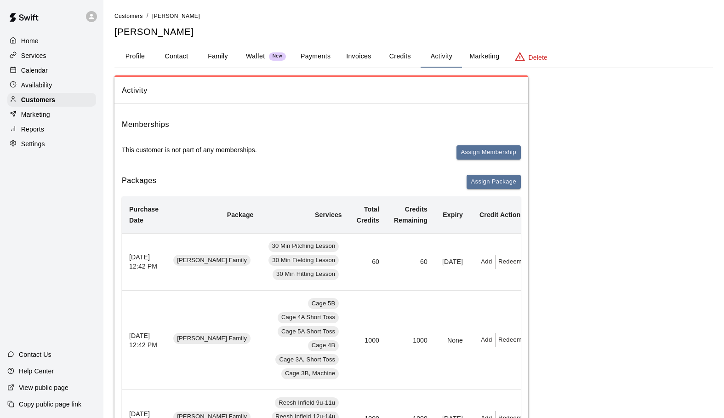
click at [149, 54] on button "Profile" at bounding box center [134, 57] width 41 height 22
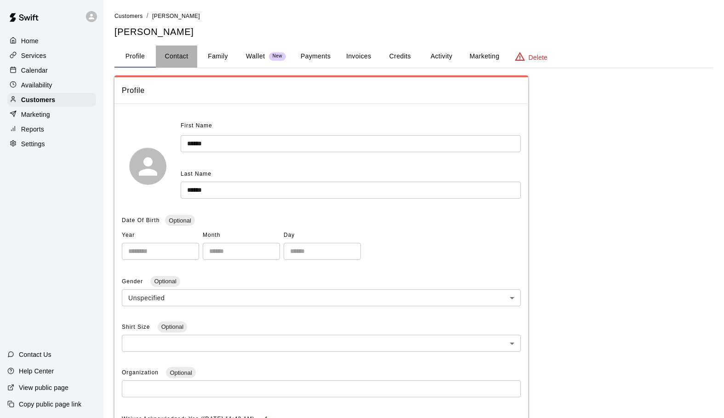
click at [182, 50] on button "Contact" at bounding box center [176, 57] width 41 height 22
select select "**"
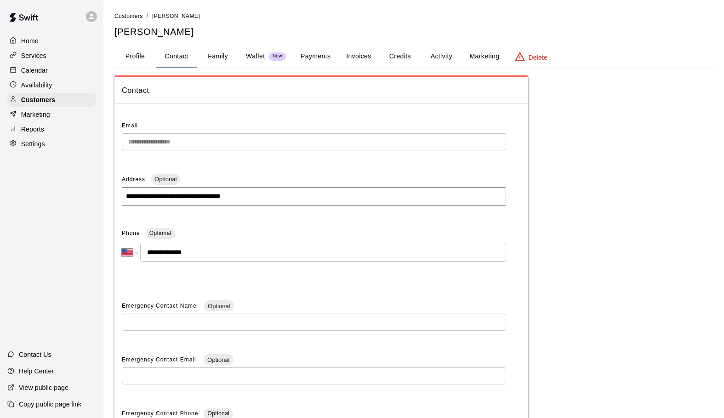
click at [228, 54] on button "Family" at bounding box center [217, 57] width 41 height 22
